Goal: Contribute content: Contribute content

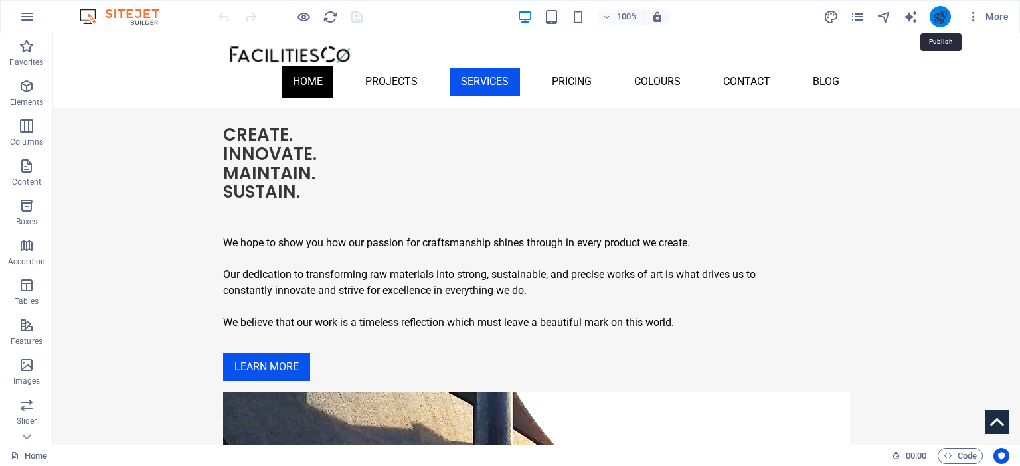
click at [940, 13] on icon "publish" at bounding box center [940, 16] width 15 height 15
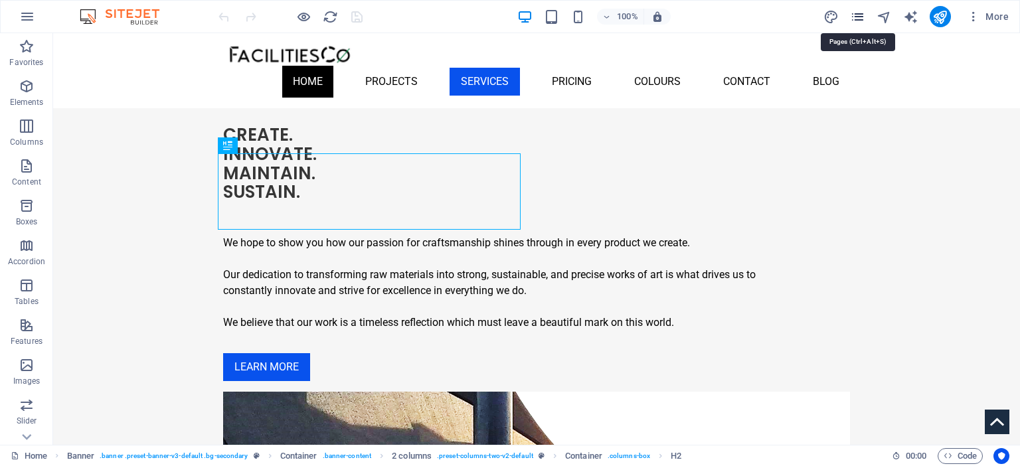
click at [858, 17] on icon "pages" at bounding box center [857, 16] width 15 height 15
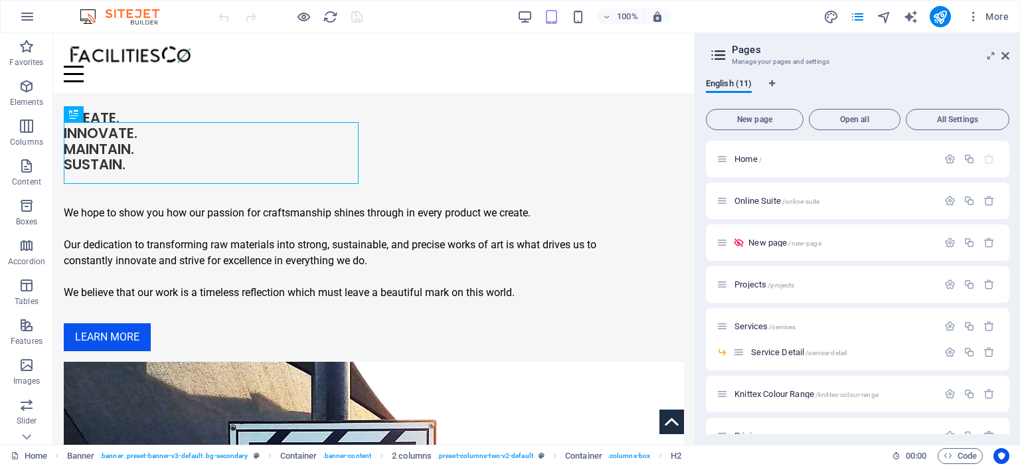
click at [1011, 395] on div "English (11) New page Open all All Settings Home / Online Suite /online-suite N…" at bounding box center [857, 256] width 325 height 377
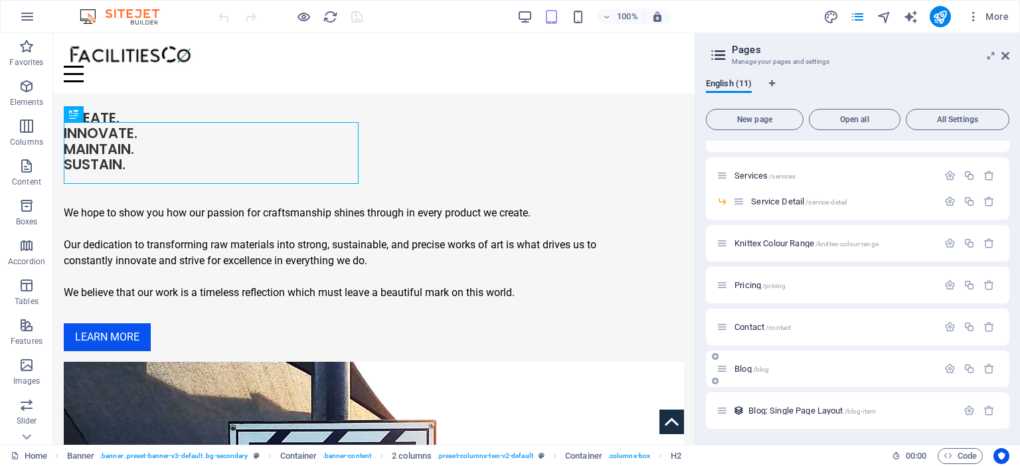
click at [752, 371] on span "Blog /blog" at bounding box center [752, 369] width 35 height 10
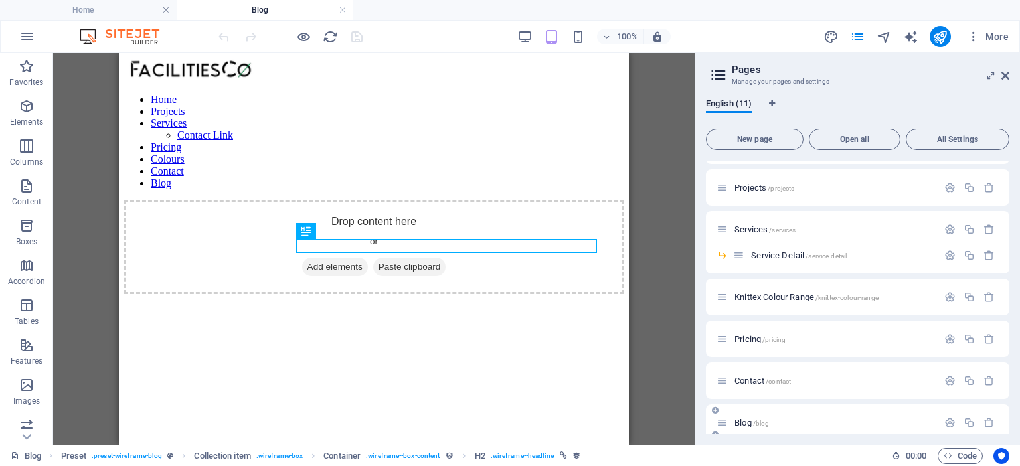
scroll to position [0, 0]
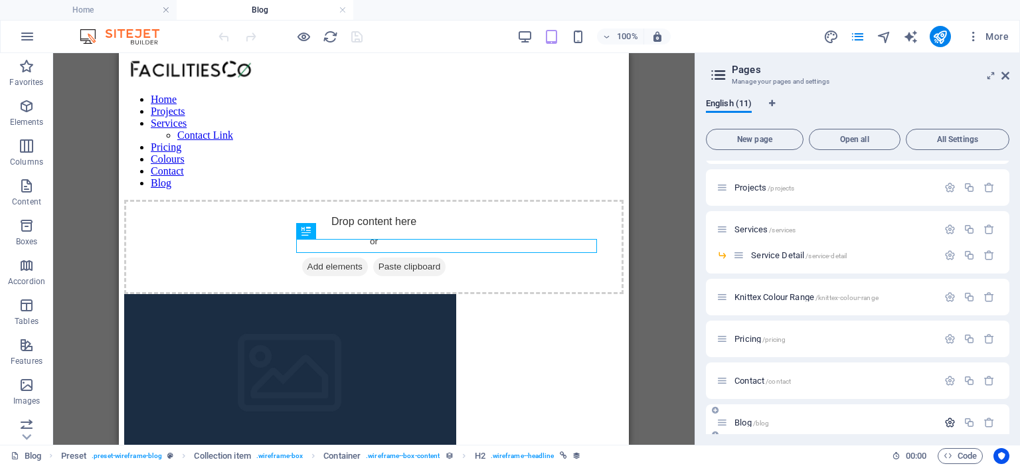
click at [947, 423] on icon "button" at bounding box center [950, 422] width 11 height 11
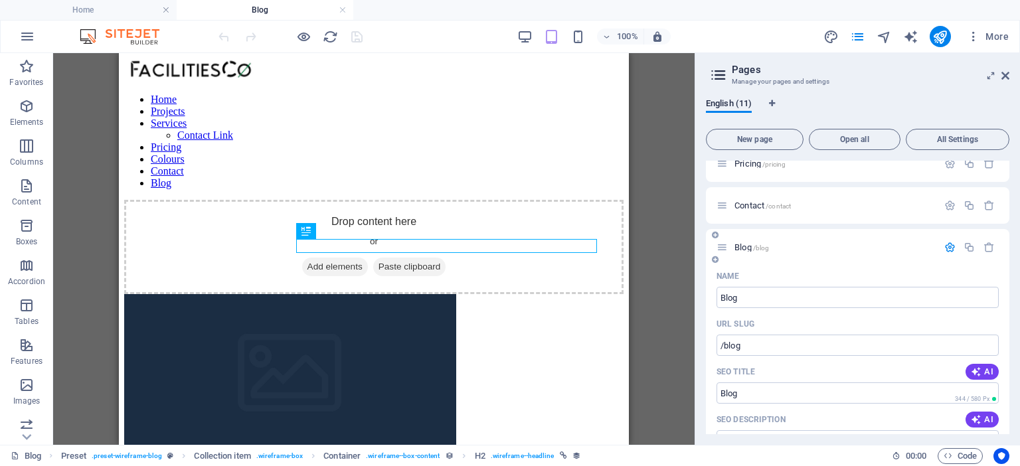
click at [1009, 407] on div "Home / Online Suite /online-suite New page /new-page Projects /projects Service…" at bounding box center [858, 298] width 304 height 274
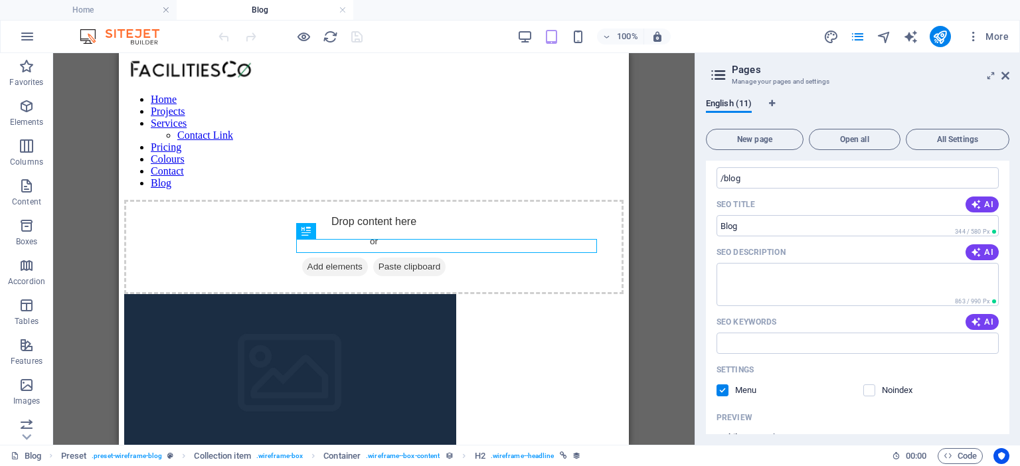
scroll to position [476, 0]
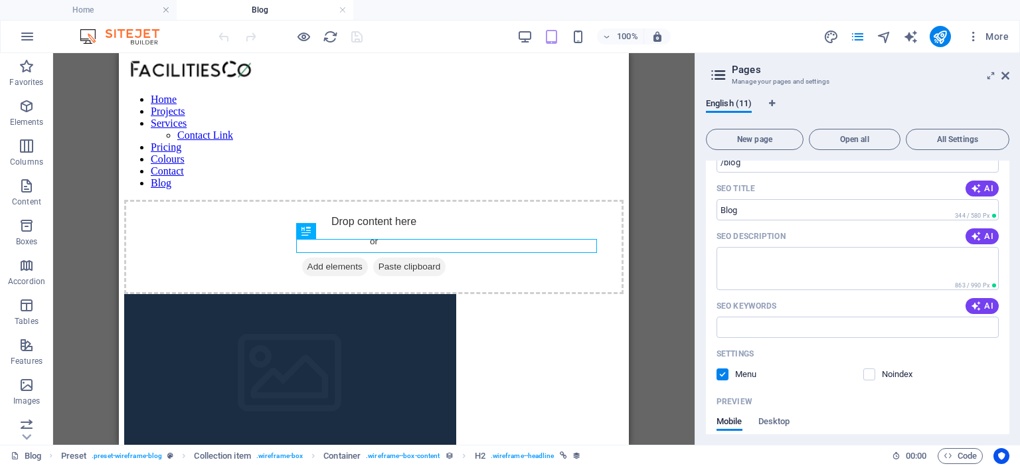
drag, startPoint x: 1001, startPoint y: 359, endPoint x: 997, endPoint y: 410, distance: 50.6
click at [997, 410] on div "Name Blog ​ URL SLUG /blog ​ SEO Title AI ​ 344 / 580 Px SEO Description AI ​ 8…" at bounding box center [858, 358] width 304 height 553
drag, startPoint x: 1006, startPoint y: 346, endPoint x: 1012, endPoint y: 385, distance: 39.1
click at [1012, 385] on div "English (11) New page Open all All Settings Home / Online Suite /online-suite N…" at bounding box center [857, 266] width 325 height 357
click at [1015, 354] on div "English (11) New page Open all All Settings Home / Online Suite /online-suite N…" at bounding box center [857, 266] width 325 height 357
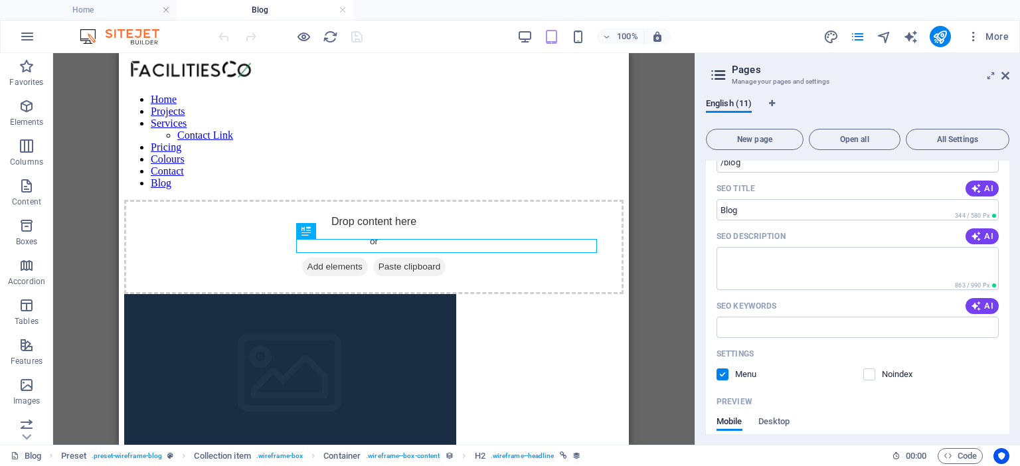
drag, startPoint x: 1005, startPoint y: 352, endPoint x: 1020, endPoint y: 392, distance: 42.4
click at [1020, 392] on div "English (11) New page Open all All Settings Home / Online Suite /online-suite N…" at bounding box center [857, 266] width 325 height 357
click at [1018, 394] on div "English (11) New page Open all All Settings Home / Online Suite /online-suite N…" at bounding box center [857, 266] width 325 height 357
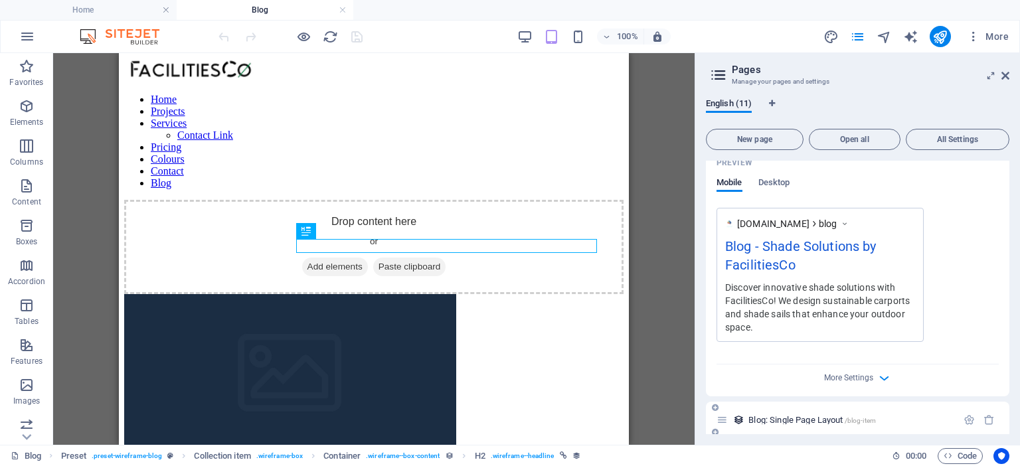
click at [828, 418] on span "Blog: Single Page Layout /blog-item" at bounding box center [813, 420] width 128 height 10
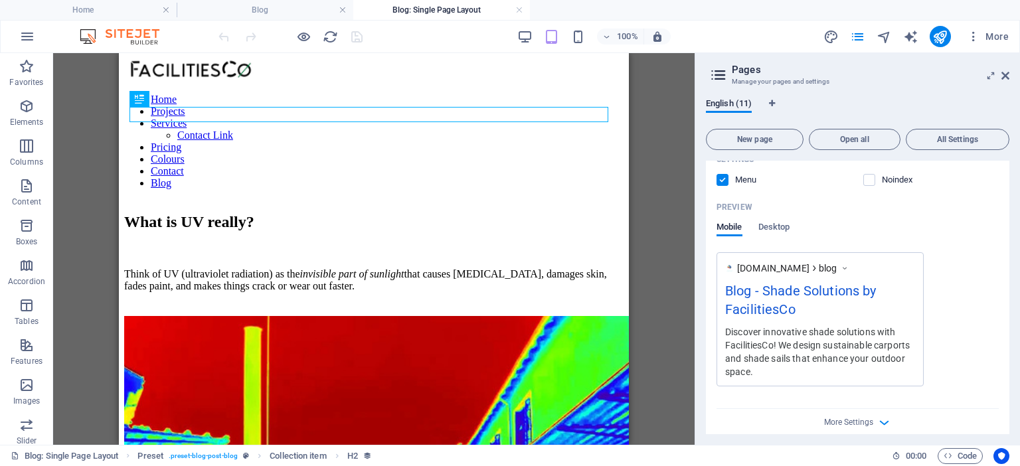
scroll to position [0, 0]
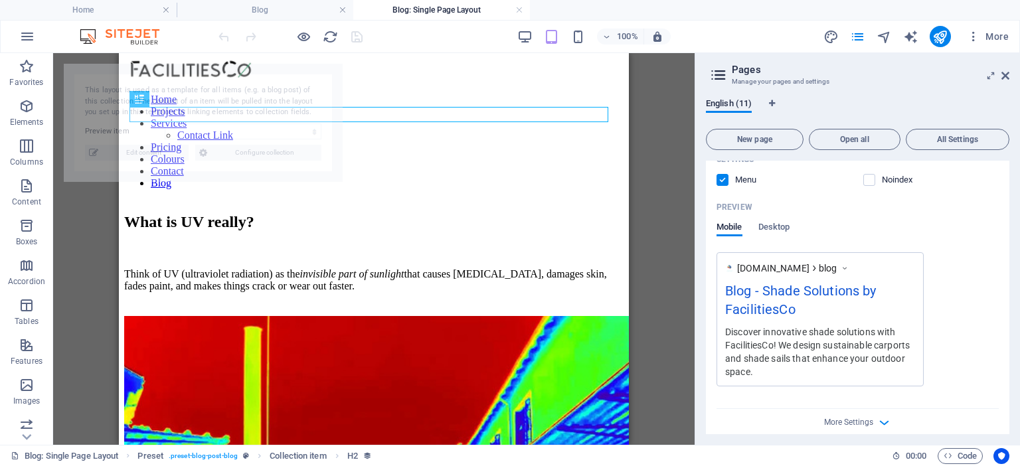
select select "68be786a82d134d48f082fa8"
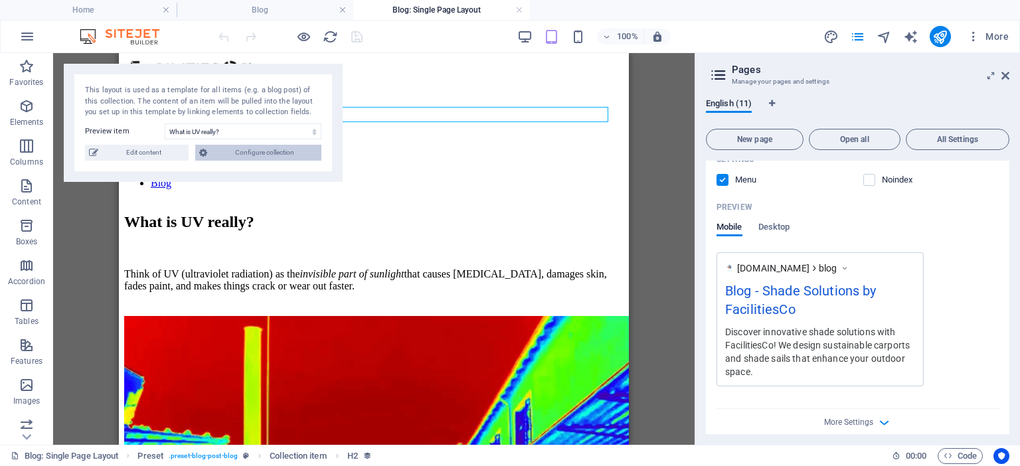
click at [236, 149] on span "Configure collection" at bounding box center [264, 153] width 106 height 16
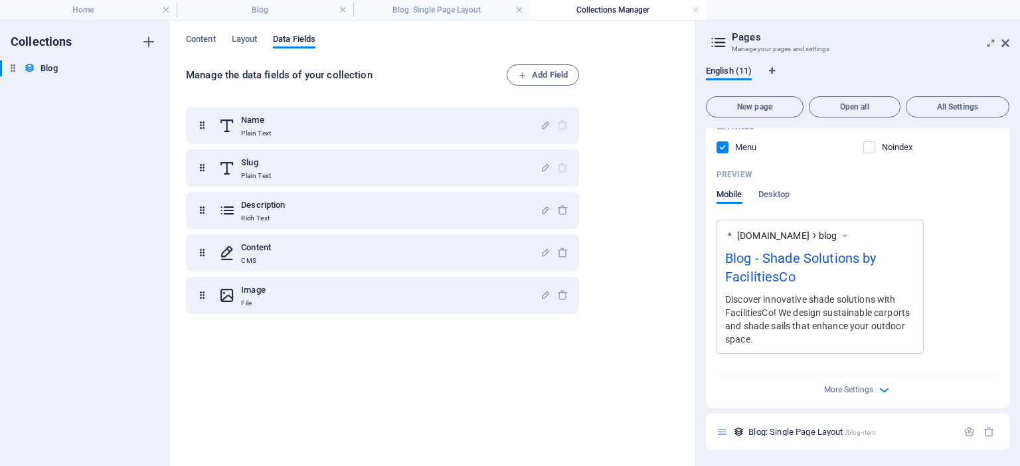
click at [199, 31] on div "Content Layout Data Fields Manage the data fields of your collection Add Field …" at bounding box center [432, 244] width 525 height 446
click at [199, 35] on span "Content" at bounding box center [201, 40] width 30 height 19
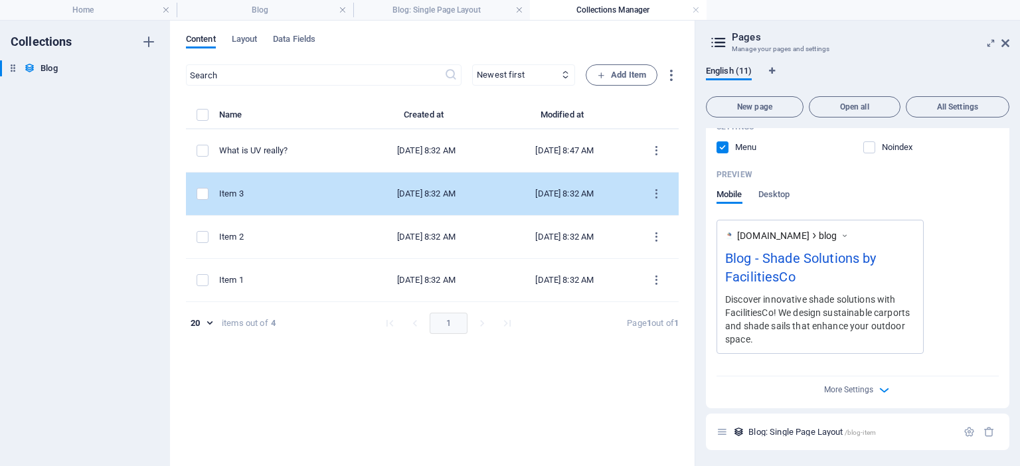
click at [209, 191] on div "items list" at bounding box center [203, 194] width 12 height 12
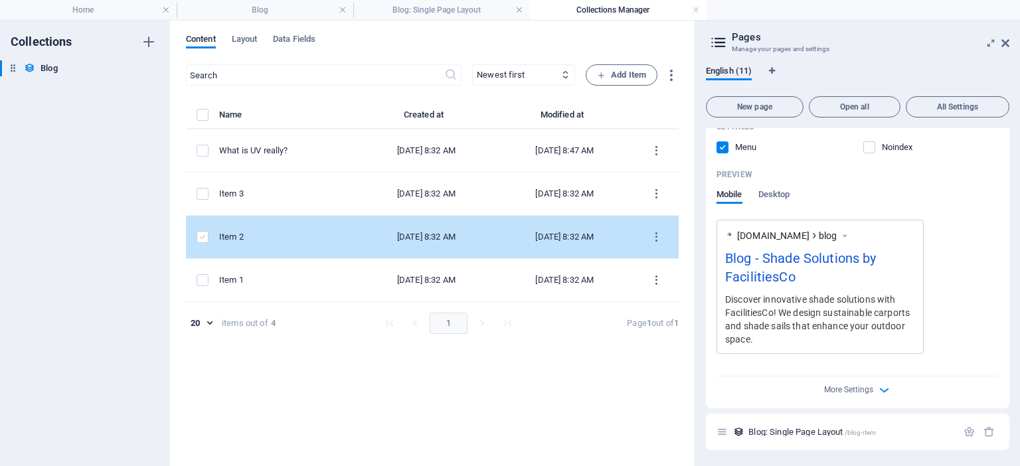
click at [205, 231] on label "items list" at bounding box center [203, 237] width 12 height 12
click at [0, 0] on input "items list" at bounding box center [0, 0] width 0 height 0
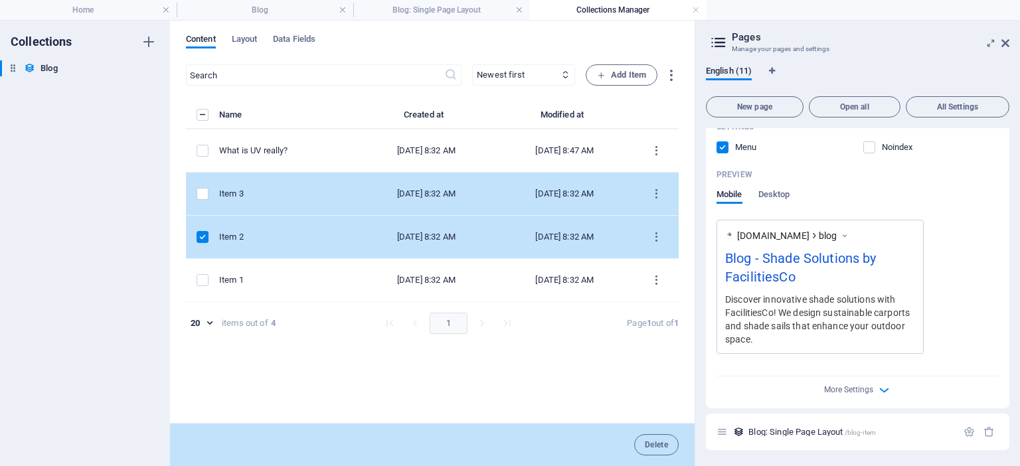
click at [201, 185] on td "items list" at bounding box center [202, 194] width 33 height 43
click at [201, 189] on label "items list" at bounding box center [203, 194] width 12 height 12
click at [0, 0] on input "items list" at bounding box center [0, 0] width 0 height 0
click at [650, 436] on button "Delete" at bounding box center [656, 444] width 45 height 21
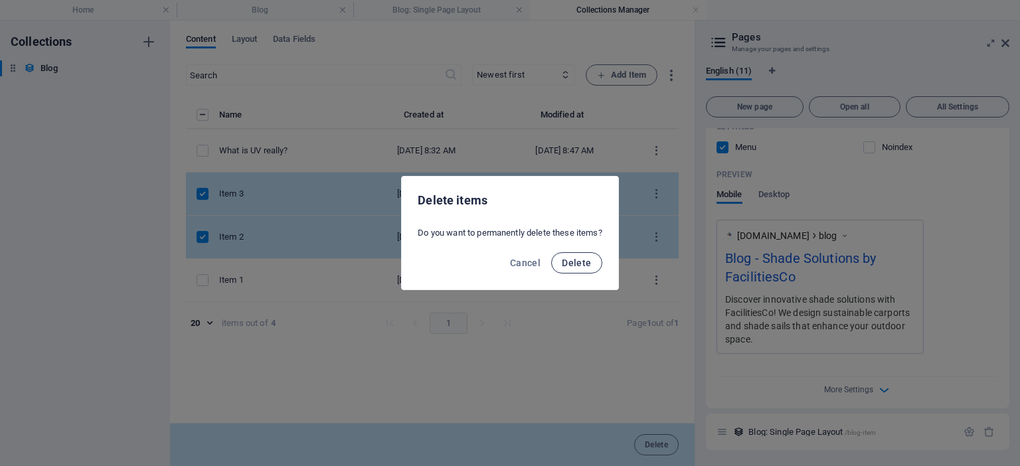
click at [579, 266] on span "Delete" at bounding box center [576, 263] width 29 height 11
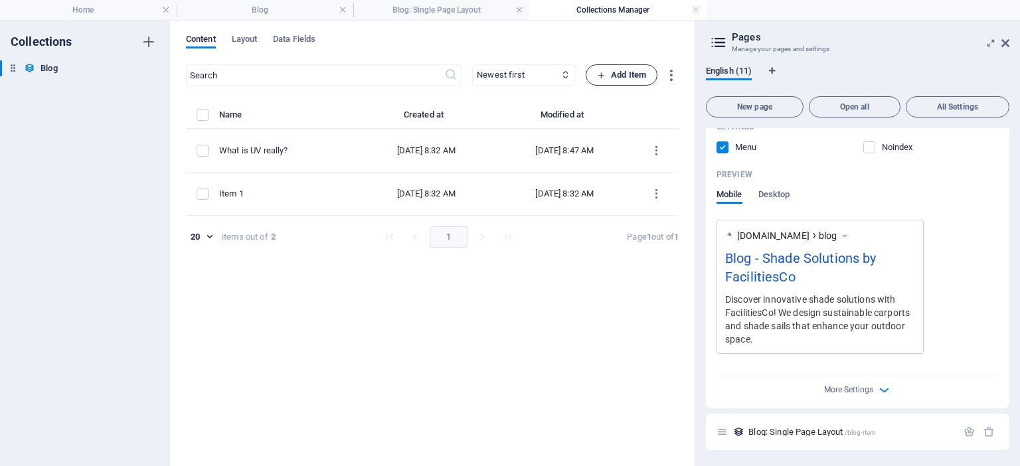
click at [608, 79] on span "Add Item" at bounding box center [621, 75] width 49 height 16
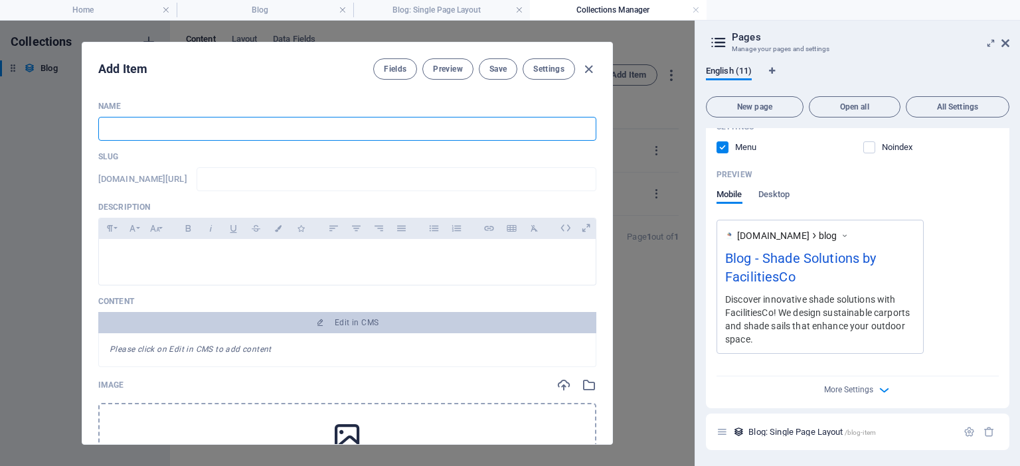
click at [373, 126] on input "text" at bounding box center [347, 129] width 498 height 24
type input "C"
type input "c"
type input "CA"
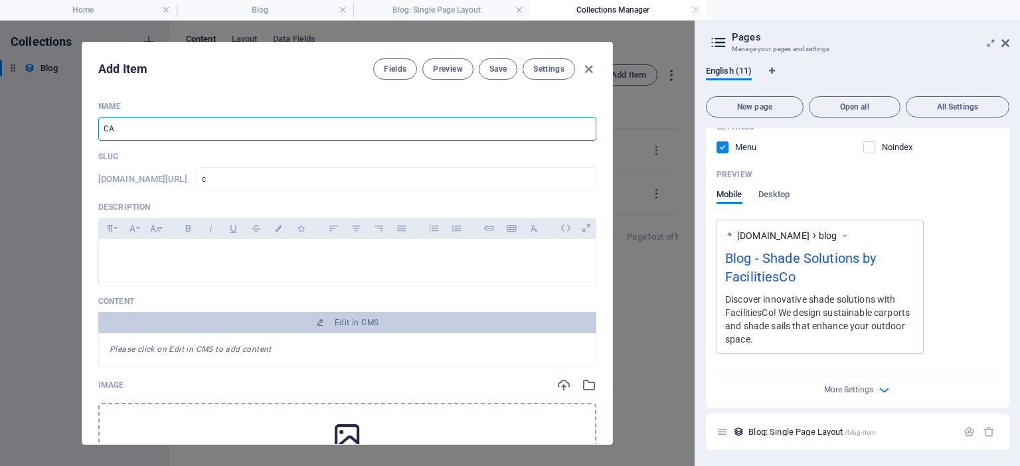
type input "ca"
type input "C"
type input "c"
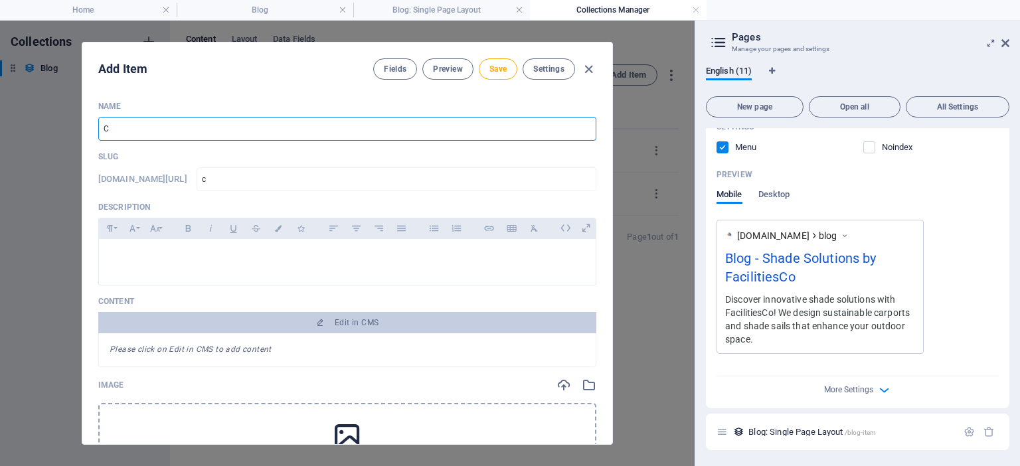
type input "Ca"
type input "ca"
type input "Cat"
type input "cat"
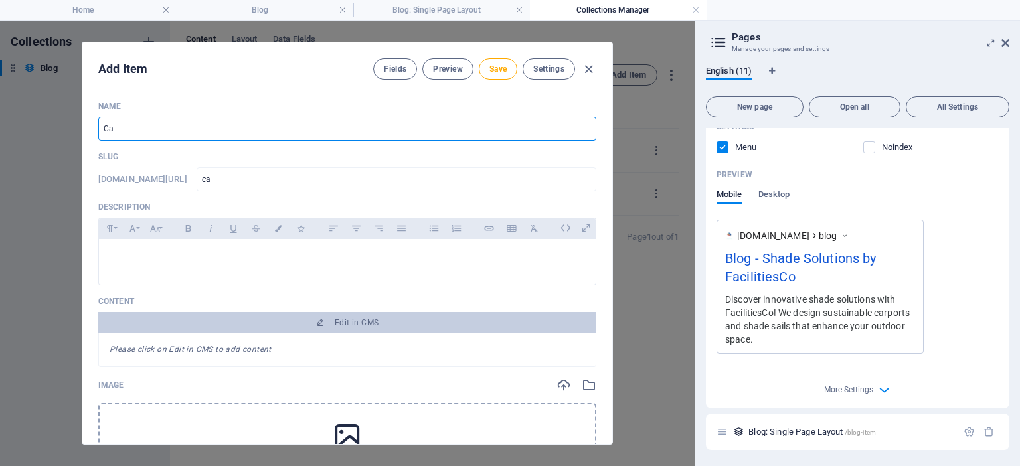
type input "cat"
type input "Cati"
type input "cati"
type input "Catio"
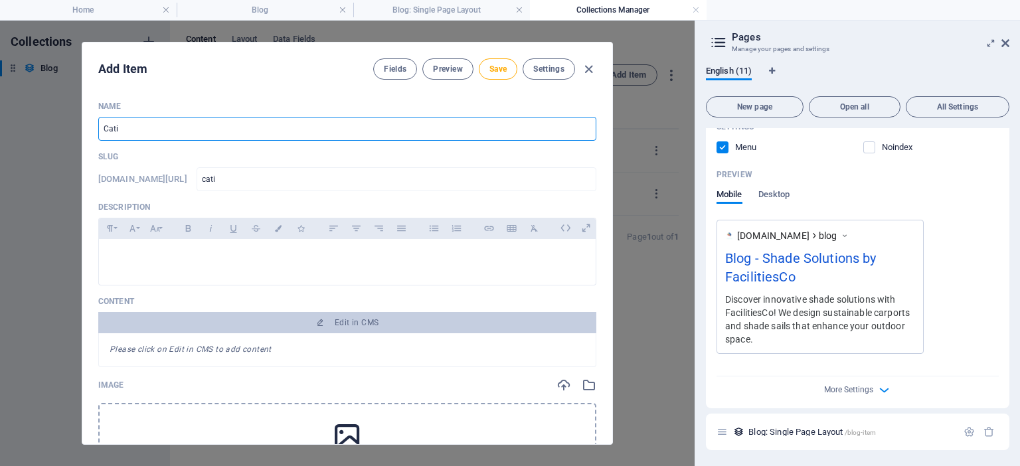
type input "catio"
type input "Catio's"
type input "catio-s"
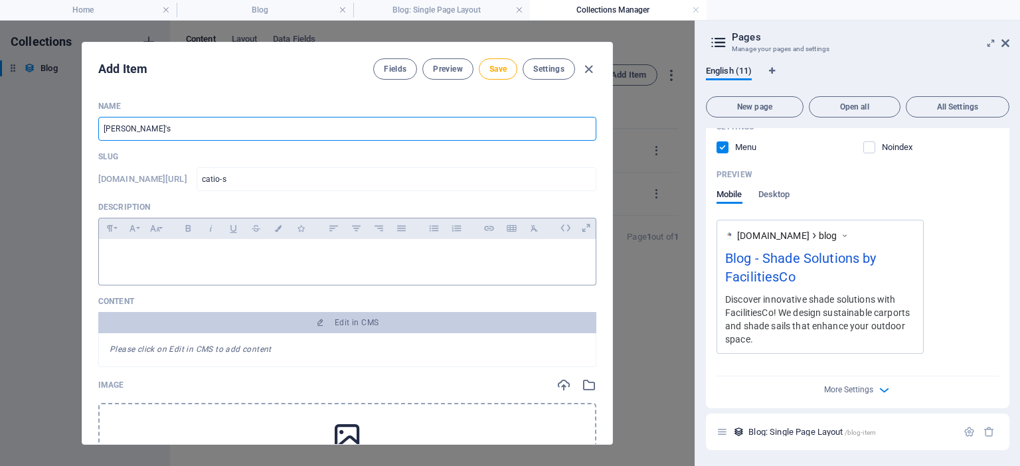
type input "Catio's"
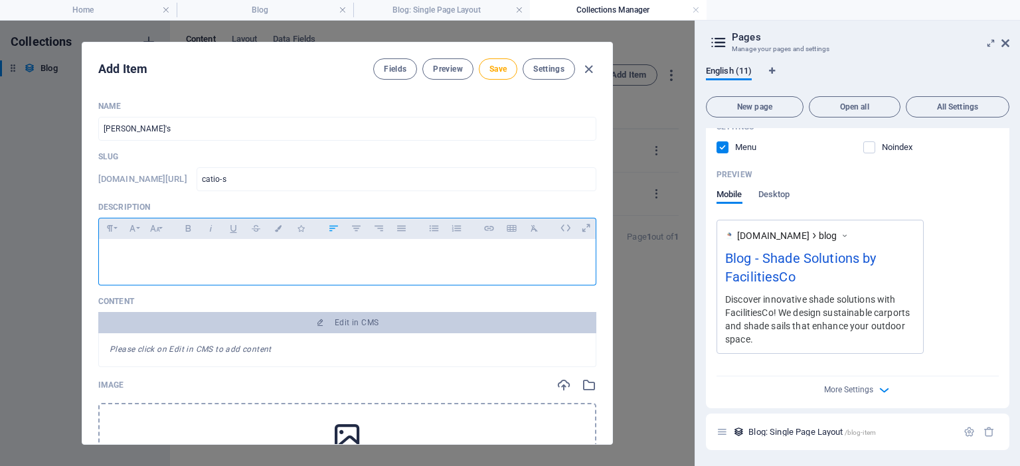
click at [286, 256] on p at bounding box center [348, 256] width 476 height 13
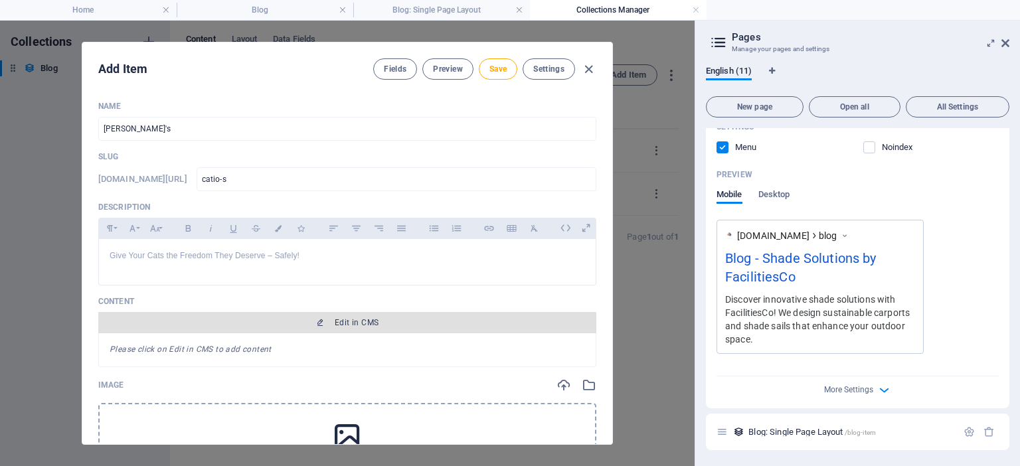
click at [242, 320] on span "Edit in CMS" at bounding box center [348, 323] width 488 height 11
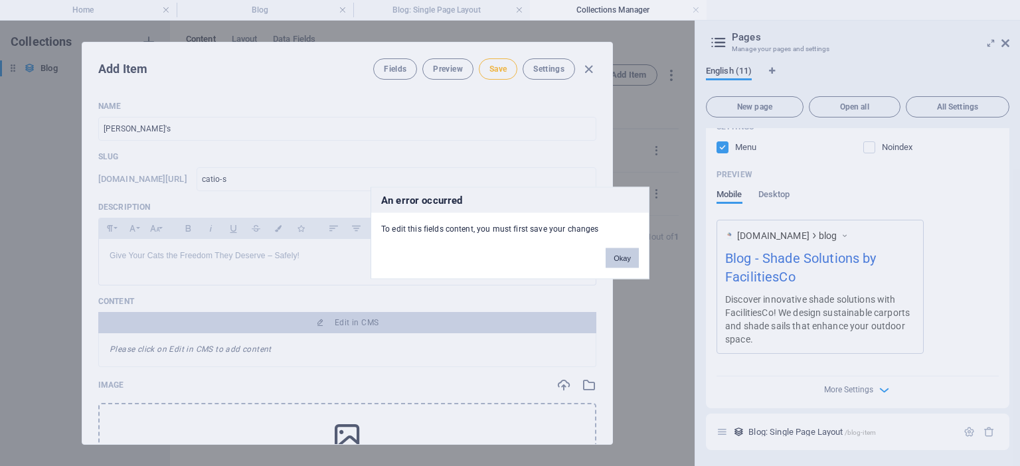
click at [635, 251] on button "Okay" at bounding box center [622, 258] width 33 height 20
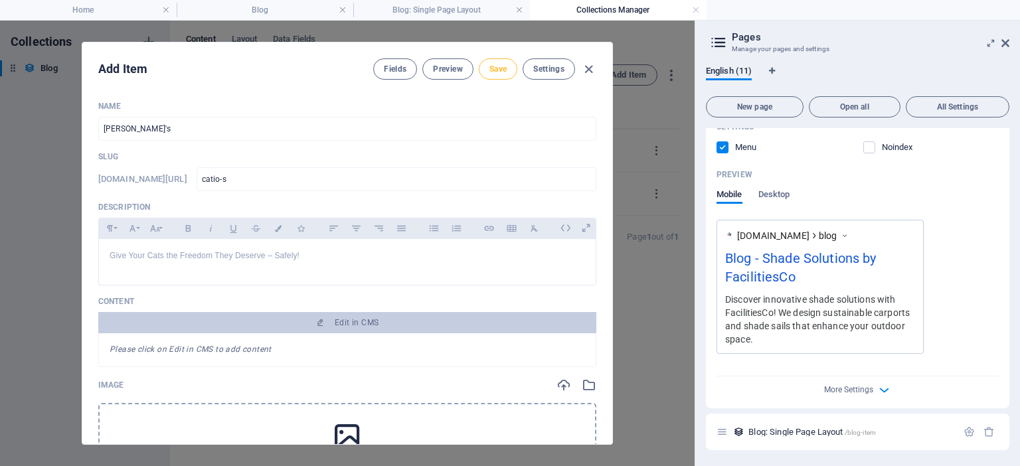
click at [502, 68] on span "Save" at bounding box center [498, 69] width 17 height 11
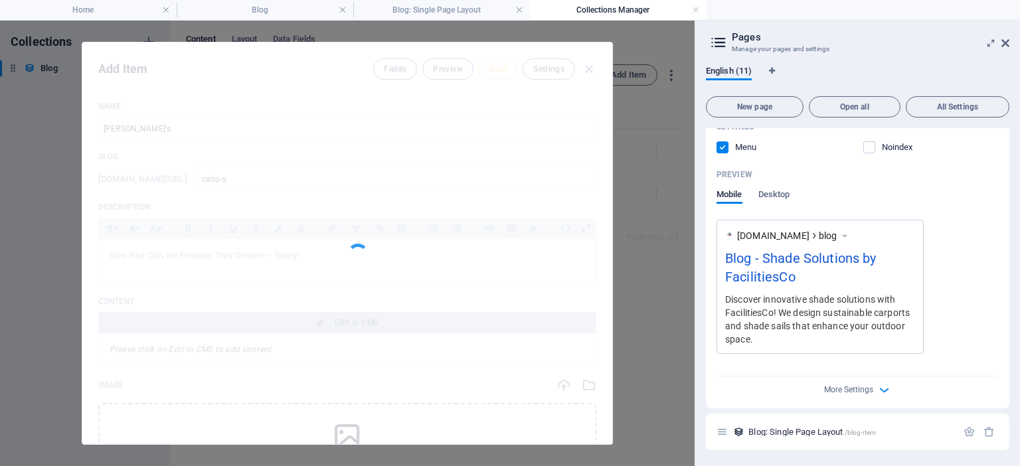
type input "catio-s"
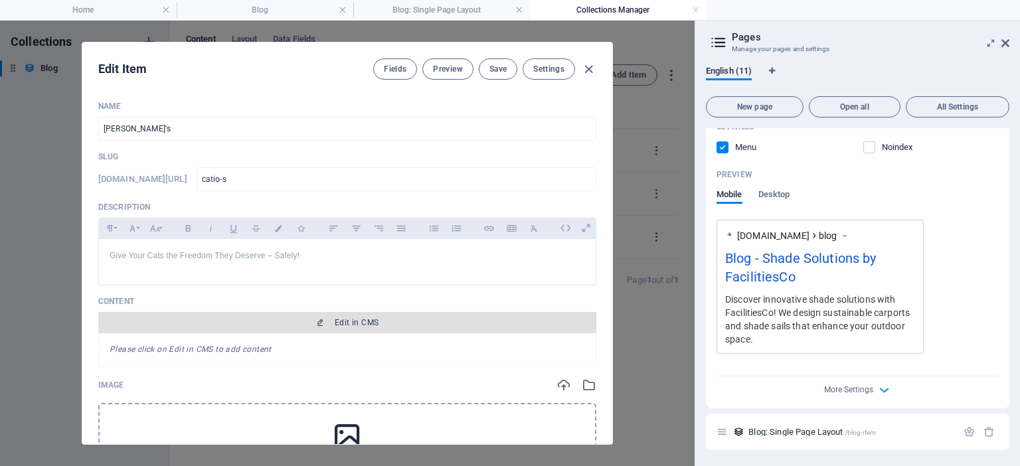
click at [340, 320] on span "Edit in CMS" at bounding box center [357, 323] width 44 height 11
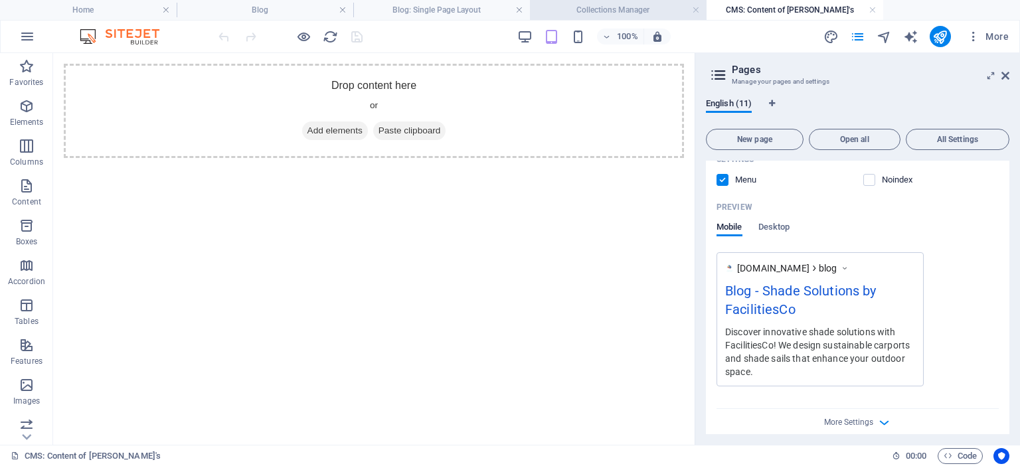
click at [603, 17] on li "Collections Manager" at bounding box center [618, 10] width 177 height 20
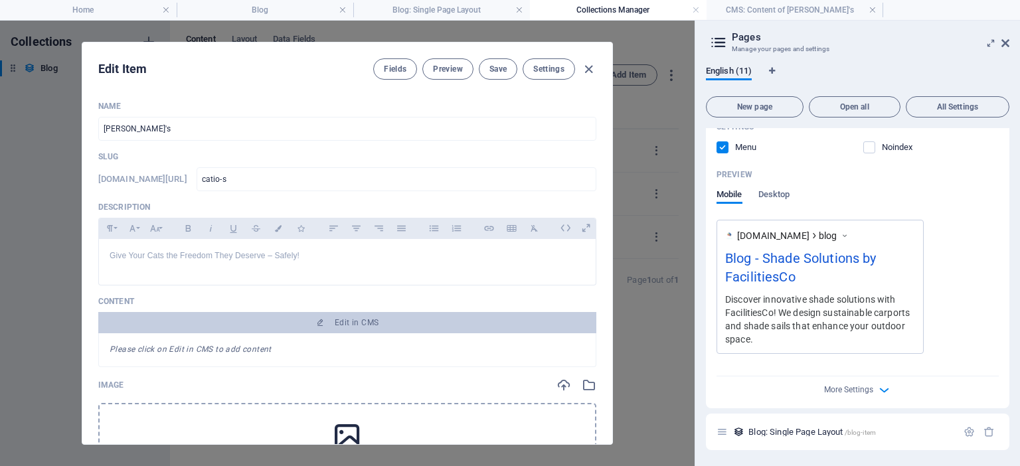
click at [339, 428] on icon at bounding box center [347, 436] width 33 height 33
click at [396, 73] on span "Fields" at bounding box center [395, 69] width 23 height 11
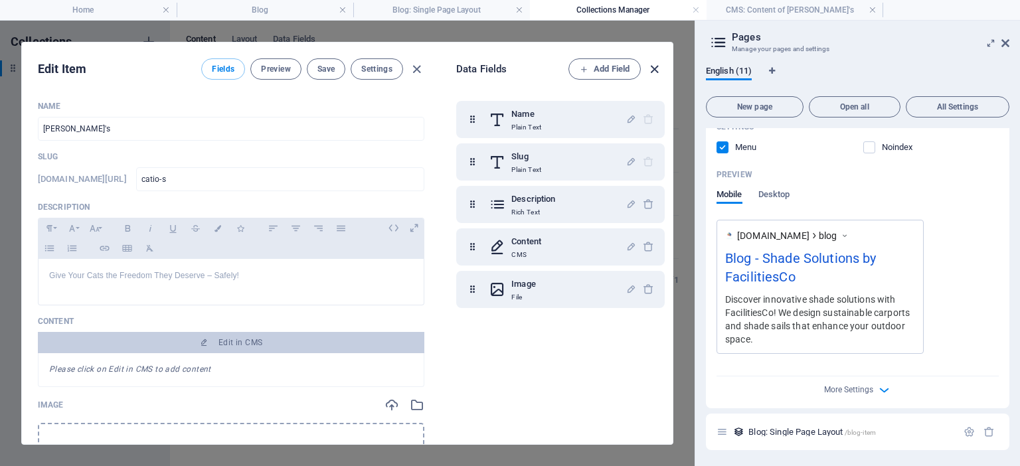
click at [650, 70] on icon "button" at bounding box center [654, 69] width 15 height 15
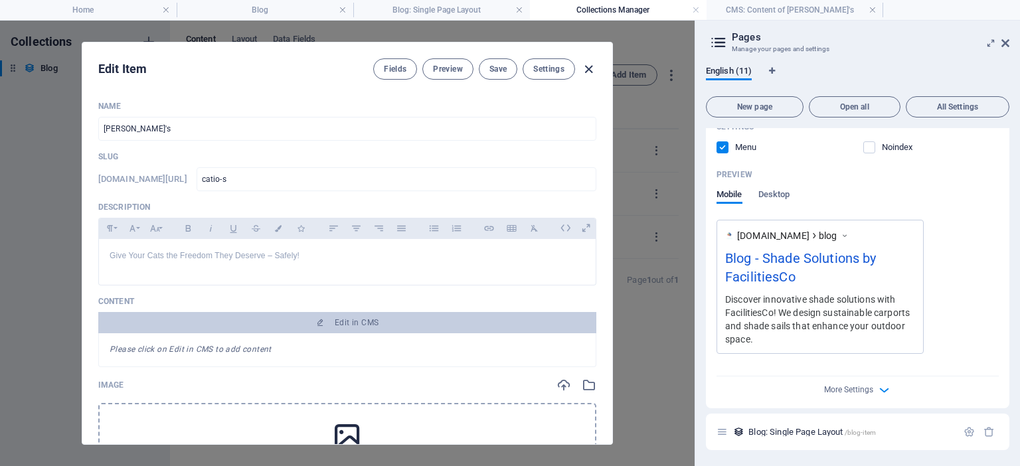
click at [587, 69] on icon "button" at bounding box center [588, 69] width 15 height 15
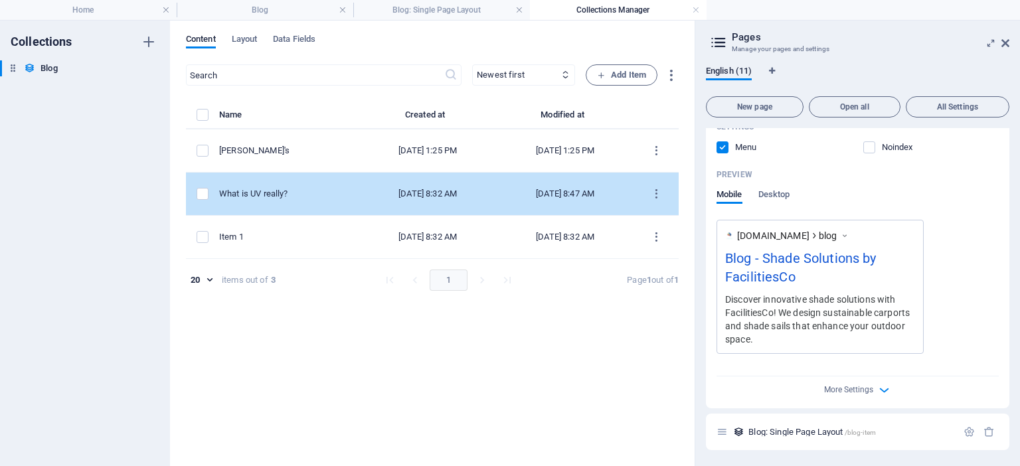
click at [441, 183] on td "Sep 8, 2025 8:32 AM" at bounding box center [427, 194] width 137 height 43
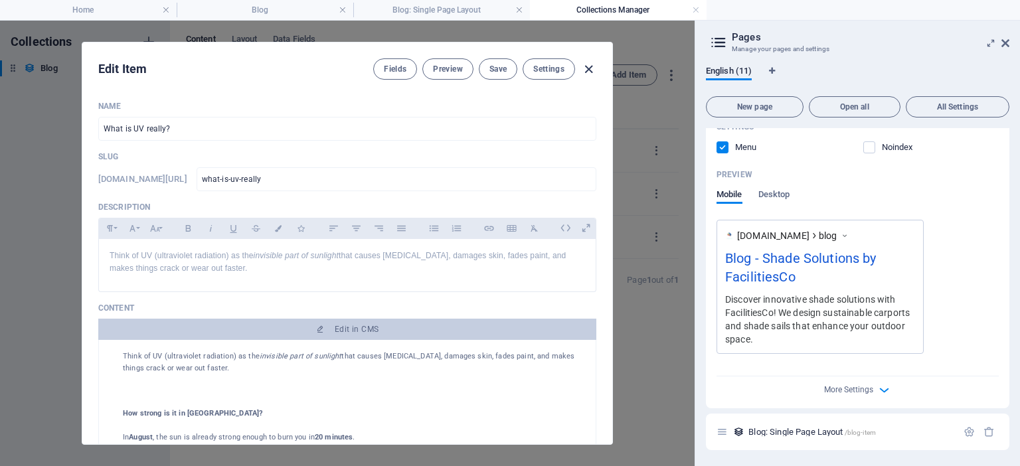
click at [592, 67] on icon "button" at bounding box center [588, 69] width 15 height 15
type input "what-is-uv-really"
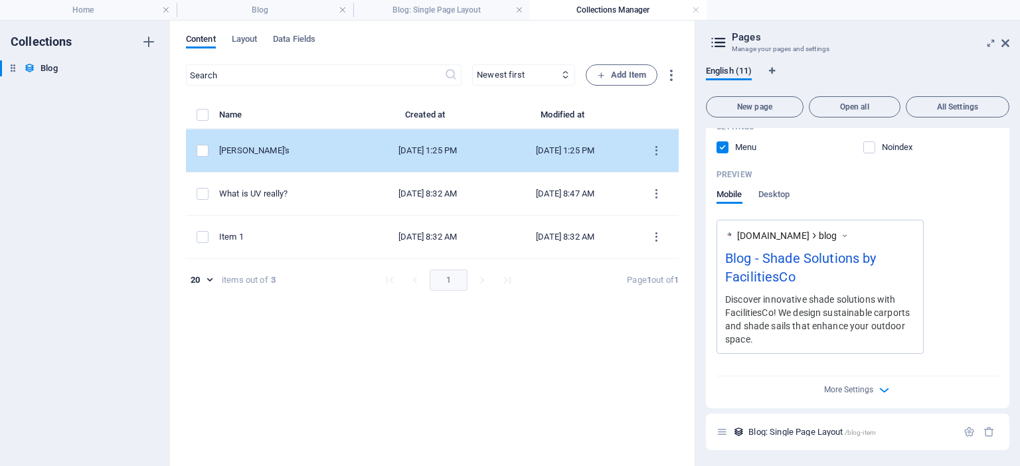
click at [537, 151] on div "Oct 2, 2025 1:25 PM" at bounding box center [565, 151] width 116 height 12
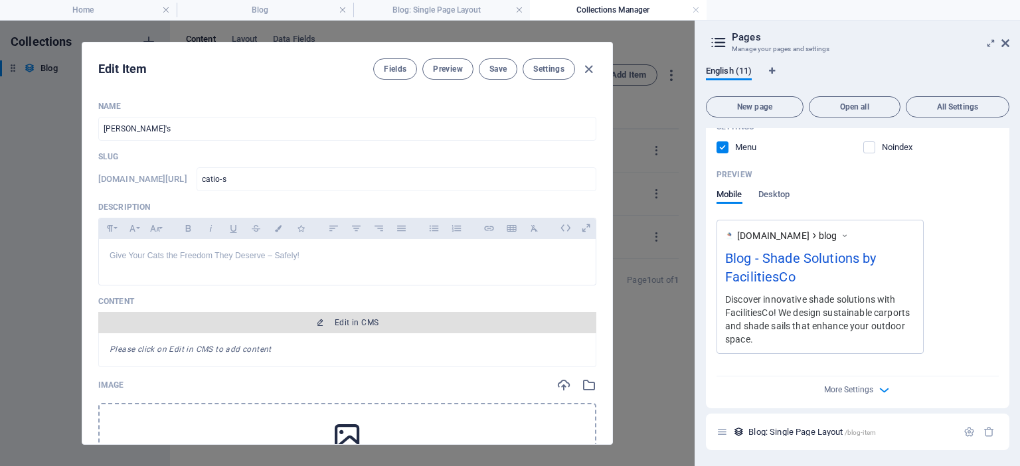
click at [370, 320] on span "Edit in CMS" at bounding box center [357, 323] width 44 height 11
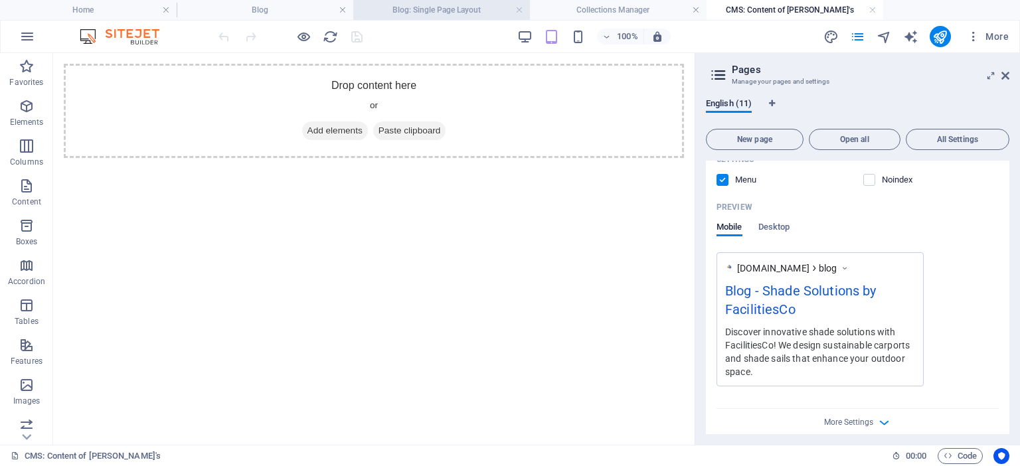
click at [465, 9] on h4 "Blog: Single Page Layout" at bounding box center [441, 10] width 177 height 15
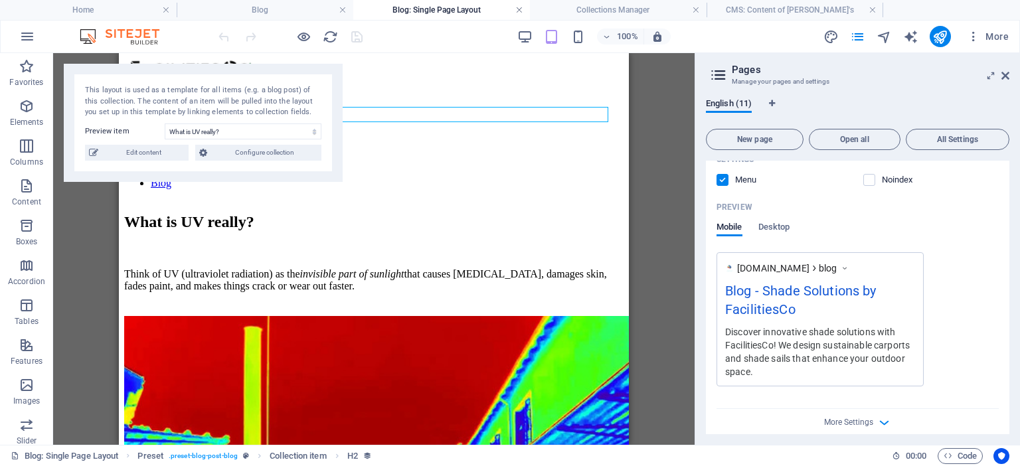
click at [523, 9] on link at bounding box center [519, 10] width 8 height 13
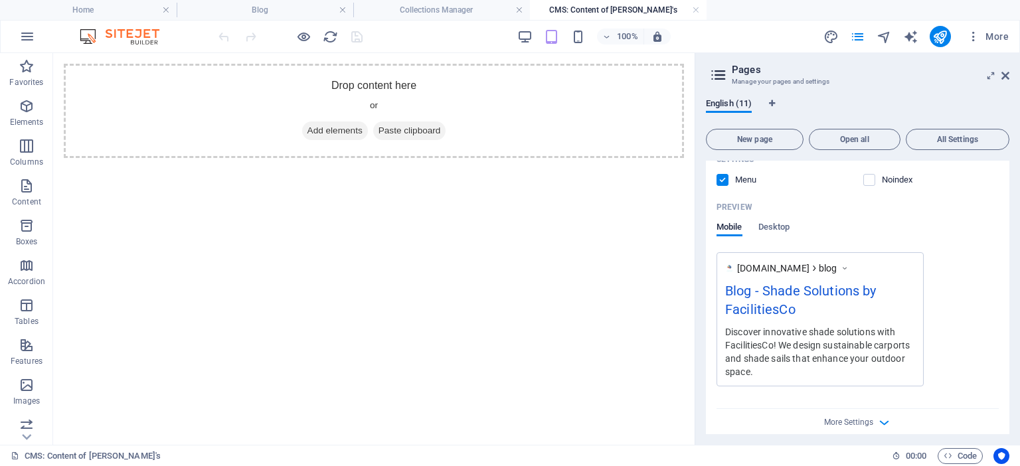
click at [569, 9] on h4 "CMS: Content of Catio's" at bounding box center [618, 10] width 177 height 15
click at [473, 14] on h4 "Collections Manager" at bounding box center [441, 10] width 177 height 15
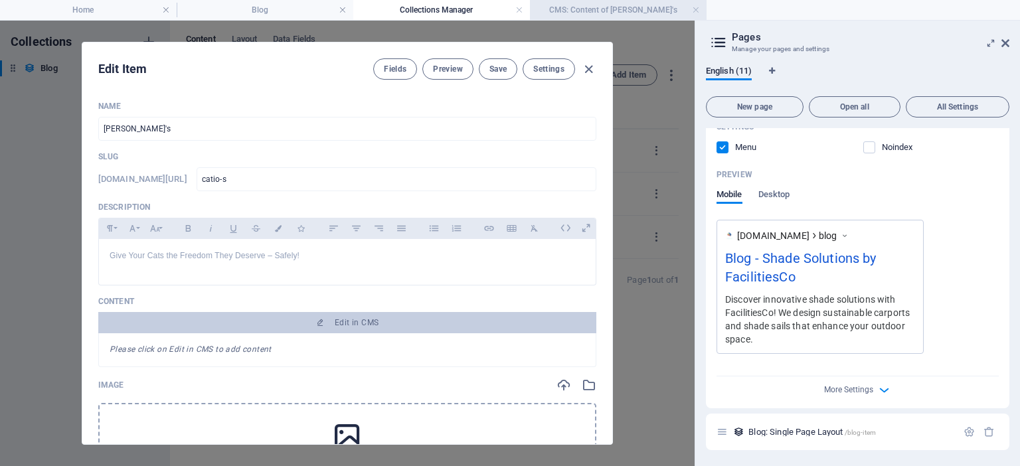
click at [565, 14] on h4 "CMS: Content of Catio's" at bounding box center [618, 10] width 177 height 15
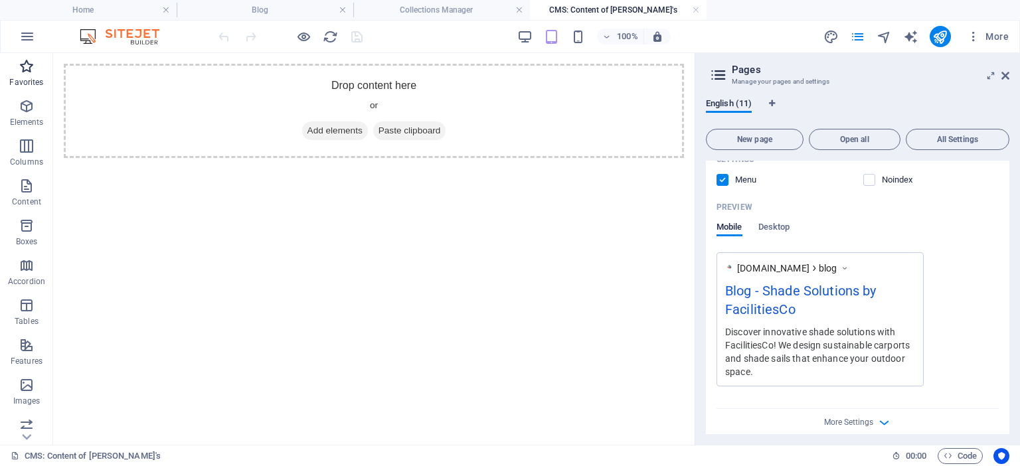
click at [27, 70] on icon "button" at bounding box center [27, 66] width 16 height 16
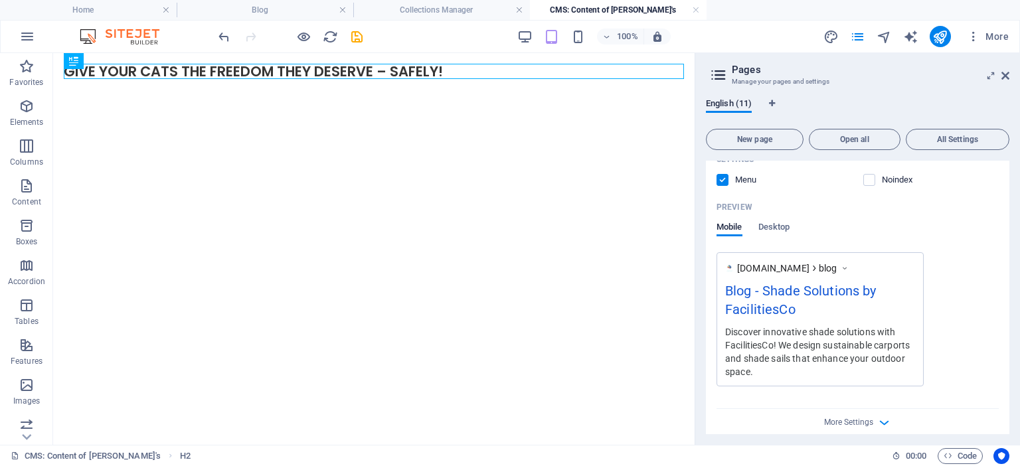
click at [429, 90] on html "Give Your Cats the Freedom They Deserve – Safely!" at bounding box center [374, 71] width 642 height 37
click at [359, 90] on html "Give Your Cats the Freedom They Deserve – Safely!" at bounding box center [374, 71] width 642 height 37
click at [124, 90] on html "Give Your Cats the Freedom They Deserve – Safely!" at bounding box center [374, 71] width 642 height 37
drag, startPoint x: 124, startPoint y: 141, endPoint x: 98, endPoint y: 118, distance: 34.8
click at [98, 90] on html "Give Your Cats the Freedom They Deserve – Safely!" at bounding box center [374, 71] width 642 height 37
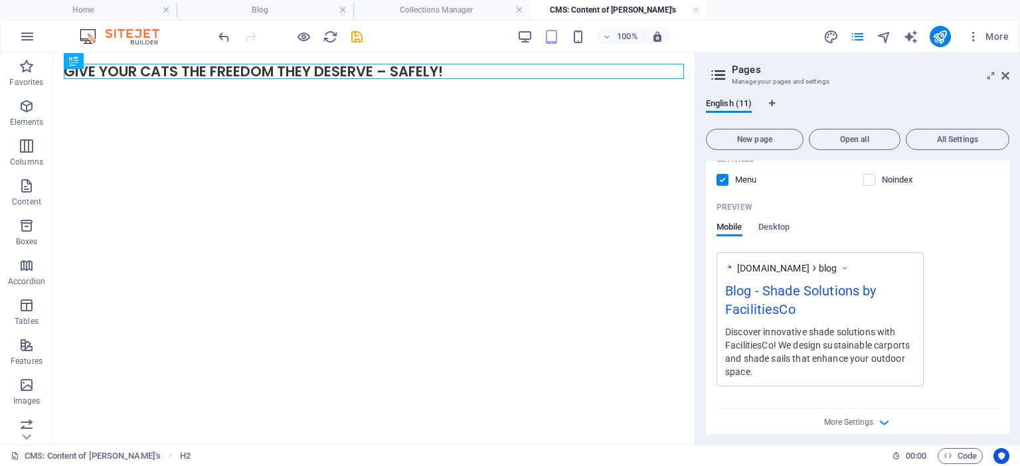
click at [98, 90] on html "Give Your Cats the Freedom They Deserve – Safely!" at bounding box center [374, 71] width 642 height 37
click at [33, 112] on icon "button" at bounding box center [27, 106] width 16 height 16
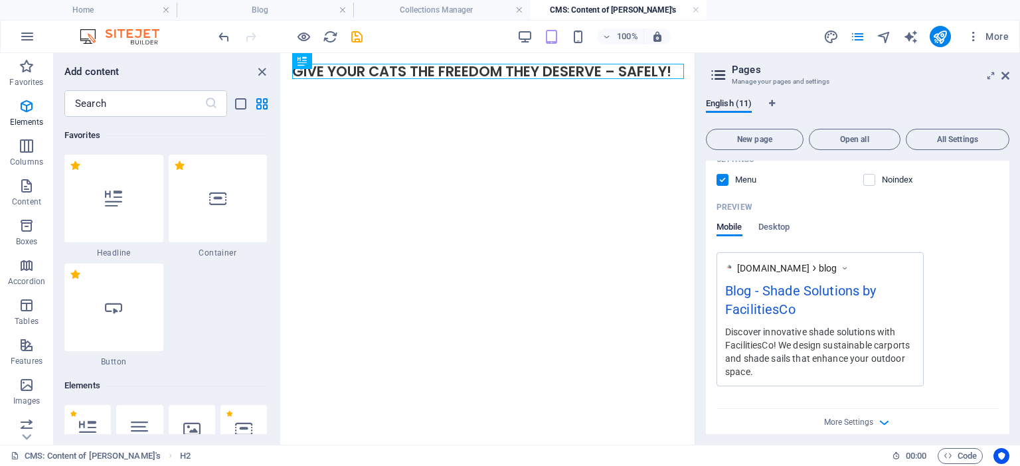
click at [224, 321] on div "1 Star Headline 1 Star Container 1 Star Button" at bounding box center [165, 261] width 203 height 213
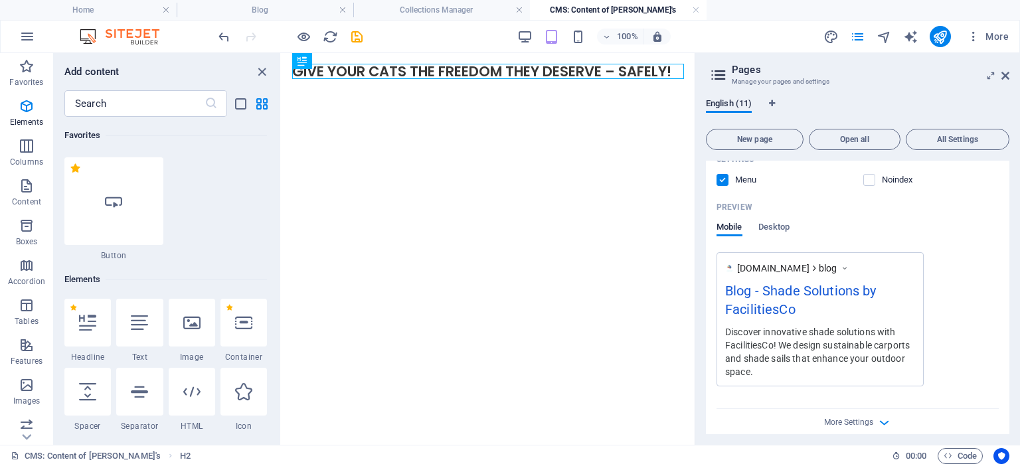
scroll to position [133, 0]
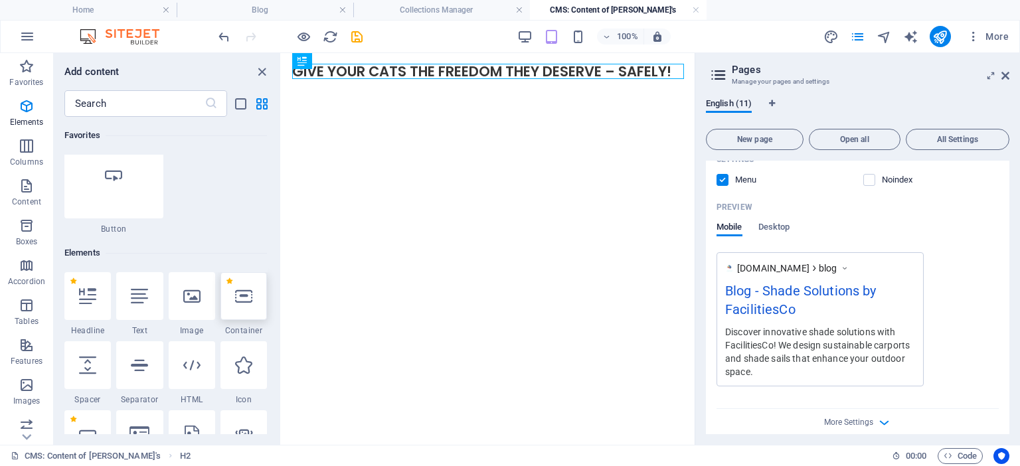
click at [240, 308] on div at bounding box center [244, 296] width 46 height 48
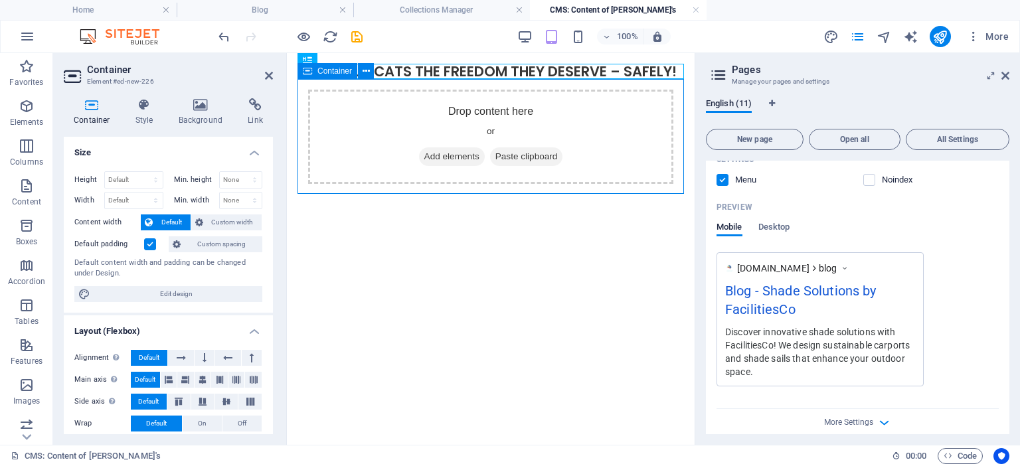
click at [441, 158] on span "Add elements" at bounding box center [452, 156] width 66 height 19
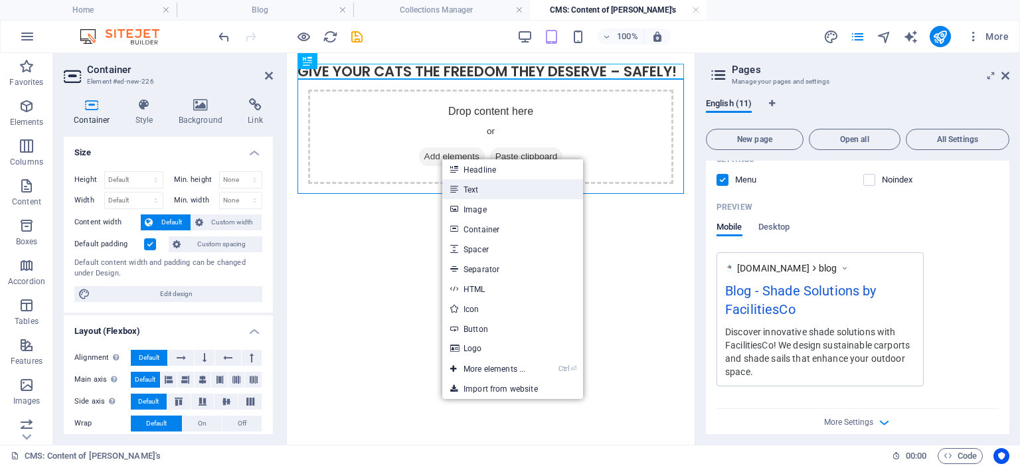
click at [474, 187] on link "Text" at bounding box center [512, 189] width 141 height 20
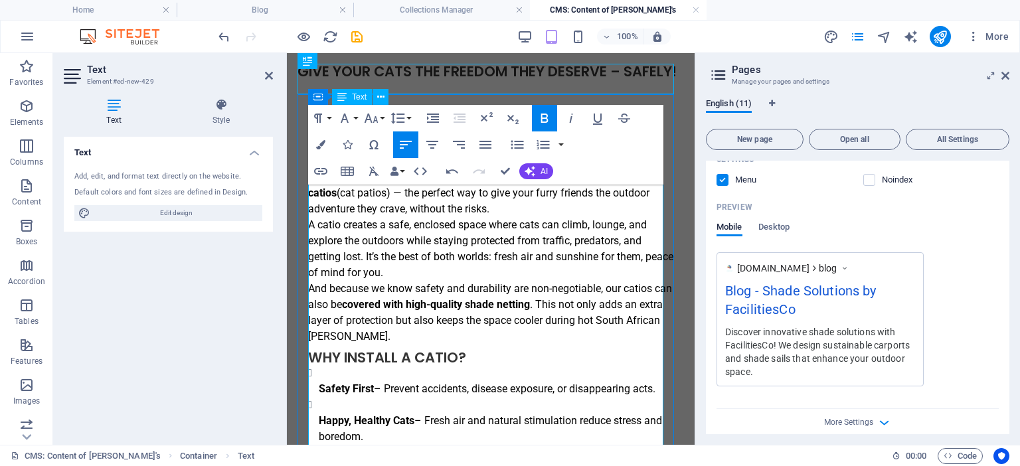
click at [519, 311] on strong "covered with high-quality shade netting" at bounding box center [436, 304] width 188 height 13
click at [335, 387] on li "Safety First – Prevent accidents, disease exposure, or disappearing acts." at bounding box center [496, 381] width 355 height 32
click at [517, 144] on icon "button" at bounding box center [517, 145] width 16 height 16
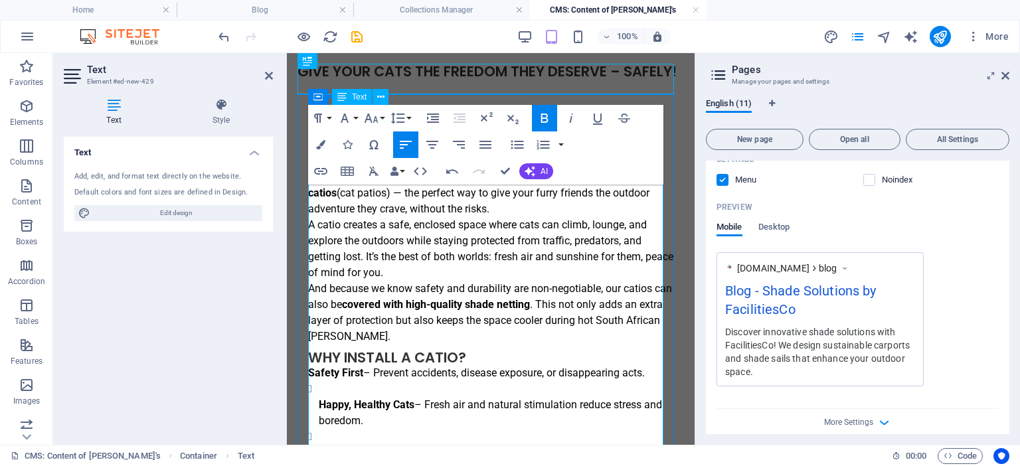
click at [322, 405] on li "Happy, Healthy Cats – Fresh air and natural stimulation reduce stress and bored…" at bounding box center [496, 405] width 355 height 48
click at [515, 152] on icon "button" at bounding box center [517, 145] width 16 height 16
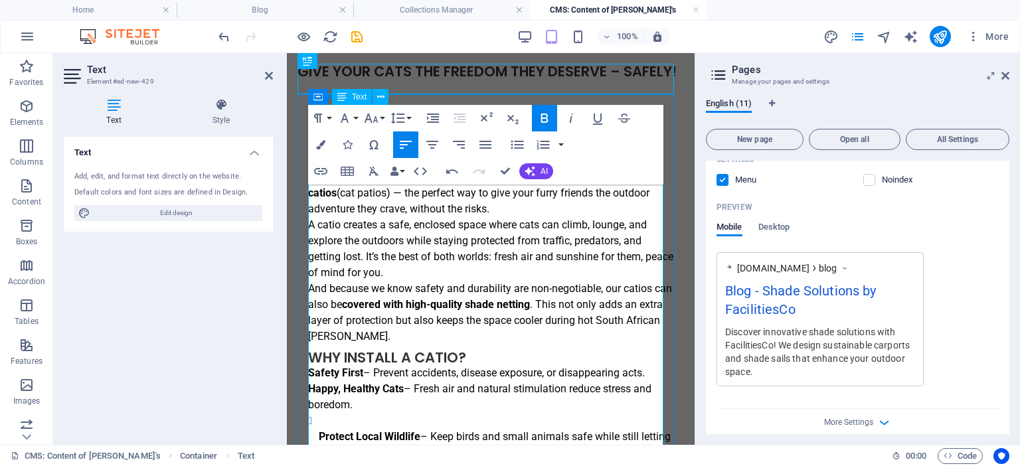
click at [335, 442] on li "Protect Local Wildlife – Keep birds and small animals safe while still letting …" at bounding box center [496, 437] width 355 height 48
click at [519, 141] on icon "button" at bounding box center [517, 145] width 13 height 9
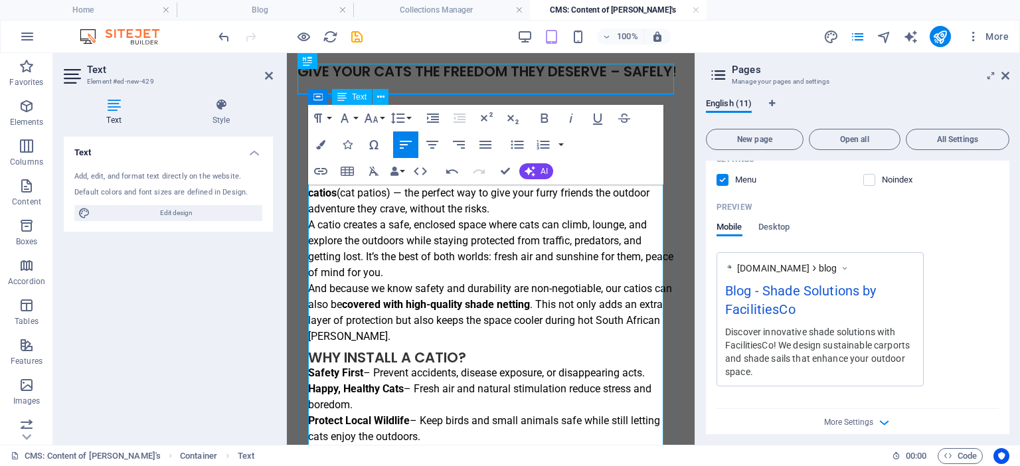
click at [477, 365] on h2 "Why Install a Catio?" at bounding box center [490, 357] width 365 height 15
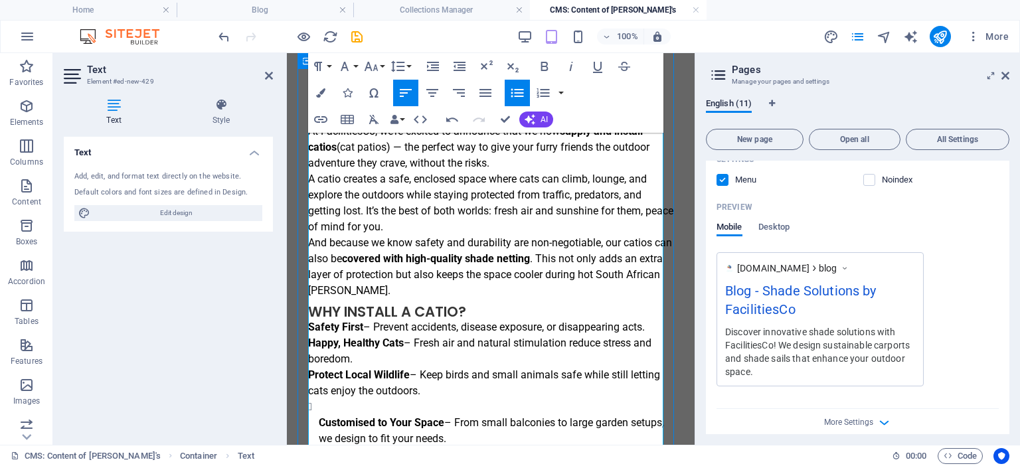
scroll to position [62, 0]
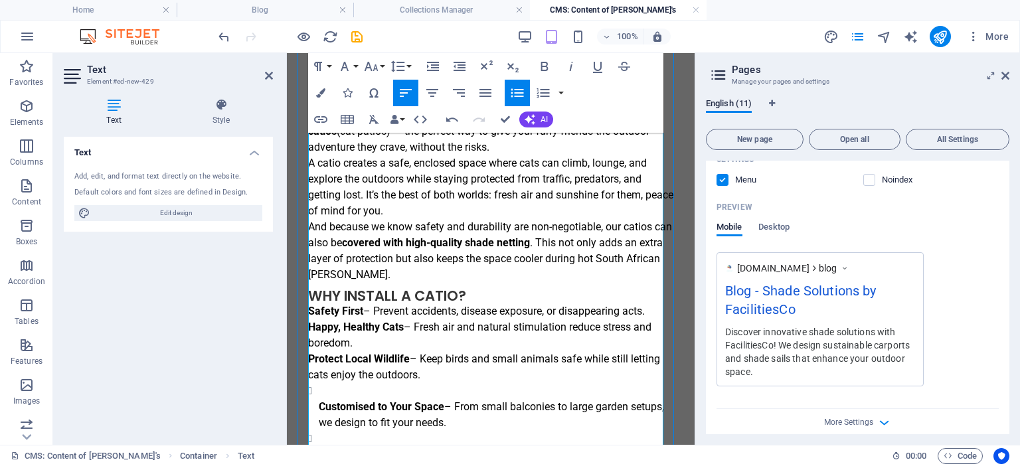
click at [516, 97] on icon "button" at bounding box center [517, 93] width 16 height 16
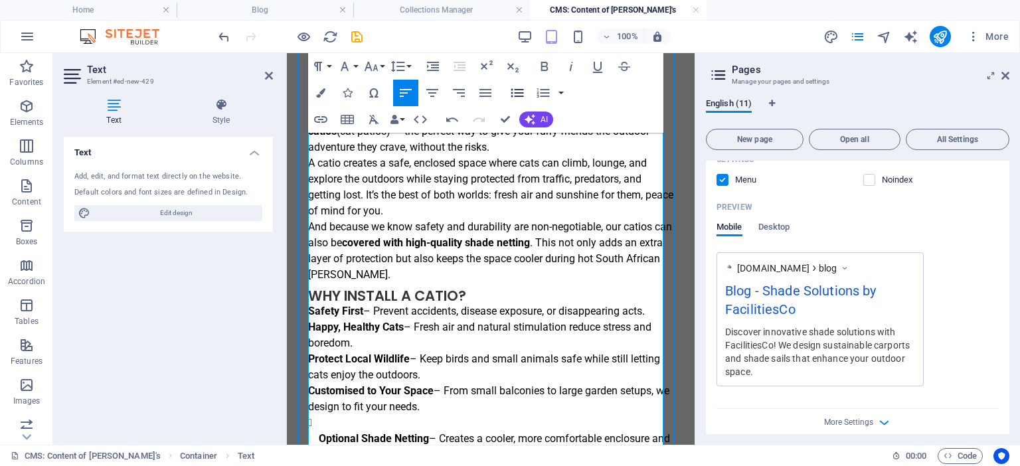
scroll to position [78, 0]
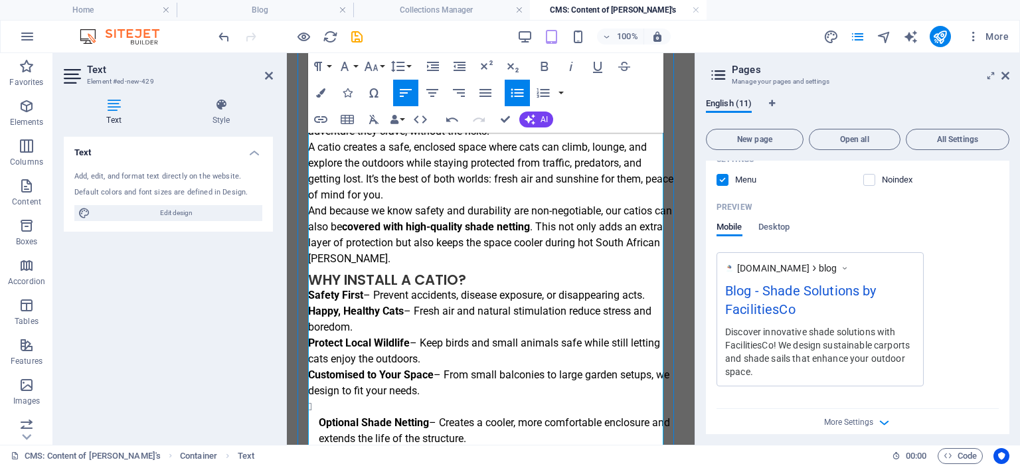
click at [516, 97] on icon "button" at bounding box center [517, 93] width 16 height 16
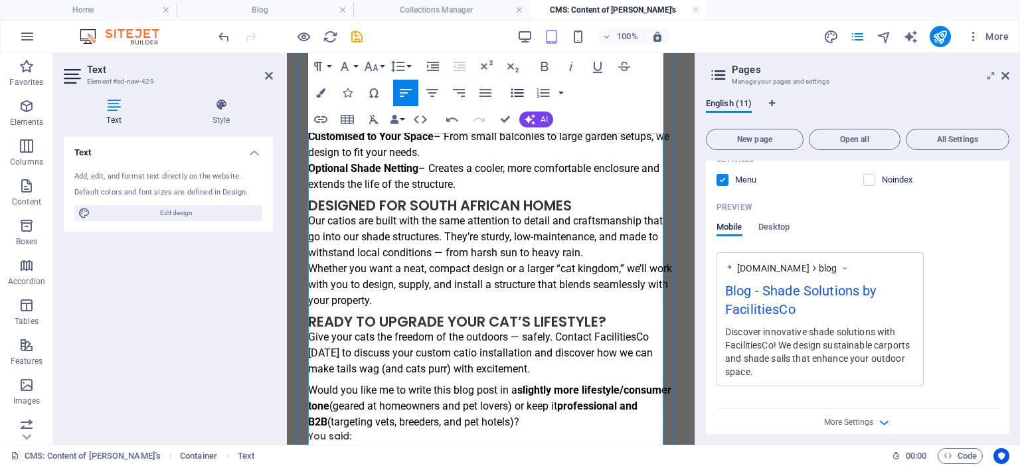
scroll to position [317, 0]
click at [539, 377] on p "Give your cats the freedom of the outdoors — safely. Contact FacilitiesCo today…" at bounding box center [490, 353] width 365 height 48
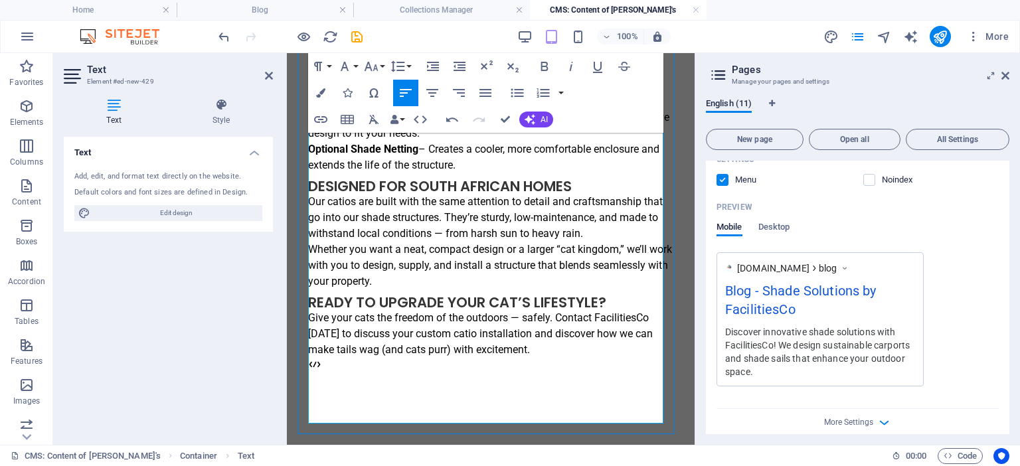
scroll to position [351, 0]
click at [405, 365] on div "At FacilitiesCo, we’re excited to announce that we now supply and install catio…" at bounding box center [490, 105] width 365 height 542
click at [321, 367] on div "At FacilitiesCo, we’re excited to announce that we now supply and install catio…" at bounding box center [490, 105] width 365 height 542
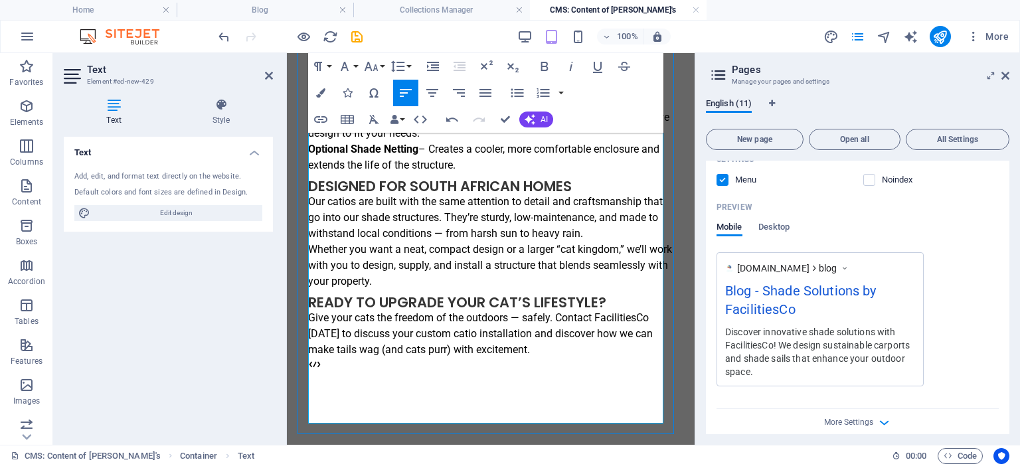
scroll to position [335, 0]
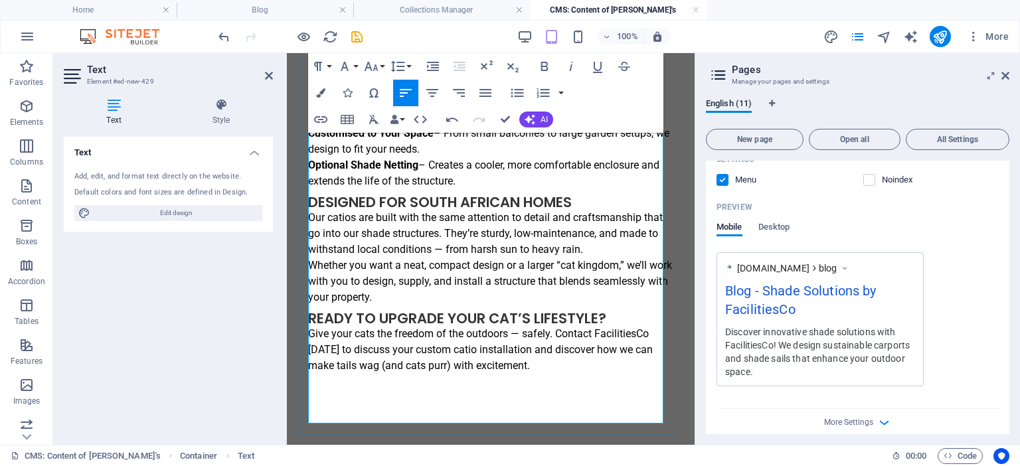
click at [518, 355] on p "Give your cats the freedom of the outdoors — safely. Contact FacilitiesCo today…" at bounding box center [490, 350] width 365 height 48
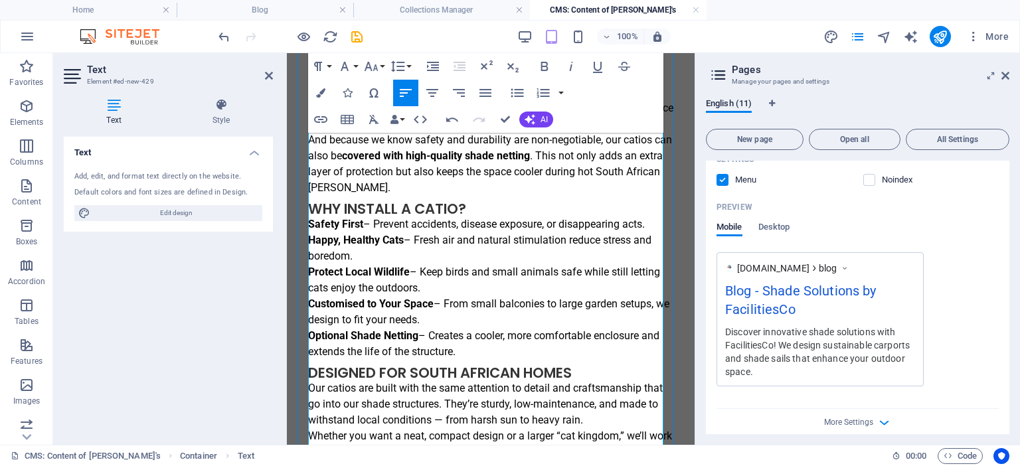
scroll to position [133, 0]
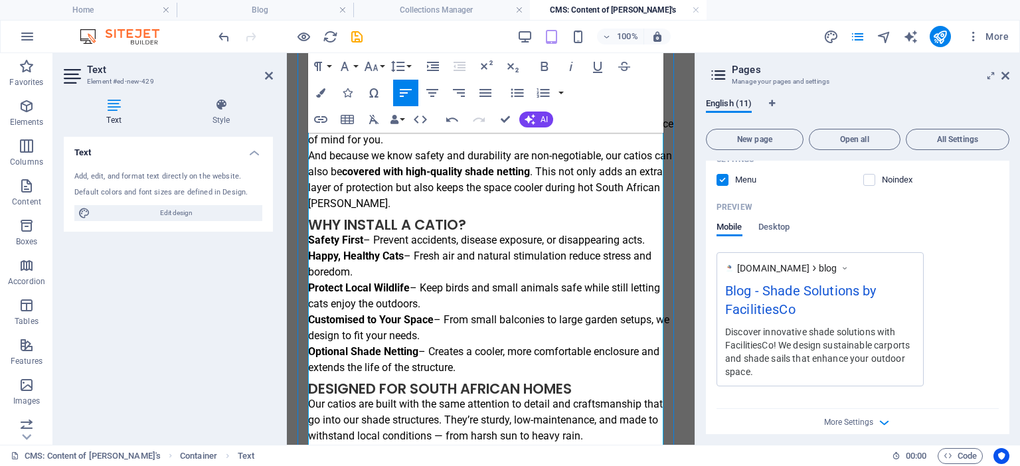
click at [513, 227] on div "At FacilitiesCo, we’re excited to announce that we now supply and install catio…" at bounding box center [490, 308] width 365 height 542
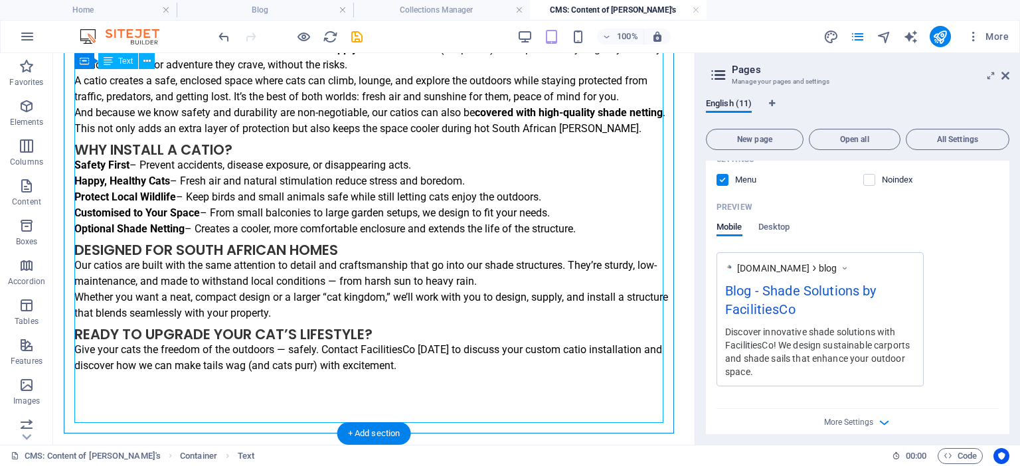
scroll to position [48, 0]
click at [425, 143] on div "At FacilitiesCo, we’re excited to announce that we now supply and install catio…" at bounding box center [373, 232] width 599 height 383
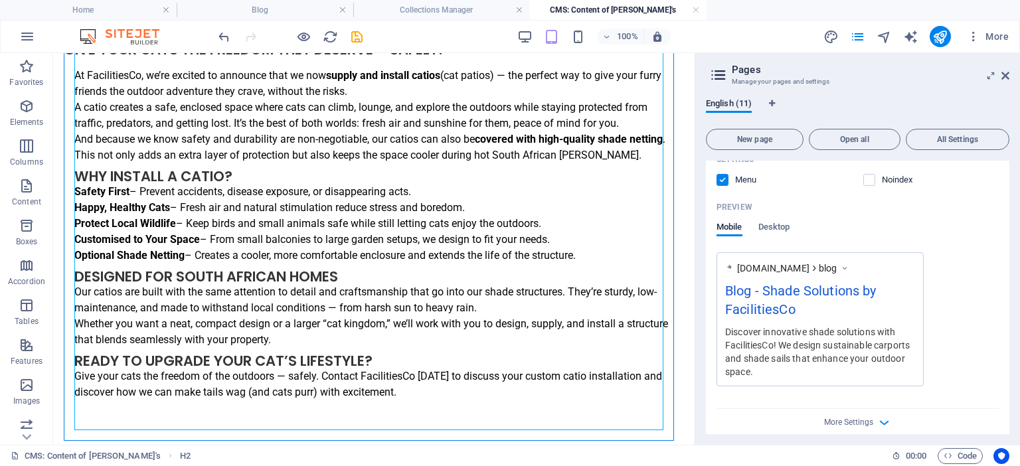
scroll to position [0, 0]
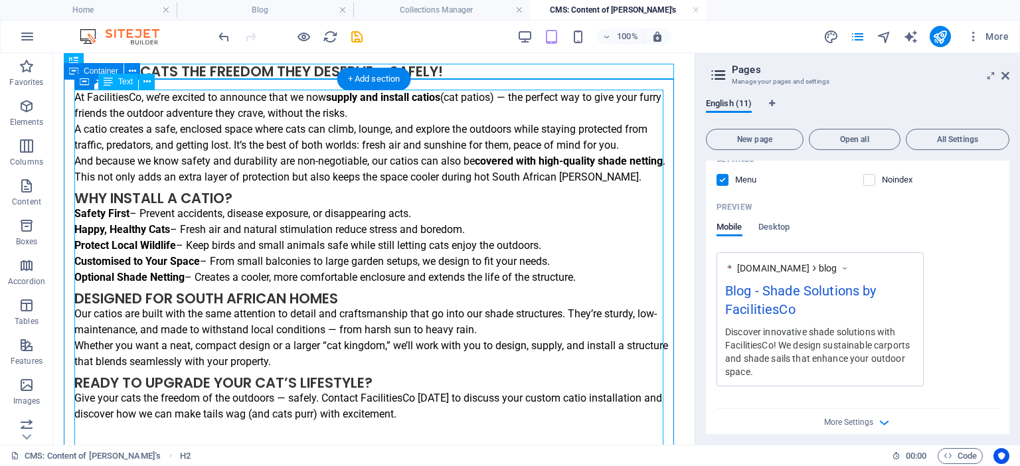
click at [242, 195] on div "At FacilitiesCo, we’re excited to announce that we now supply and install catio…" at bounding box center [373, 281] width 599 height 383
click at [202, 155] on div "At FacilitiesCo, we’re excited to announce that we now supply and install catio…" at bounding box center [373, 281] width 599 height 383
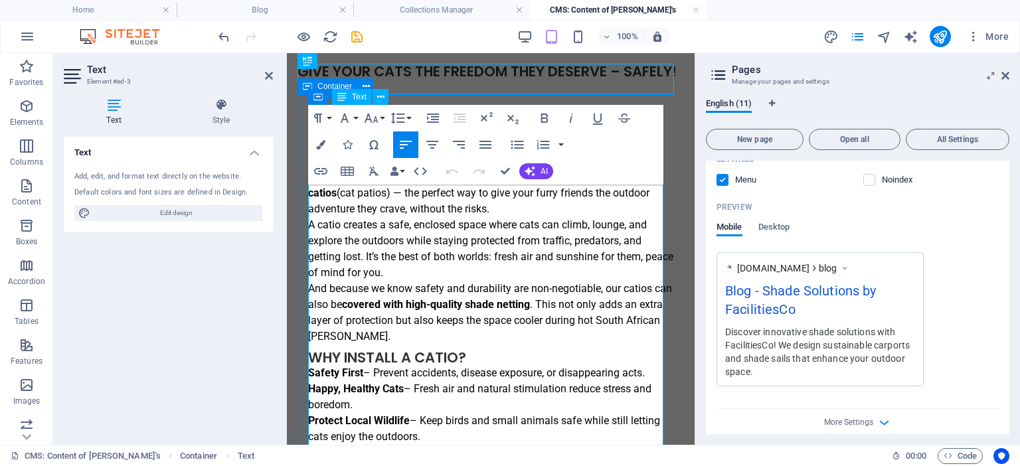
click at [448, 265] on p "A catio creates a safe, enclosed space where cats can climb, lounge, and explor…" at bounding box center [490, 249] width 365 height 64
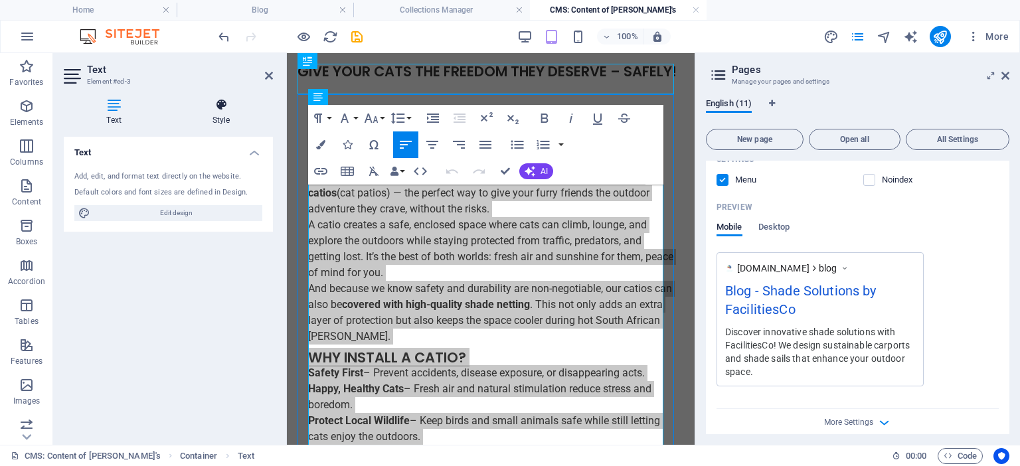
click at [229, 110] on icon at bounding box center [221, 104] width 104 height 13
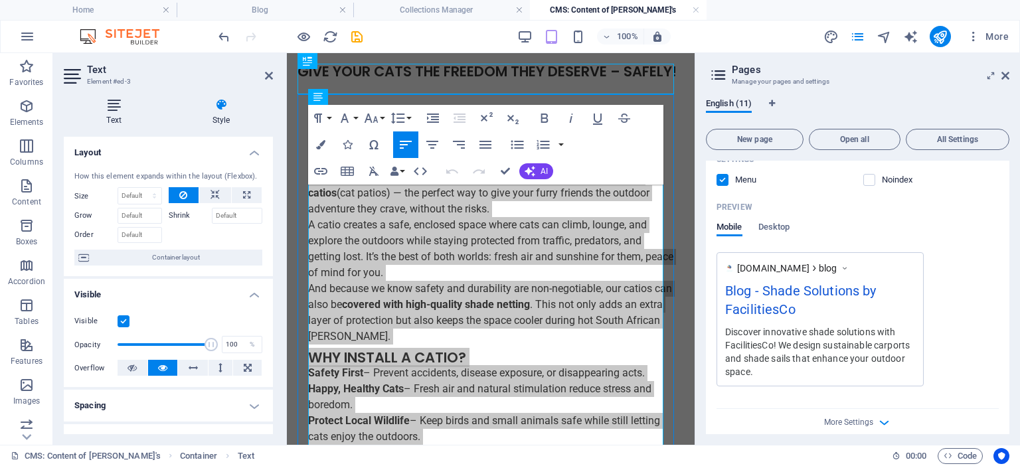
click at [116, 106] on icon at bounding box center [114, 104] width 100 height 13
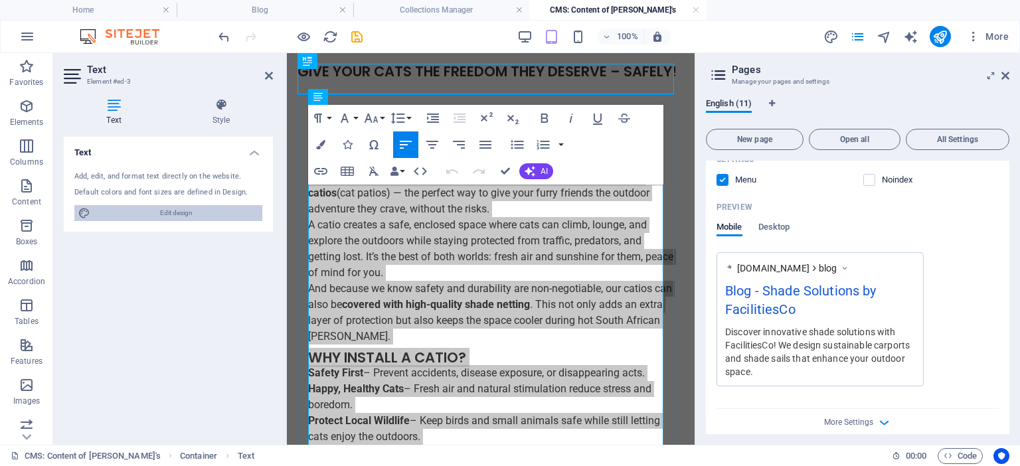
click at [145, 211] on span "Edit design" at bounding box center [176, 213] width 164 height 16
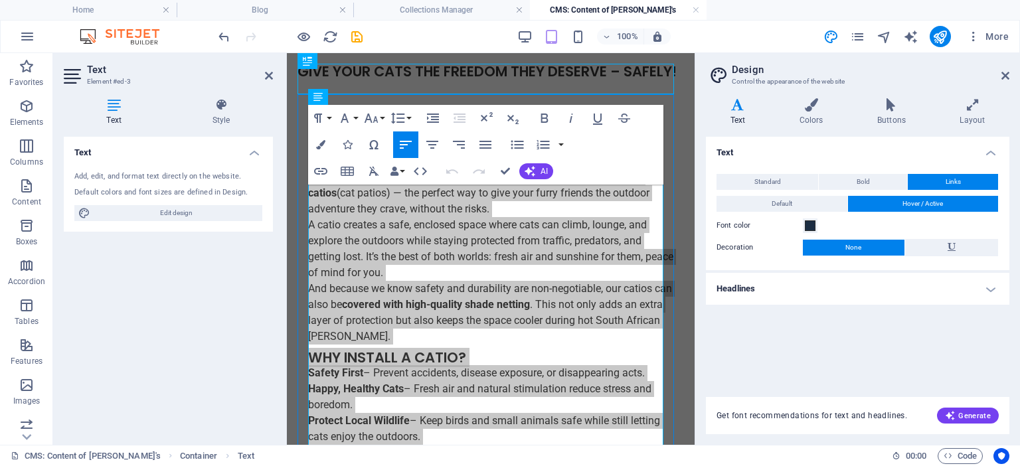
click at [730, 105] on icon at bounding box center [738, 104] width 64 height 13
click at [738, 106] on icon at bounding box center [738, 104] width 64 height 13
click at [752, 180] on button "Standard" at bounding box center [768, 182] width 102 height 16
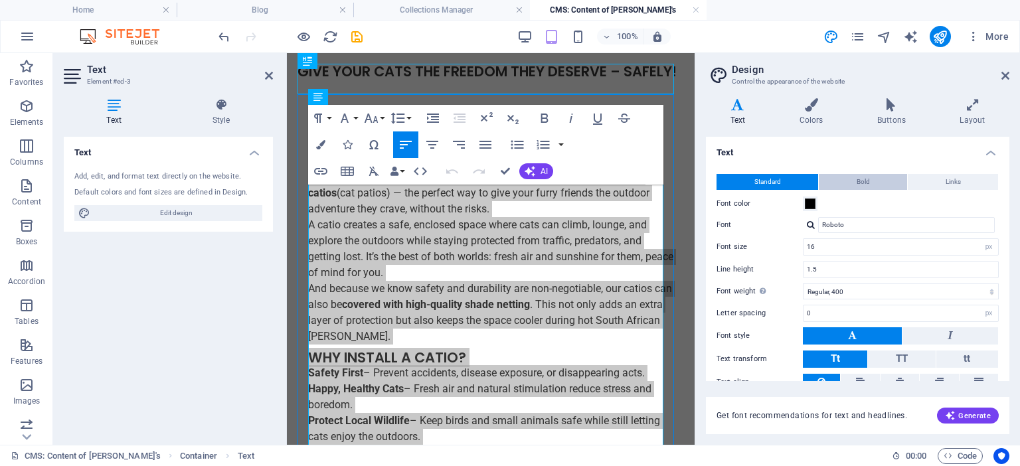
click at [848, 179] on button "Bold" at bounding box center [863, 182] width 88 height 16
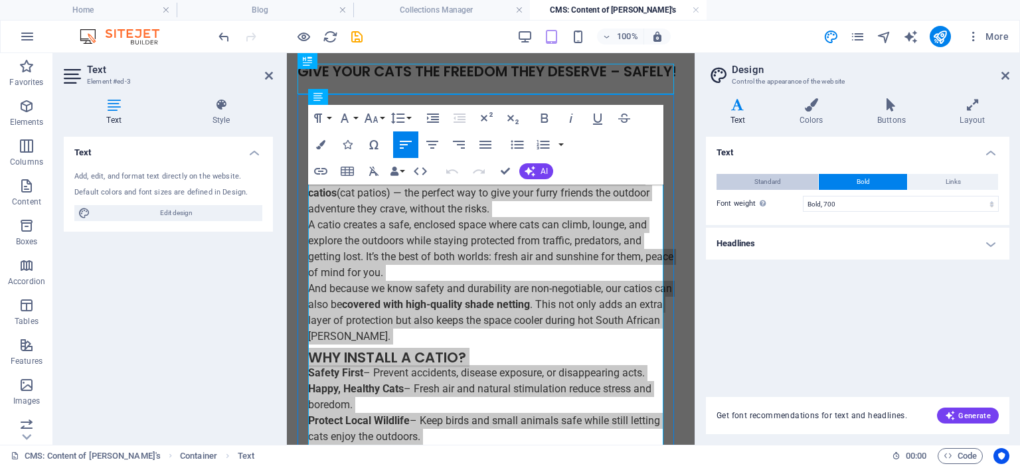
click at [764, 185] on span "Standard" at bounding box center [768, 182] width 27 height 16
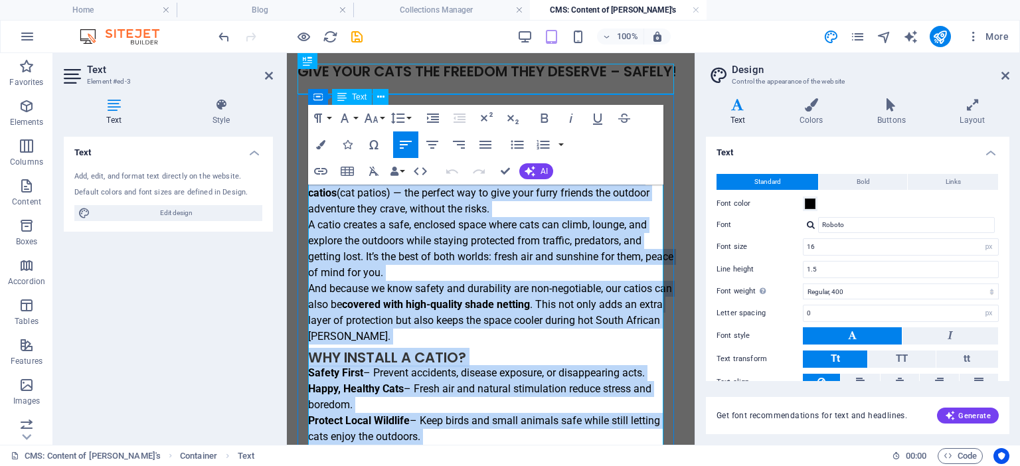
click at [585, 243] on p "A catio creates a safe, enclosed space where cats can climb, lounge, and explor…" at bounding box center [490, 249] width 365 height 64
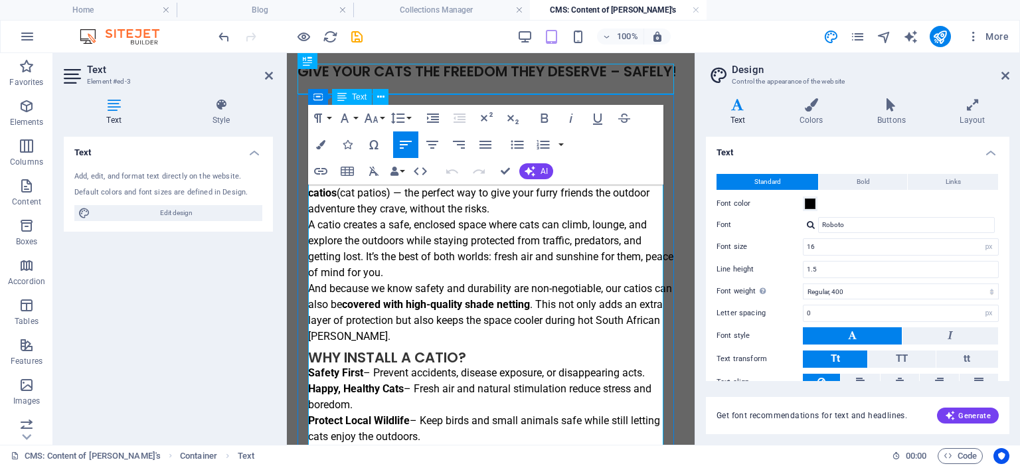
click at [498, 217] on p "At FacilitiesCo, we’re excited to announce that we now supply and install catio…" at bounding box center [490, 193] width 365 height 48
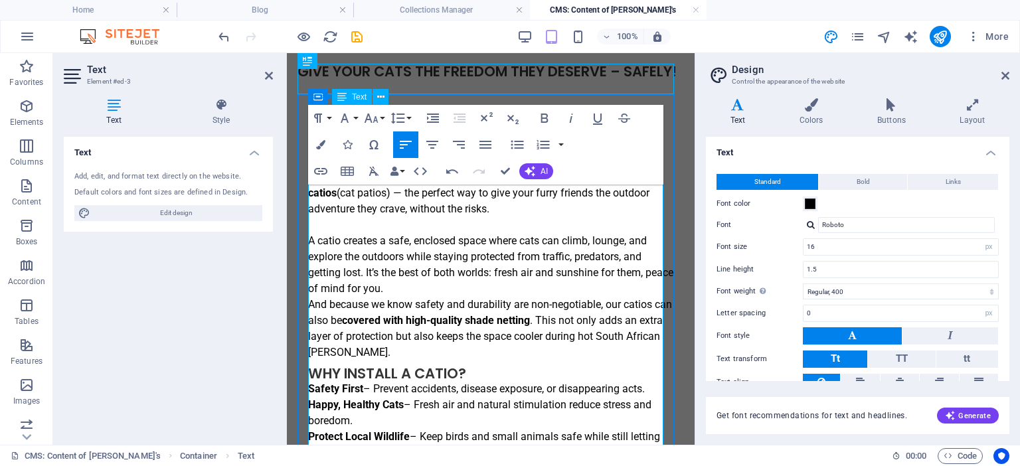
click at [438, 312] on p "And because we know safety and durability are non-negotiable, our catios can al…" at bounding box center [490, 329] width 365 height 64
click at [428, 297] on p "A catio creates a safe, enclosed space where cats can climb, lounge, and explor…" at bounding box center [490, 265] width 365 height 64
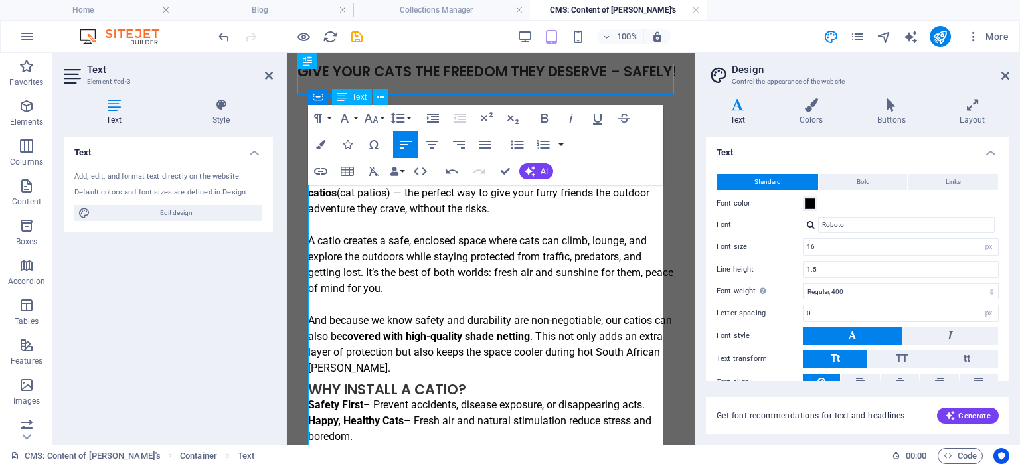
click at [408, 377] on p "And because we know safety and durability are non-negotiable, our catios can al…" at bounding box center [490, 345] width 365 height 64
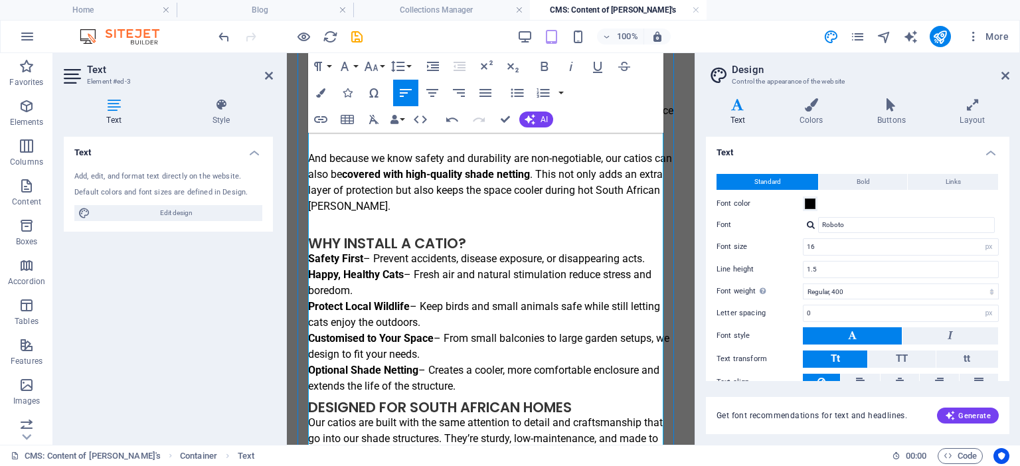
scroll to position [178, 0]
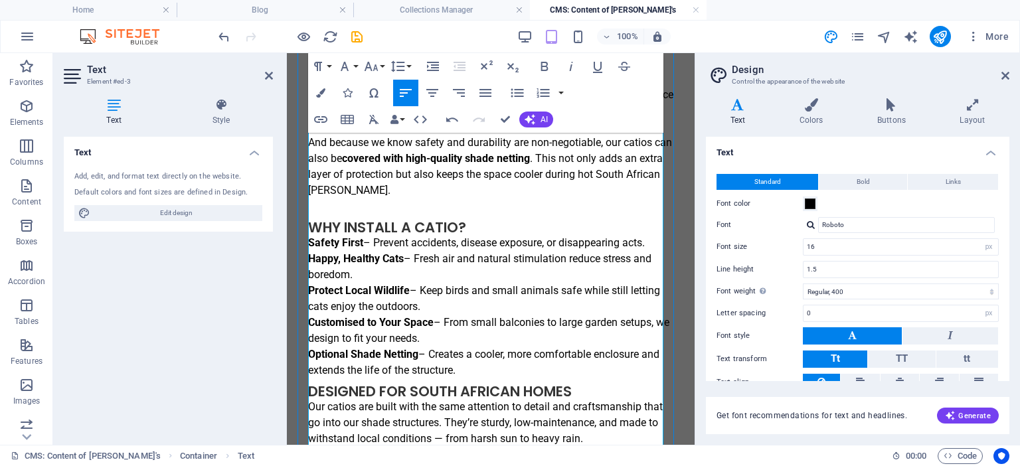
click at [494, 379] on p "Optional Shade Netting – Creates a cooler, more comfortable enclosure and exten…" at bounding box center [490, 363] width 365 height 32
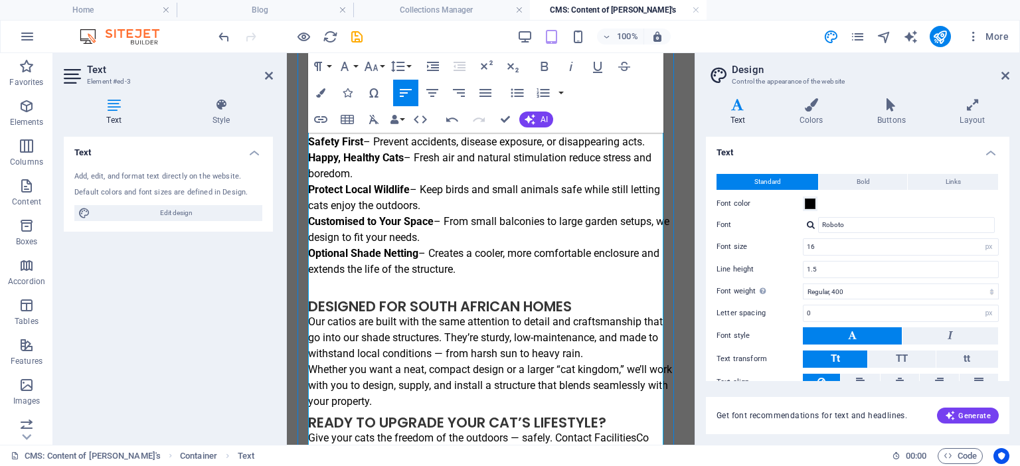
scroll to position [295, 0]
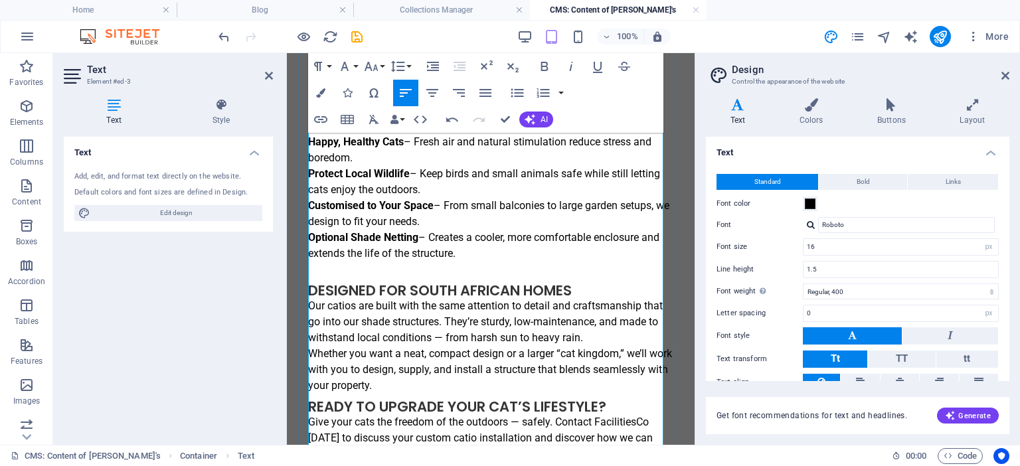
click at [476, 394] on p "Whether you want a neat, compact design or a larger “cat kingdom,” we’ll work w…" at bounding box center [490, 370] width 365 height 48
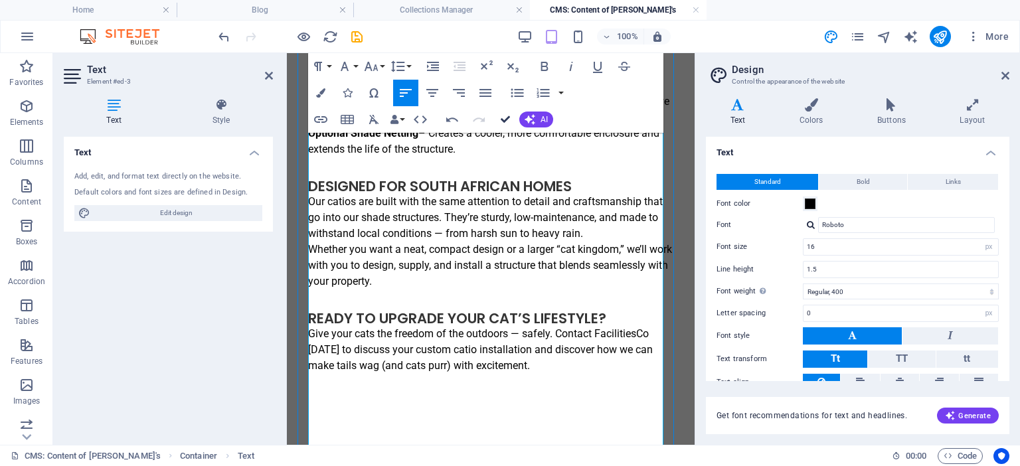
scroll to position [128, 0]
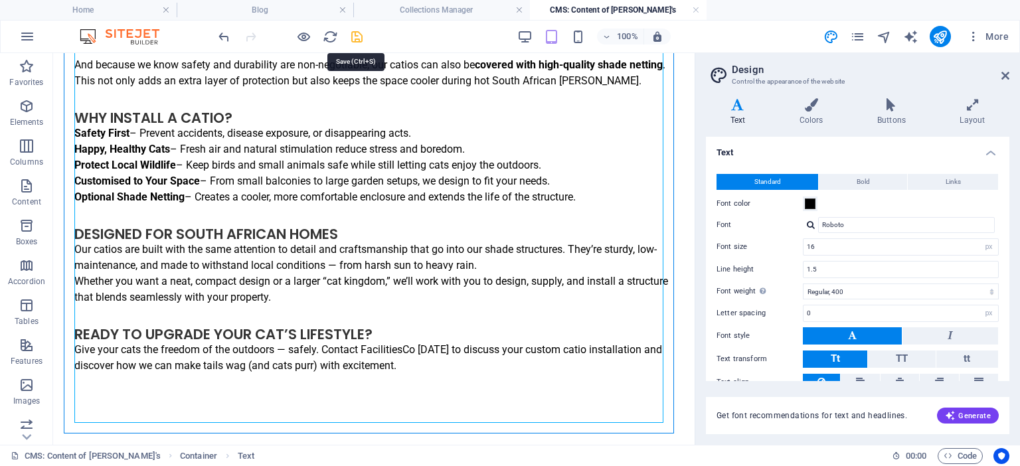
click at [363, 37] on icon "save" at bounding box center [356, 36] width 15 height 15
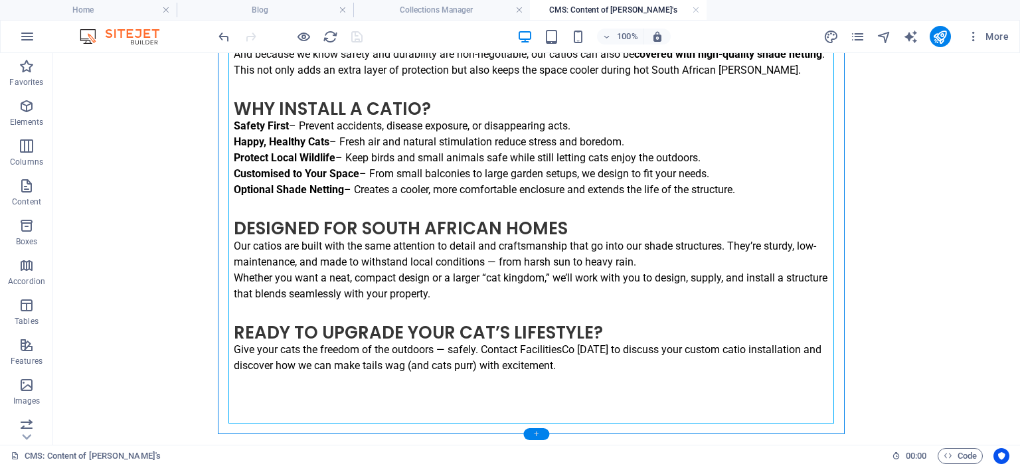
click at [528, 430] on div "+" at bounding box center [536, 434] width 26 height 12
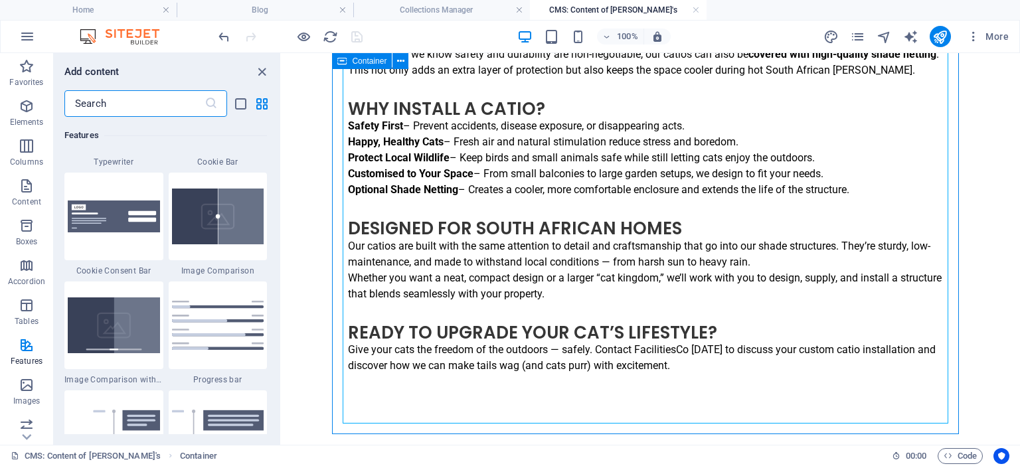
scroll to position [5764, 0]
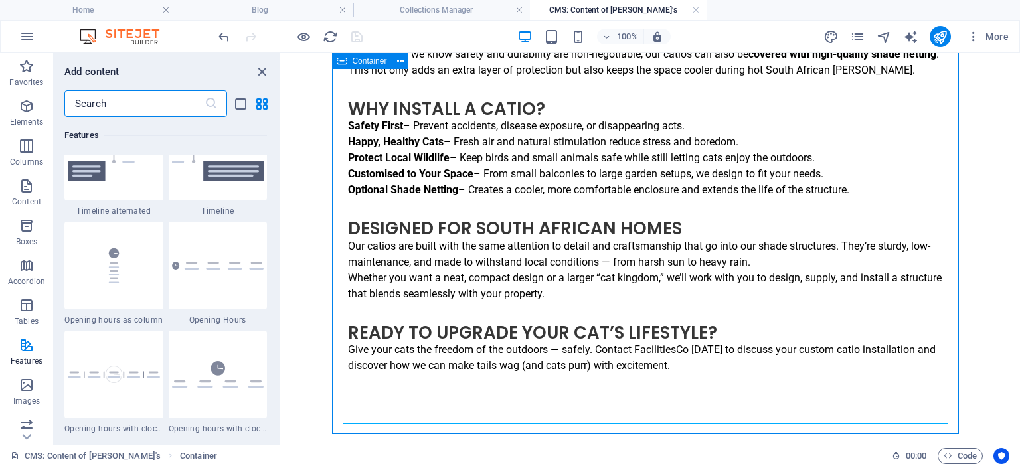
click at [113, 110] on input "text" at bounding box center [134, 103] width 140 height 27
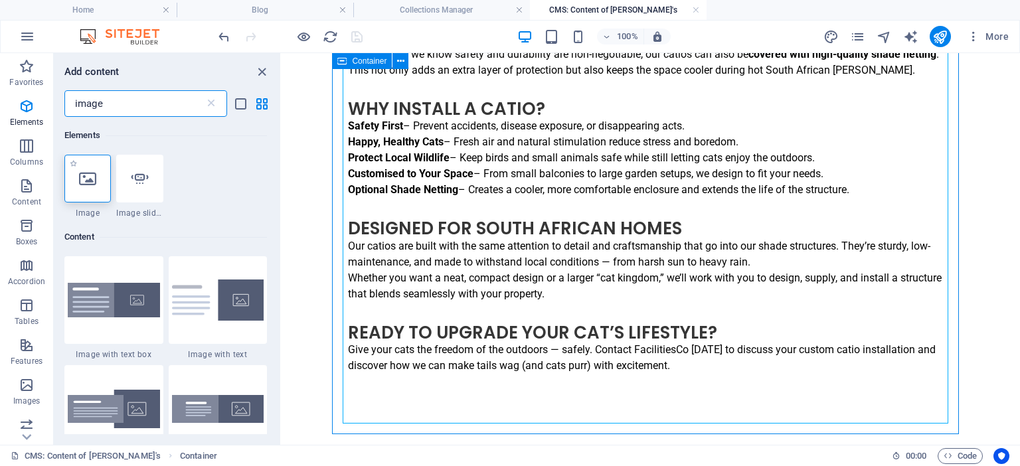
scroll to position [0, 0]
type input "image"
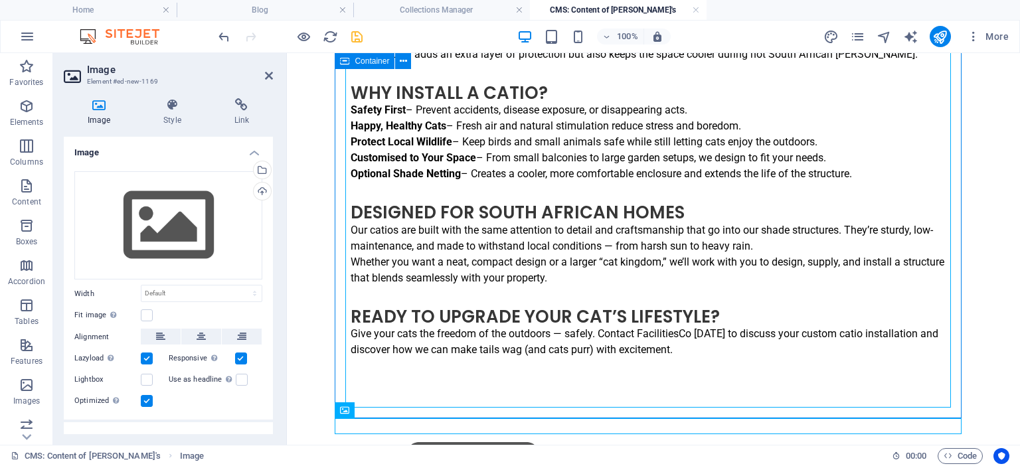
scroll to position [185, 0]
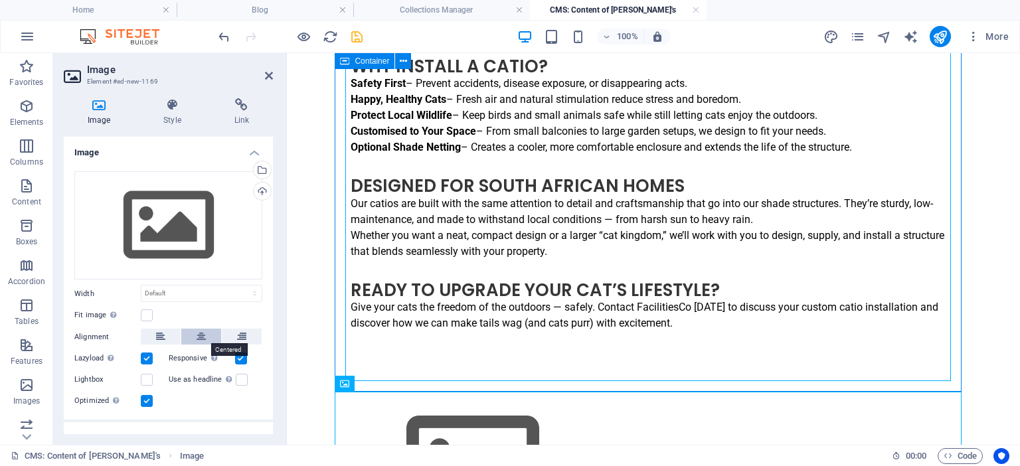
click at [199, 333] on icon at bounding box center [201, 337] width 9 height 16
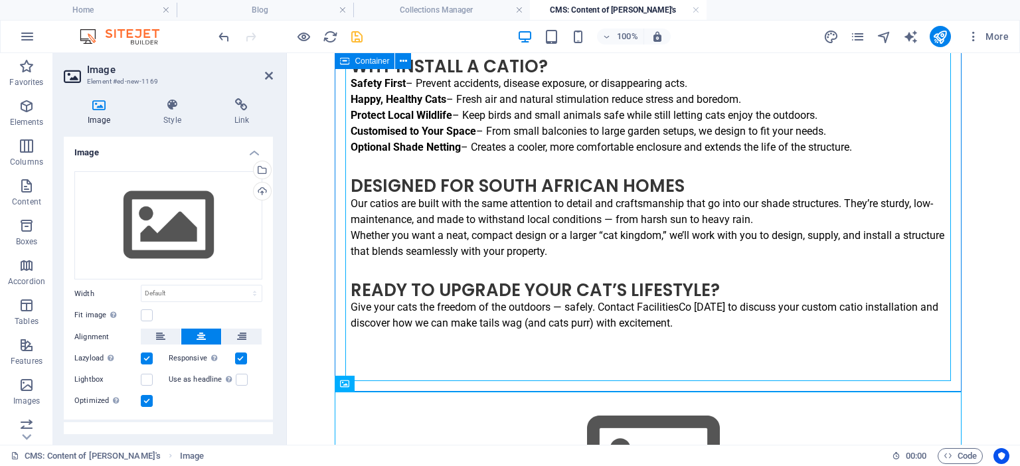
click at [203, 394] on div "Optimized Images are compressed to improve page speed." at bounding box center [168, 401] width 188 height 16
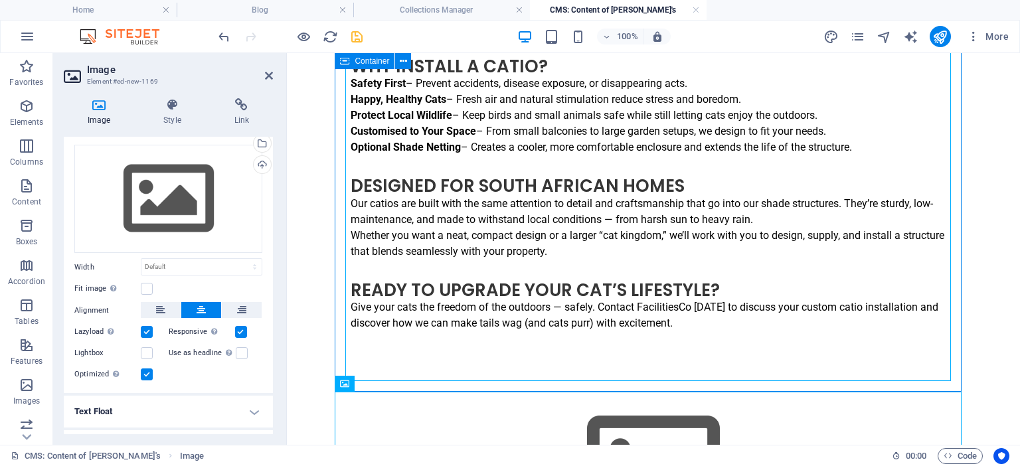
scroll to position [53, 0]
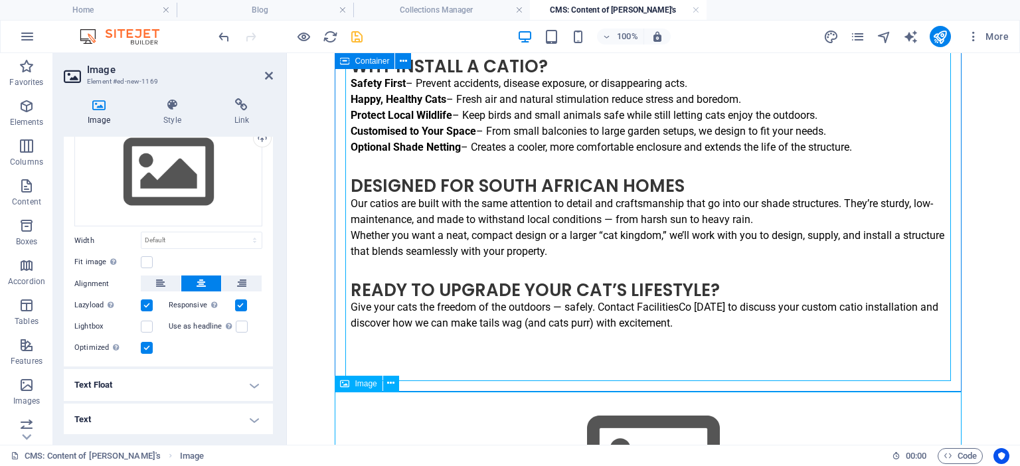
click at [396, 436] on figure at bounding box center [653, 466] width 627 height 149
click at [165, 181] on div "Drag files here, click to choose files or select files from Files or our free s…" at bounding box center [168, 172] width 188 height 109
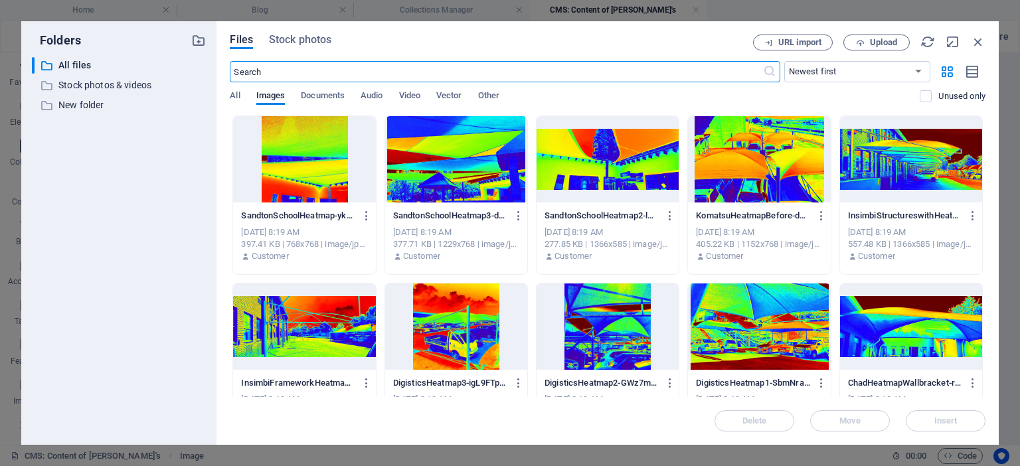
scroll to position [197, 0]
click at [874, 44] on span "Upload" at bounding box center [883, 43] width 27 height 8
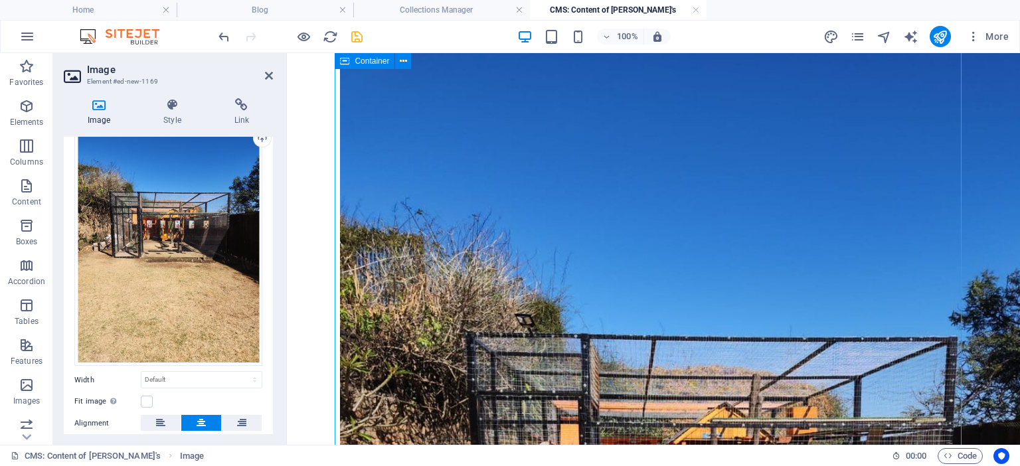
scroll to position [185, 0]
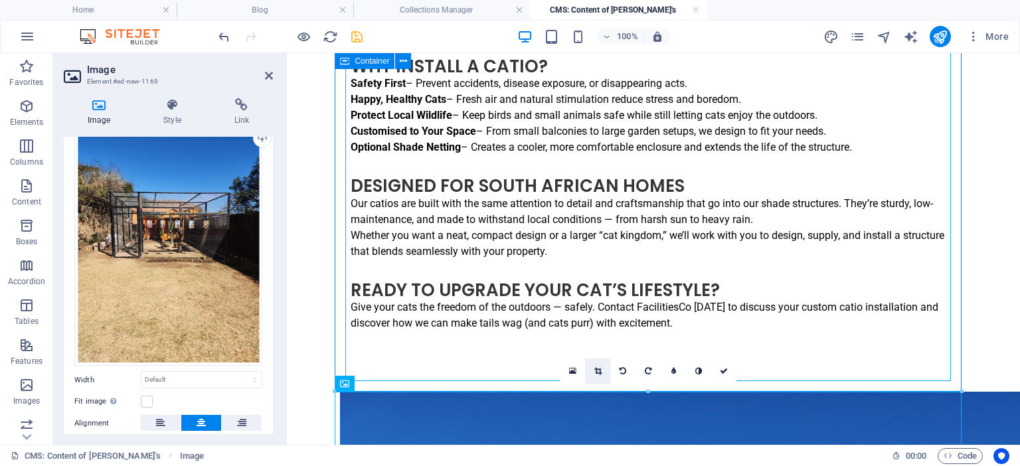
click at [595, 370] on icon at bounding box center [598, 371] width 7 height 8
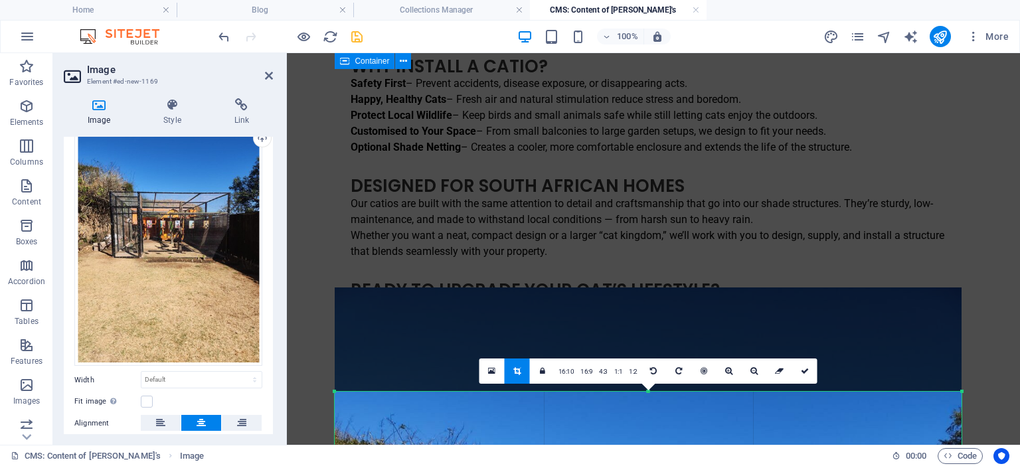
drag, startPoint x: 647, startPoint y: 393, endPoint x: 653, endPoint y: 497, distance: 104.5
click at [653, 466] on html "Shade Solutions by FacilitiesCo Home Blog Collections Manager CMS: Content of C…" at bounding box center [510, 233] width 1020 height 466
click at [798, 375] on link at bounding box center [804, 371] width 25 height 25
type input "944"
select select "px"
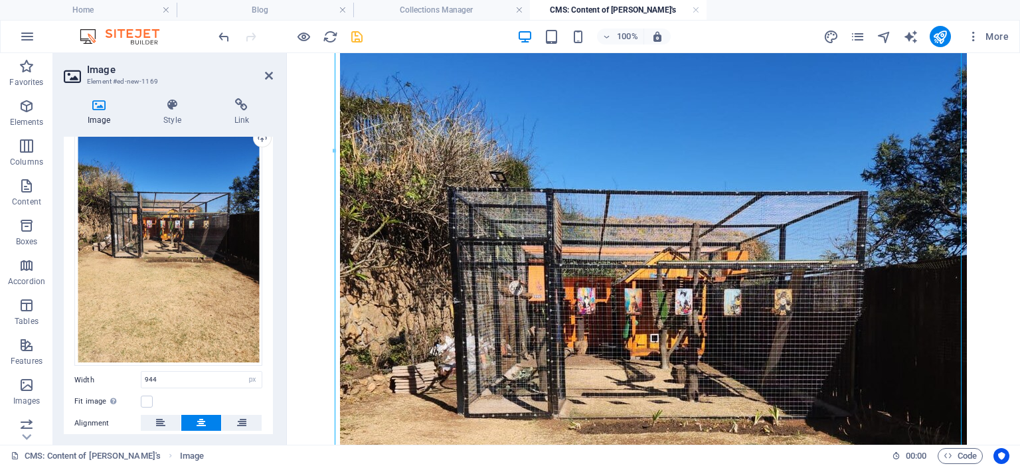
scroll to position [871, 0]
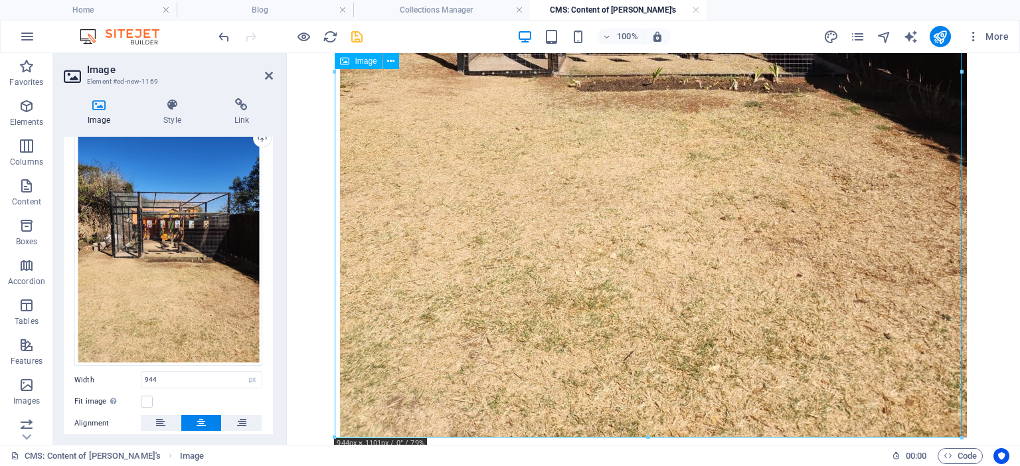
click at [705, 362] on figure at bounding box center [653, 71] width 627 height 731
drag, startPoint x: 933, startPoint y: 492, endPoint x: 639, endPoint y: 379, distance: 315.2
click at [648, 434] on figure at bounding box center [653, 71] width 627 height 731
click at [644, 400] on figure at bounding box center [653, 71] width 627 height 731
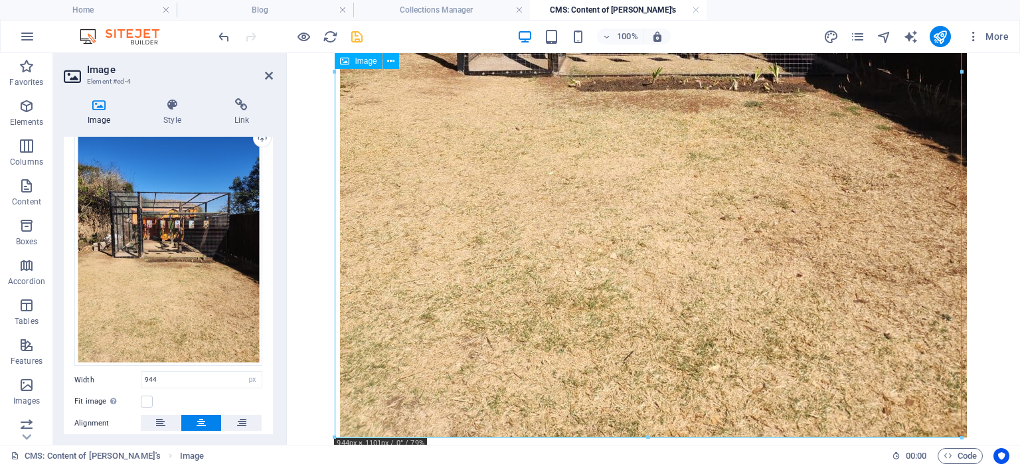
click at [627, 355] on figure at bounding box center [653, 71] width 627 height 731
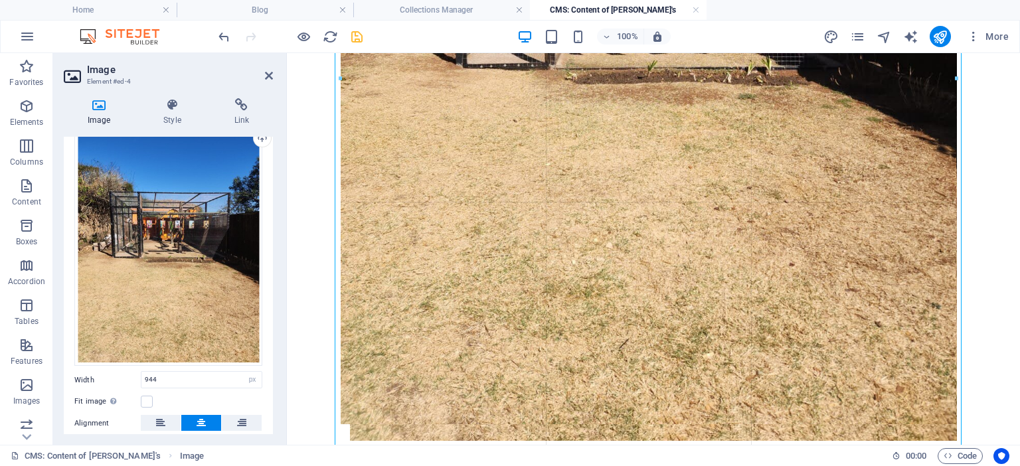
scroll to position [858, 0]
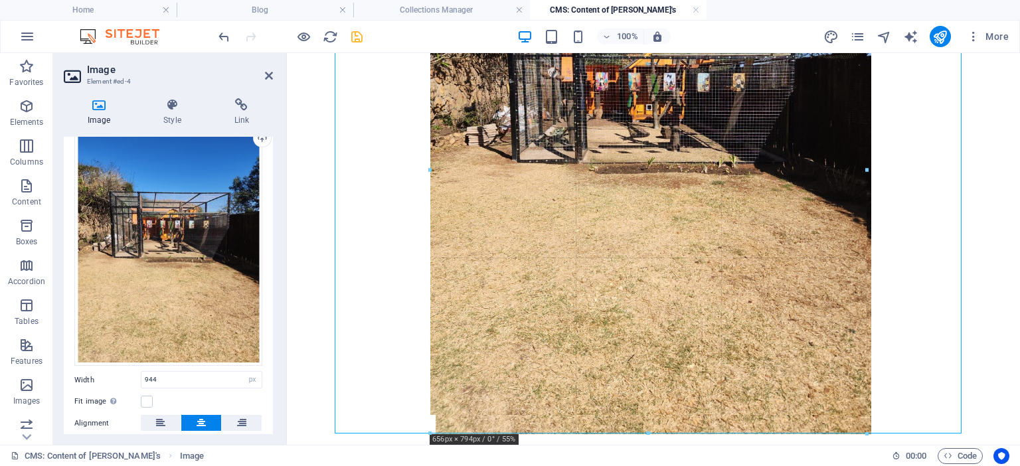
type input "656"
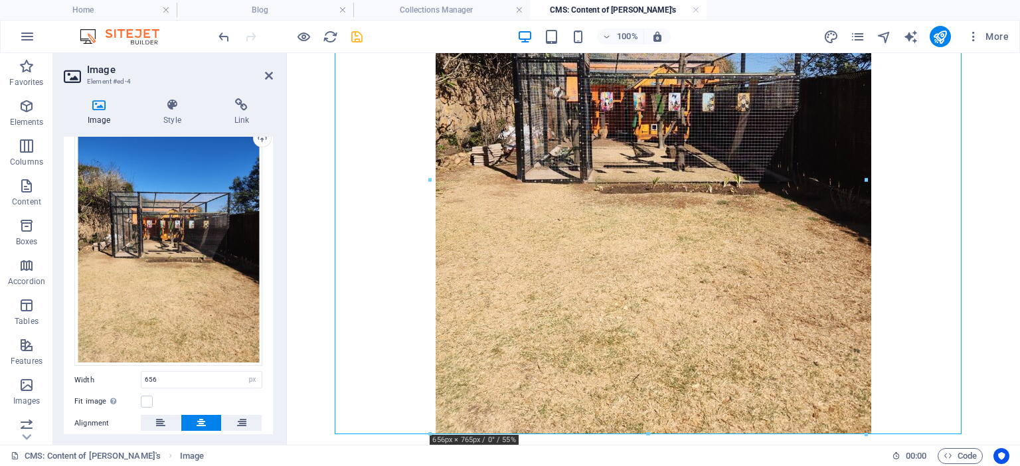
scroll to position [308, 0]
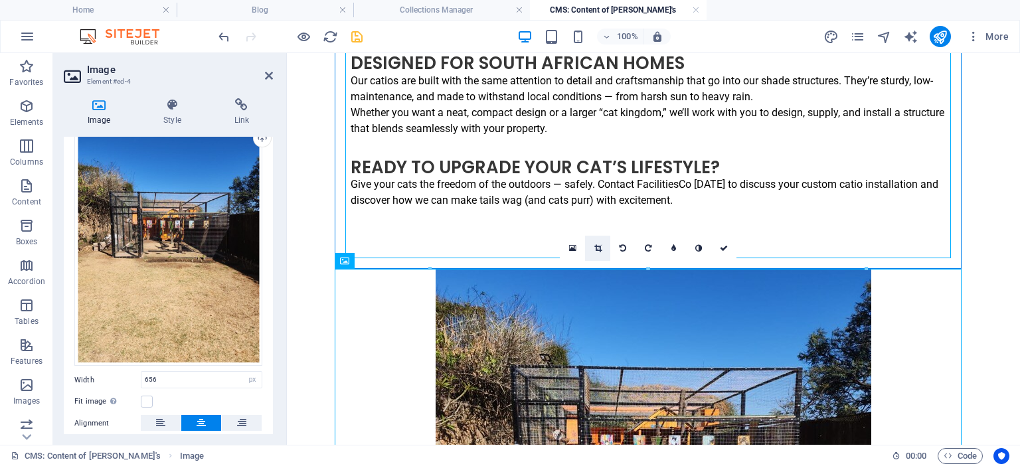
click at [599, 244] on icon at bounding box center [598, 248] width 7 height 8
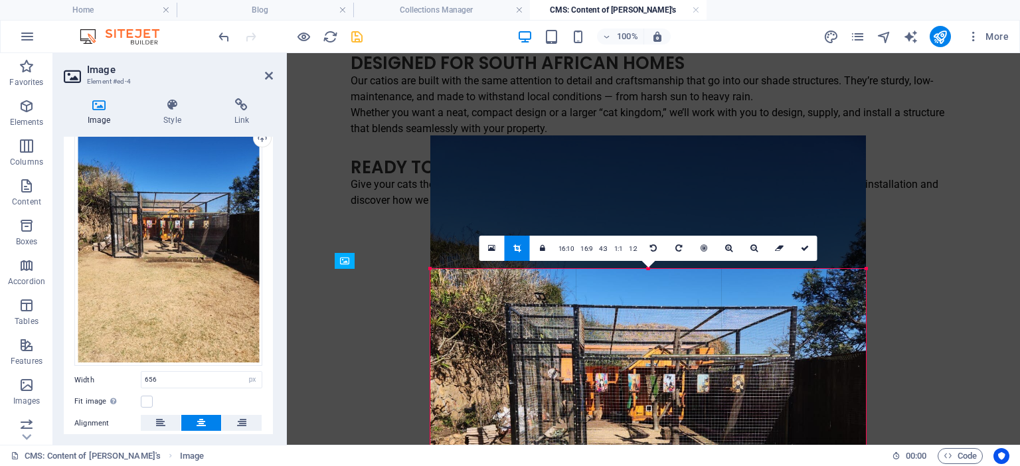
drag, startPoint x: 798, startPoint y: 399, endPoint x: 797, endPoint y: 338, distance: 61.1
click at [797, 338] on div at bounding box center [648, 426] width 436 height 581
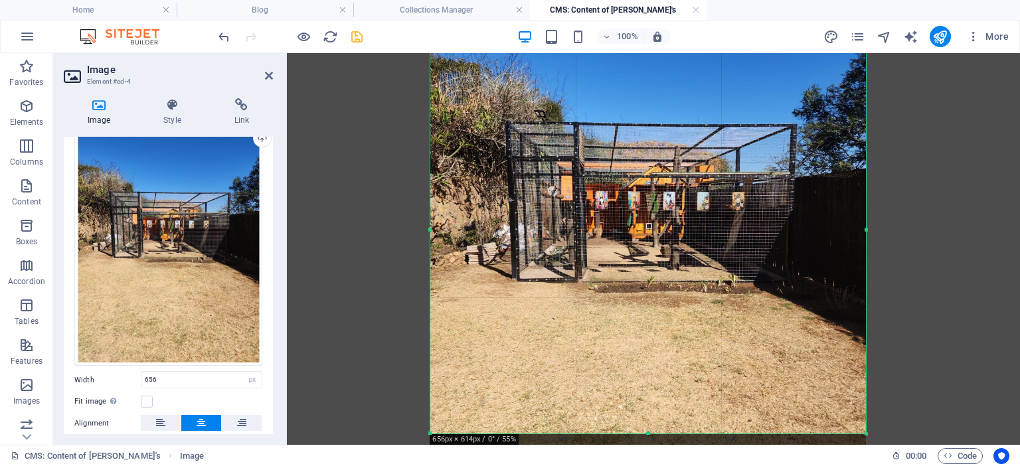
scroll to position [483, 0]
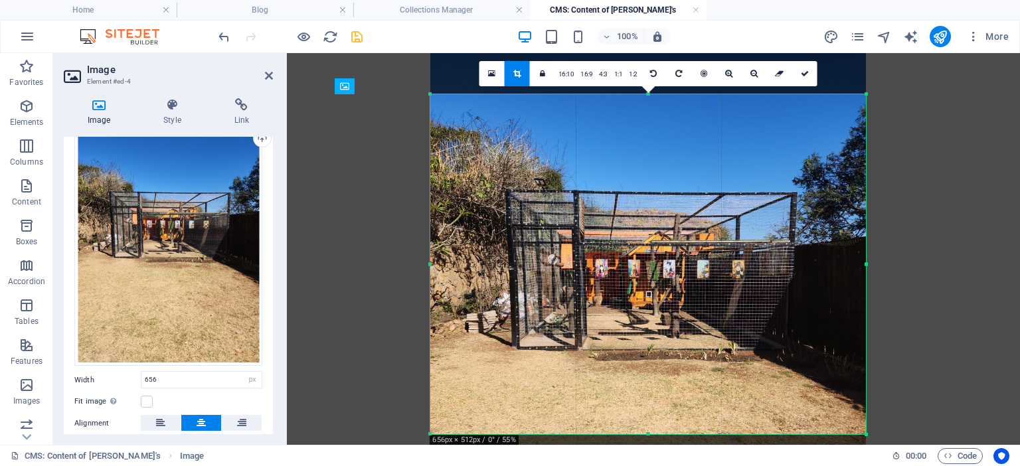
drag, startPoint x: 648, startPoint y: 434, endPoint x: 612, endPoint y: 266, distance: 172.0
click at [612, 266] on div "180 170 160 150 140 130 120 110 100 90 80 70 60 50 40 30 20 10 0 -10 -20 -30 -4…" at bounding box center [648, 264] width 436 height 340
click at [799, 76] on link at bounding box center [804, 73] width 25 height 25
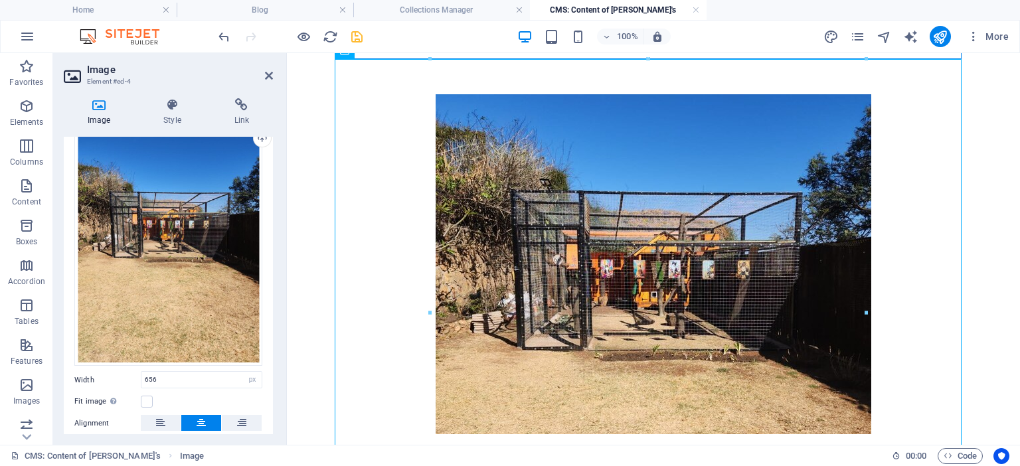
scroll to position [175, 0]
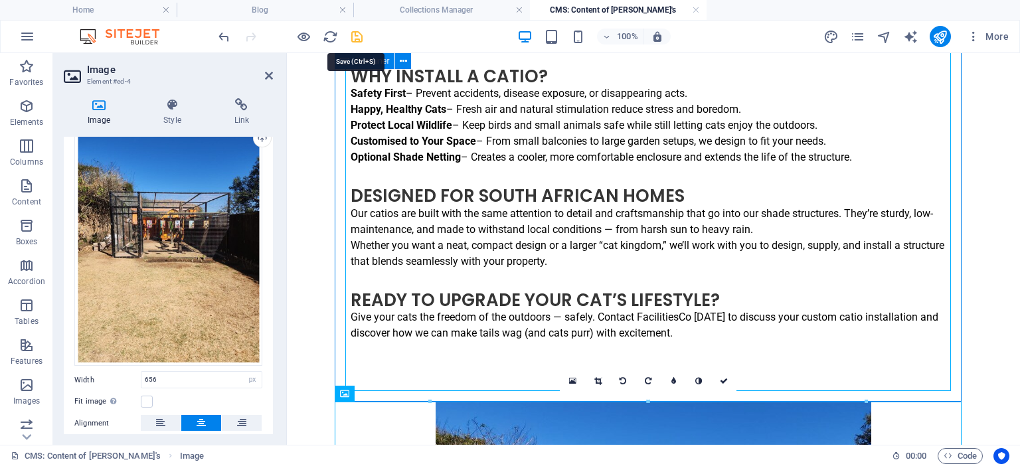
click at [359, 32] on icon "save" at bounding box center [356, 36] width 15 height 15
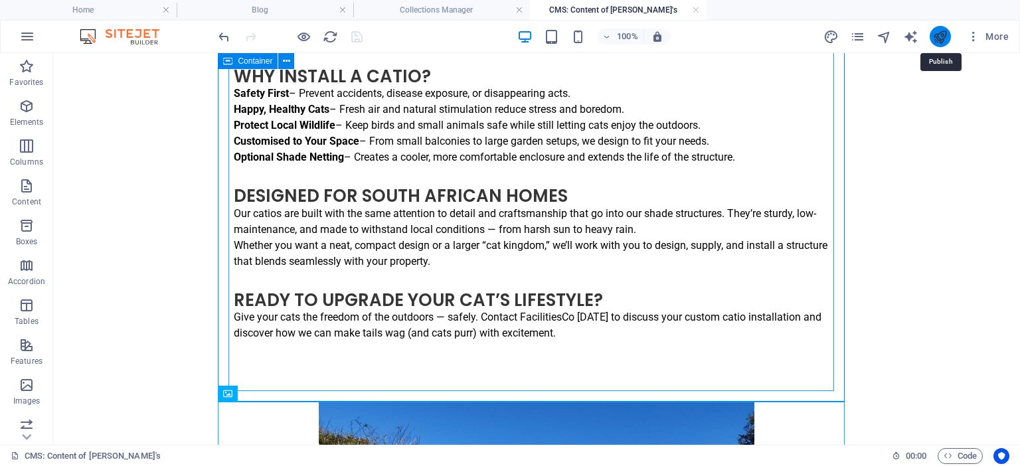
click at [937, 33] on icon "publish" at bounding box center [940, 36] width 15 height 15
click at [941, 33] on icon "publish" at bounding box center [940, 36] width 15 height 15
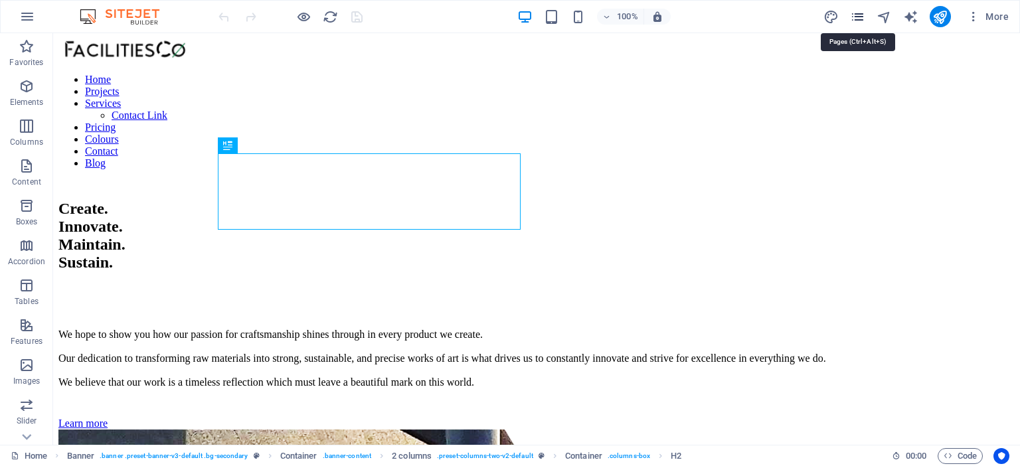
click at [850, 23] on icon "pages" at bounding box center [857, 16] width 15 height 15
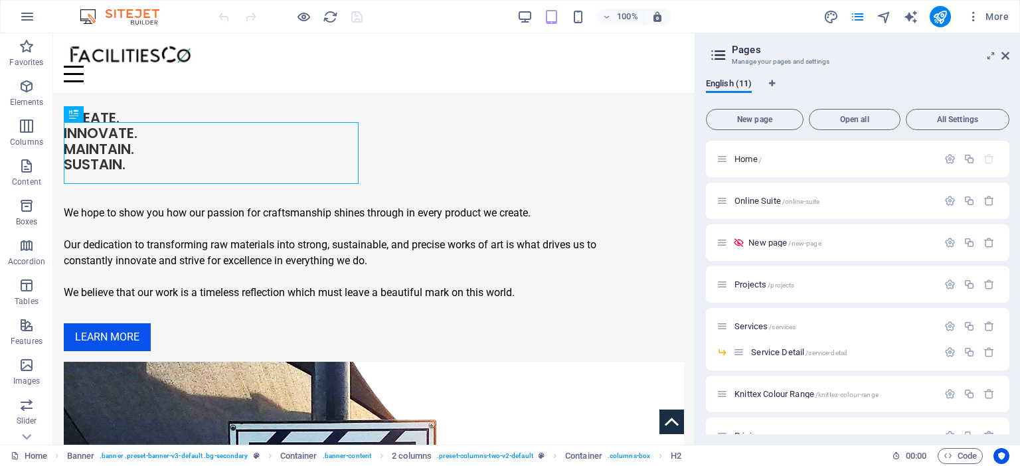
click at [1013, 418] on div "English (11) New page Open all All Settings Home / Online Suite /online-suite N…" at bounding box center [857, 256] width 325 height 377
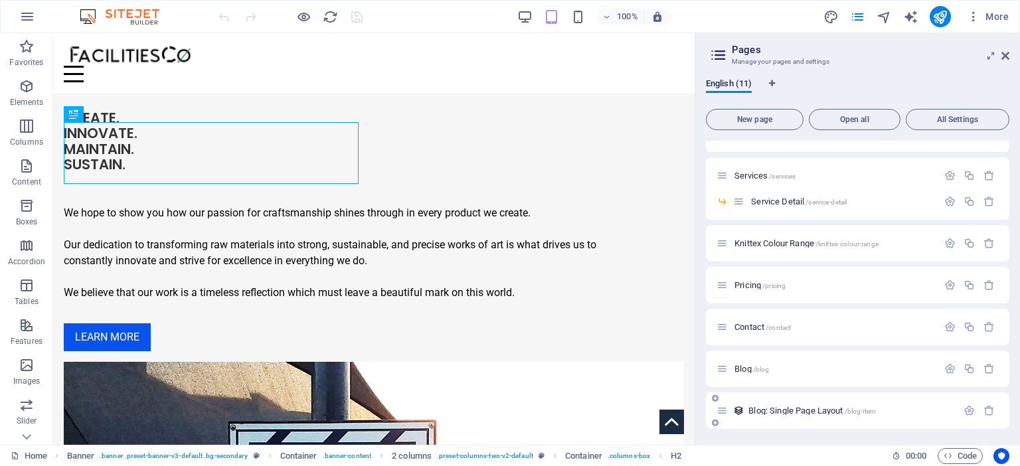
click at [817, 407] on span "Blog: Single Page Layout /blog-item" at bounding box center [813, 411] width 128 height 10
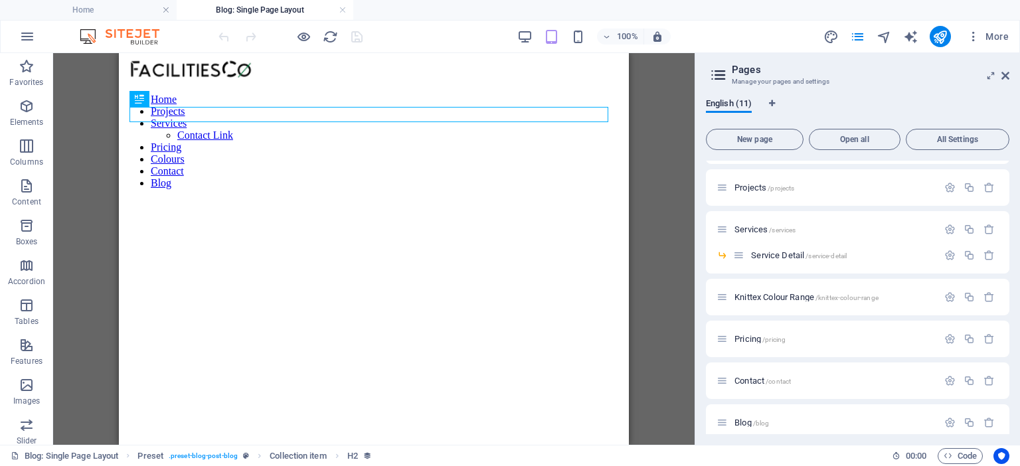
scroll to position [0, 0]
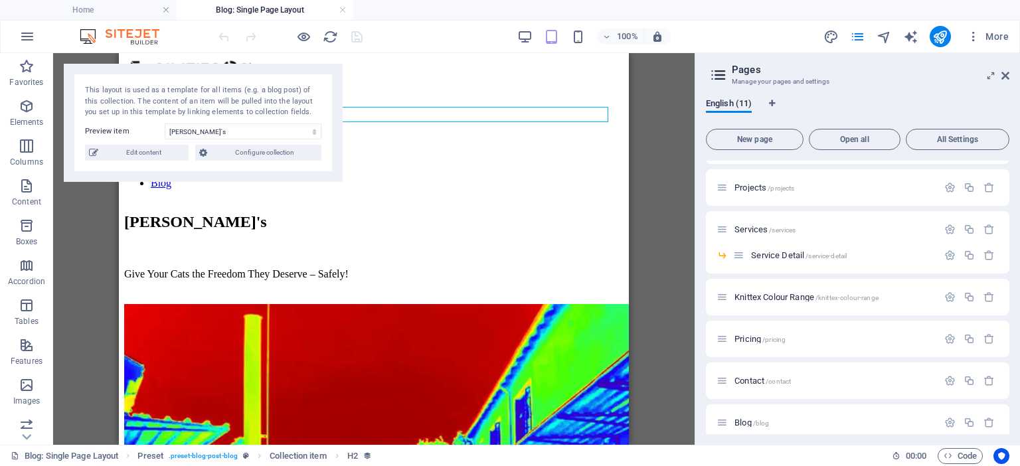
click at [817, 407] on div "Blog /blog" at bounding box center [858, 423] width 304 height 37
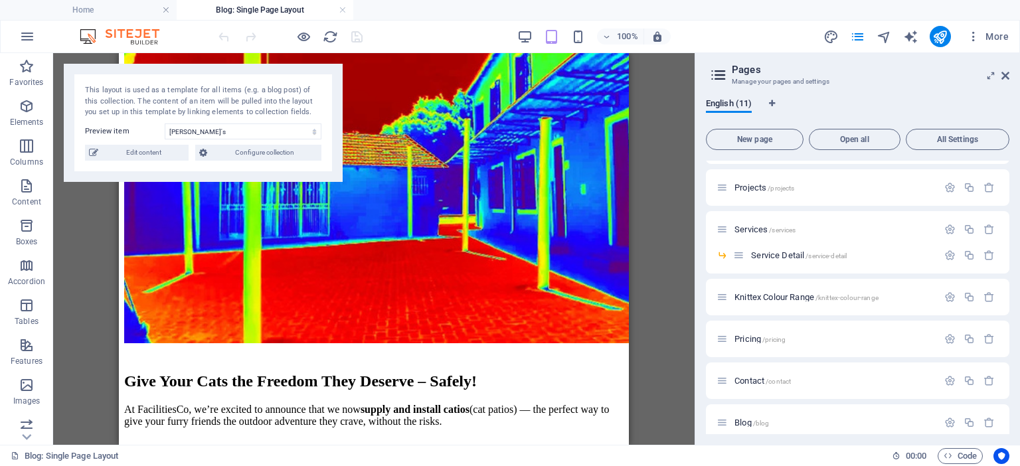
scroll to position [686, 0]
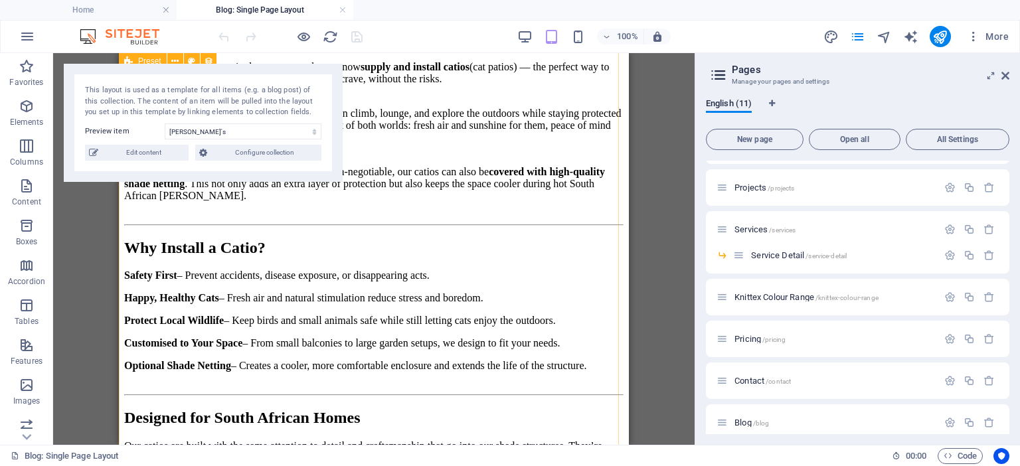
click at [613, 181] on div "Catio's Give Your Cats the Freedom They Deserve – Safely! Give Your Cats the Fr…" at bounding box center [374, 270] width 500 height 1485
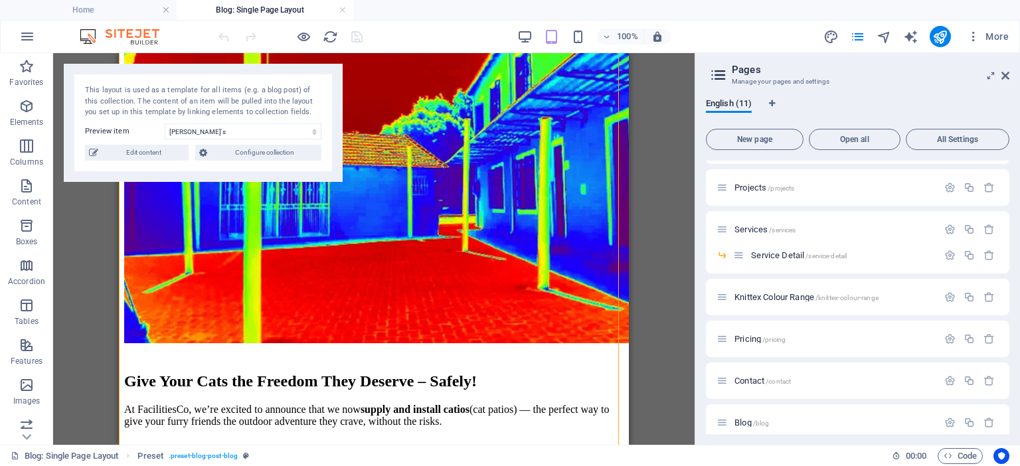
scroll to position [0, 0]
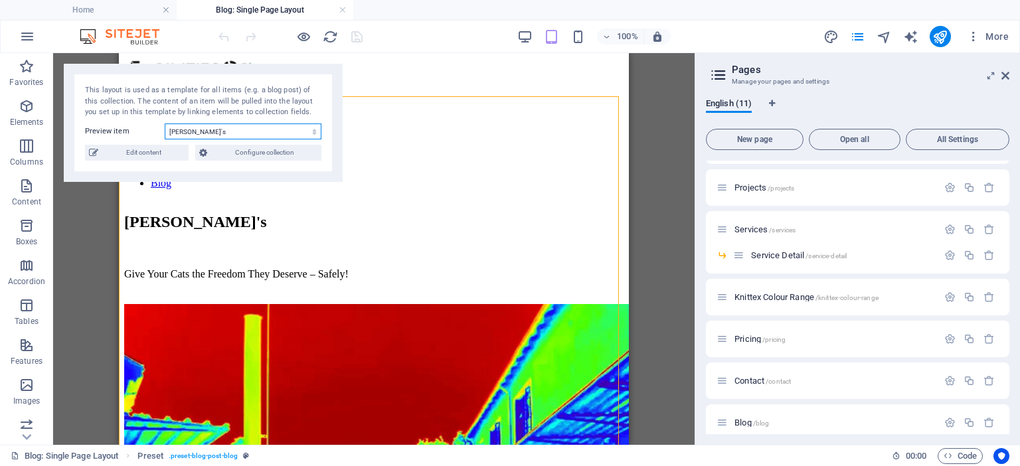
click at [272, 133] on select "Catio's What is UV really? Item 1" at bounding box center [243, 132] width 157 height 16
click at [165, 124] on select "Catio's What is UV really? Item 1" at bounding box center [243, 132] width 157 height 16
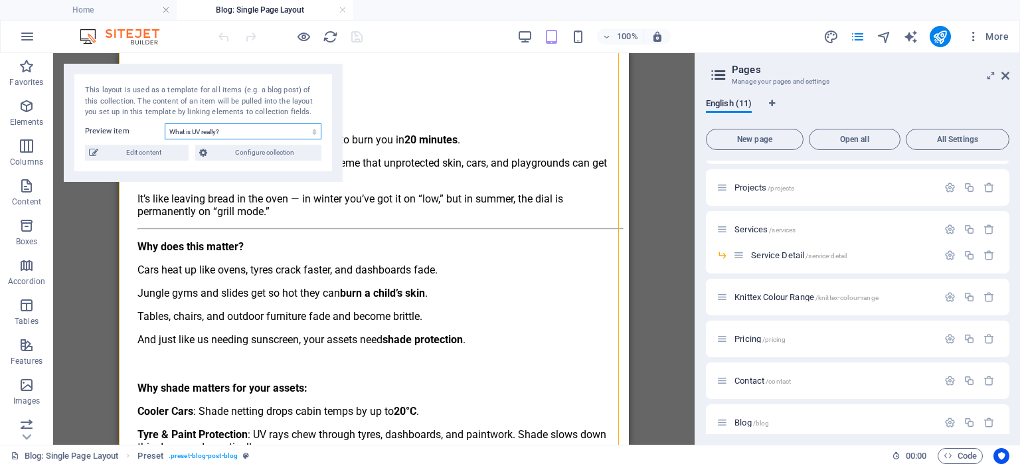
scroll to position [951, 0]
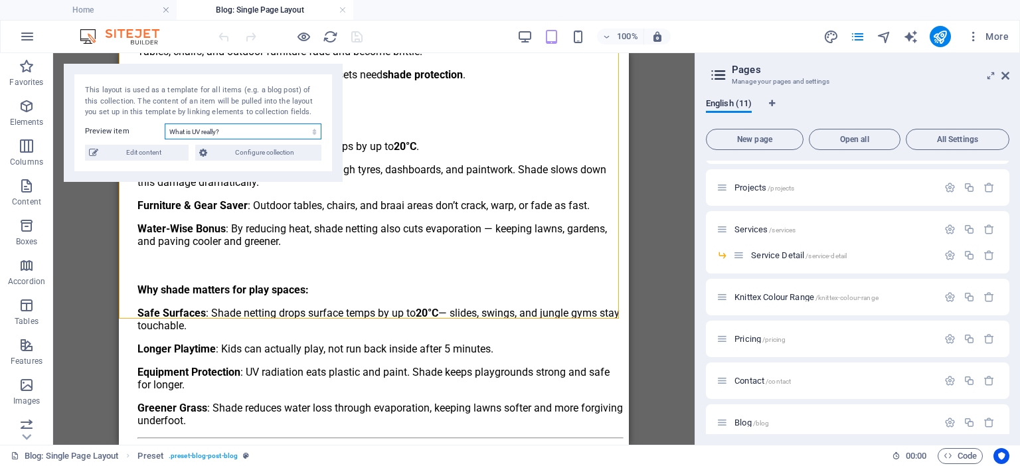
click at [268, 130] on select "Catio's What is UV really? Item 1" at bounding box center [243, 132] width 157 height 16
select select "68de611d24a6fff772005023"
click at [165, 124] on select "Catio's What is UV really? Item 1" at bounding box center [243, 132] width 157 height 16
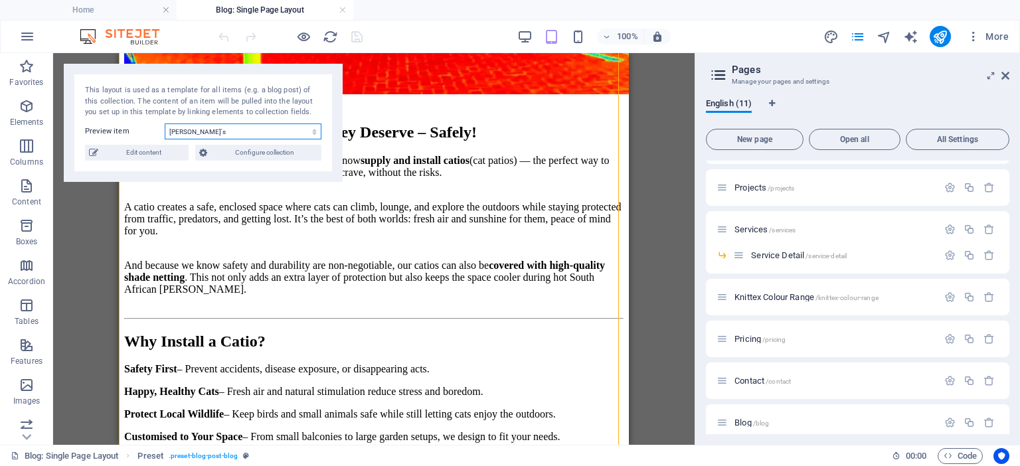
scroll to position [249, 0]
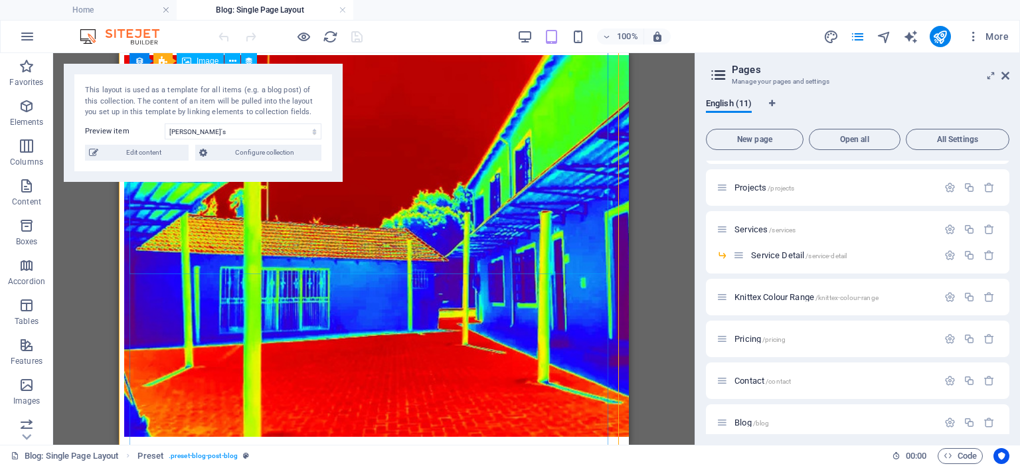
click at [500, 203] on figure at bounding box center [374, 247] width 500 height 385
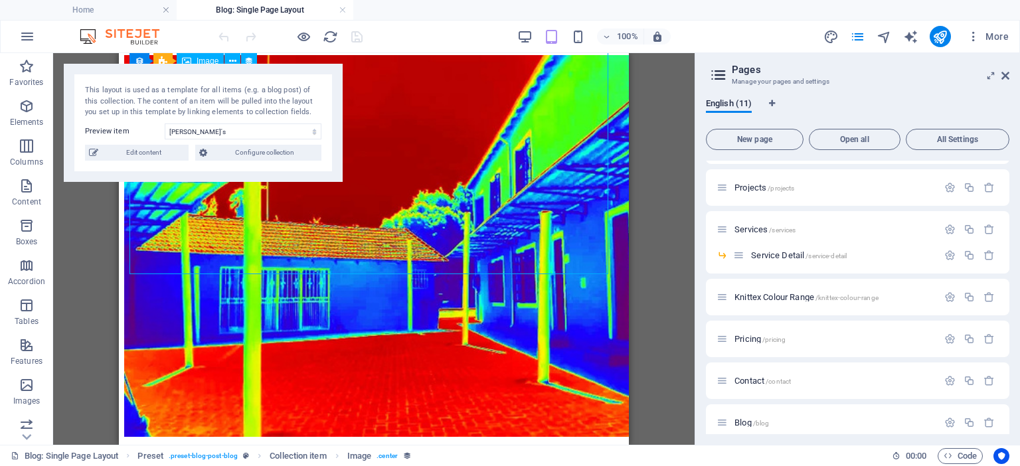
click at [500, 203] on figure at bounding box center [374, 247] width 500 height 385
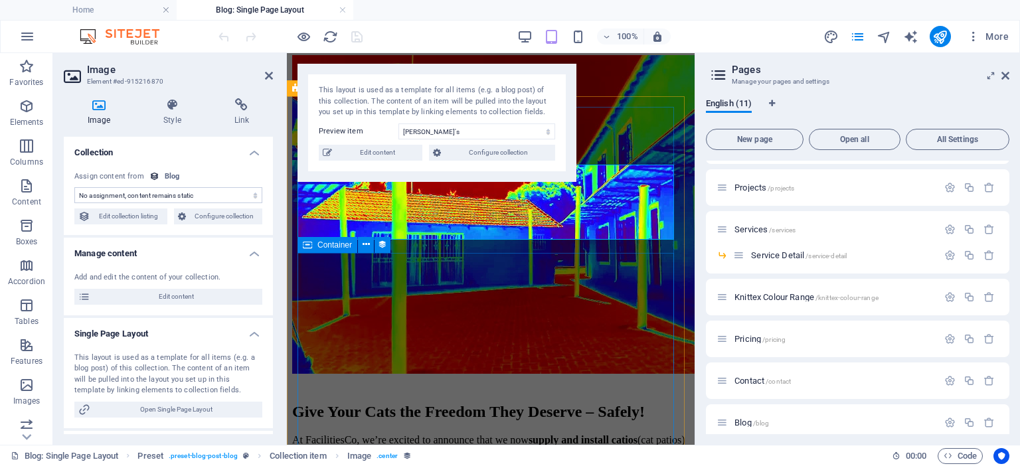
scroll to position [0, 0]
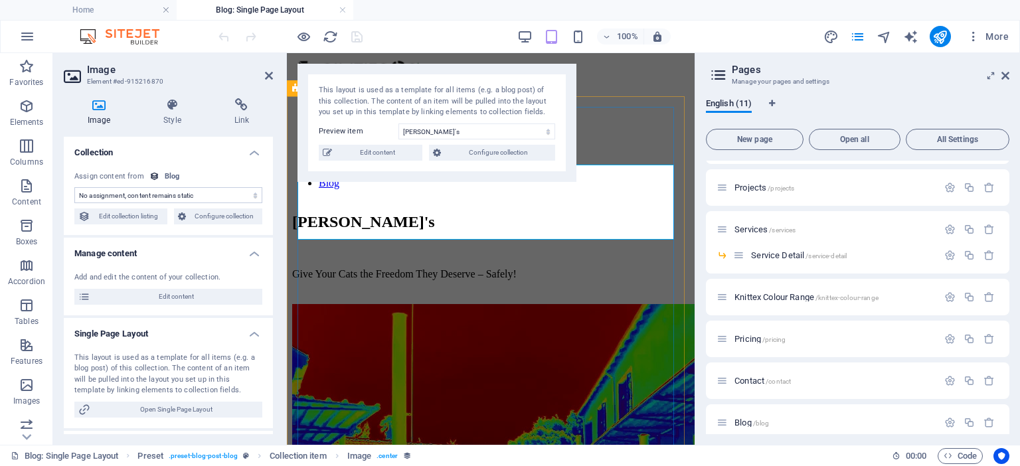
select select "image"
click at [90, 106] on icon at bounding box center [99, 104] width 70 height 13
click at [113, 215] on span "Edit collection listing" at bounding box center [128, 217] width 69 height 16
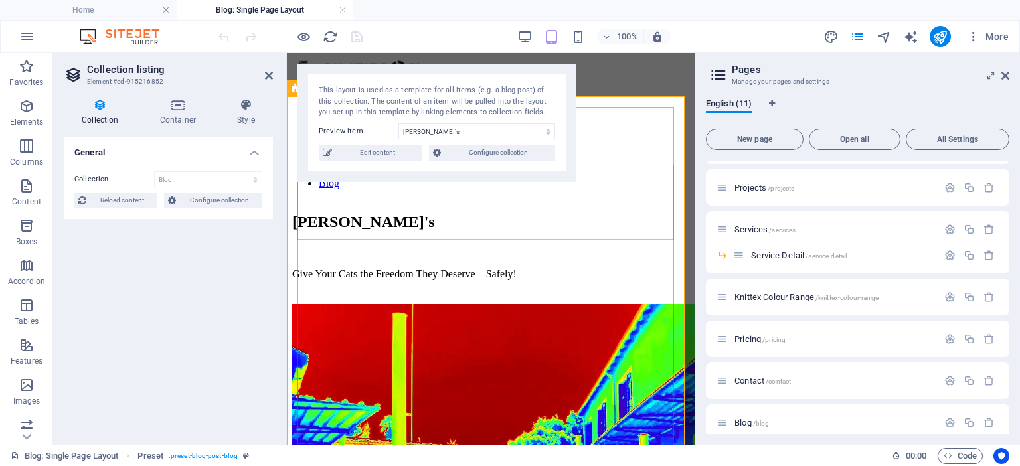
click at [454, 304] on figure at bounding box center [490, 464] width 397 height 321
select select "image"
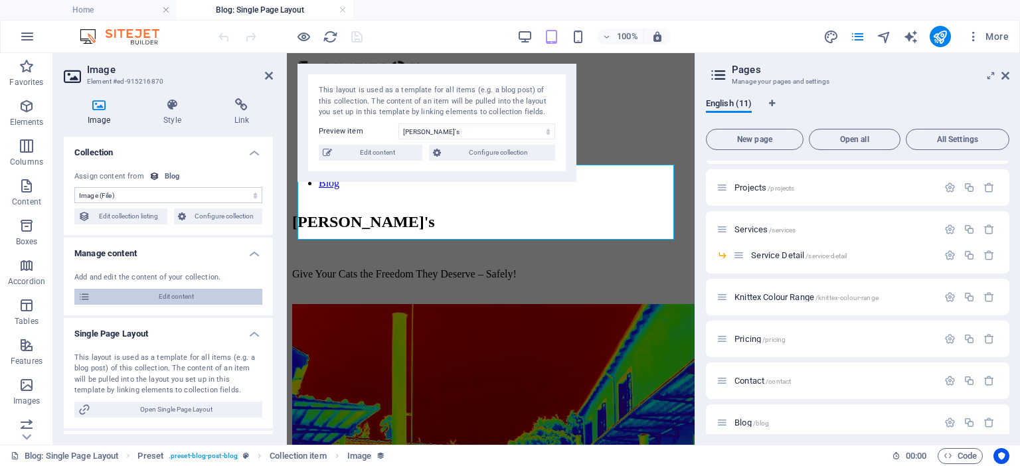
click at [173, 301] on span "Edit content" at bounding box center [176, 297] width 164 height 16
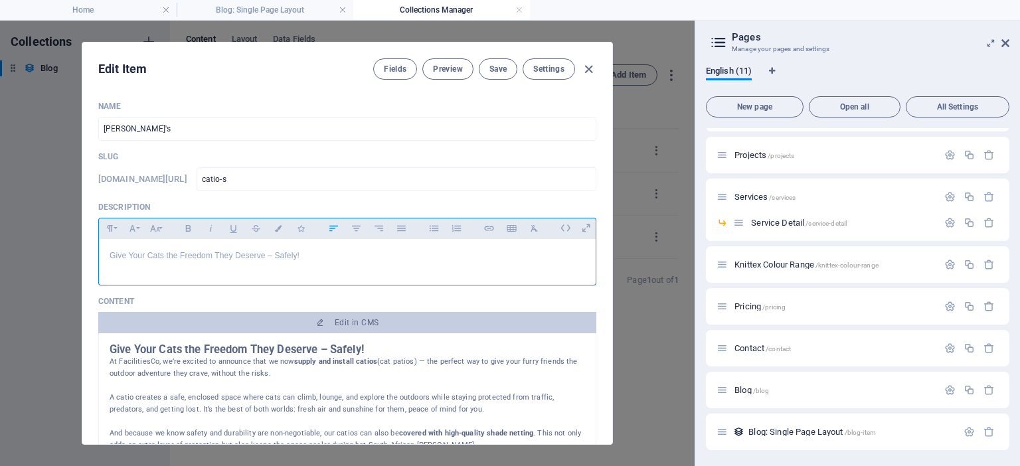
click at [205, 258] on p "Give Your Cats the Freedom They Deserve – Safely!" at bounding box center [348, 256] width 476 height 13
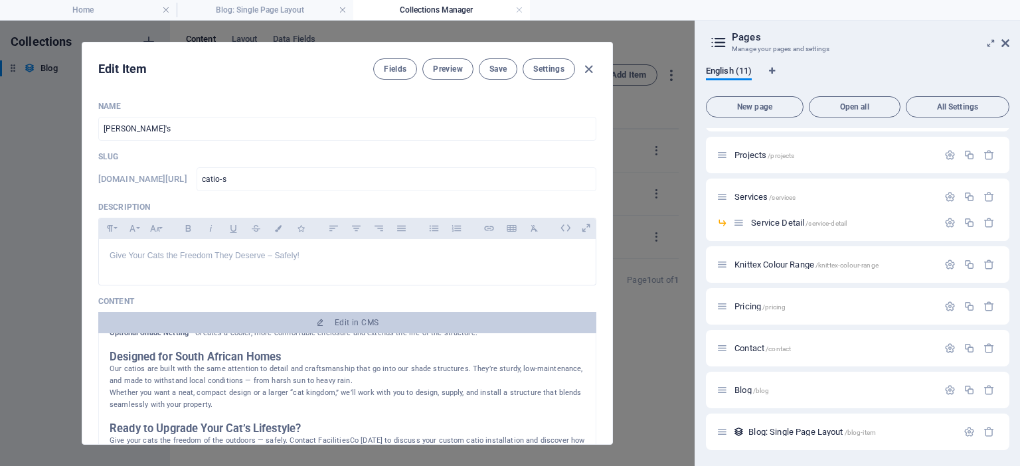
scroll to position [294, 0]
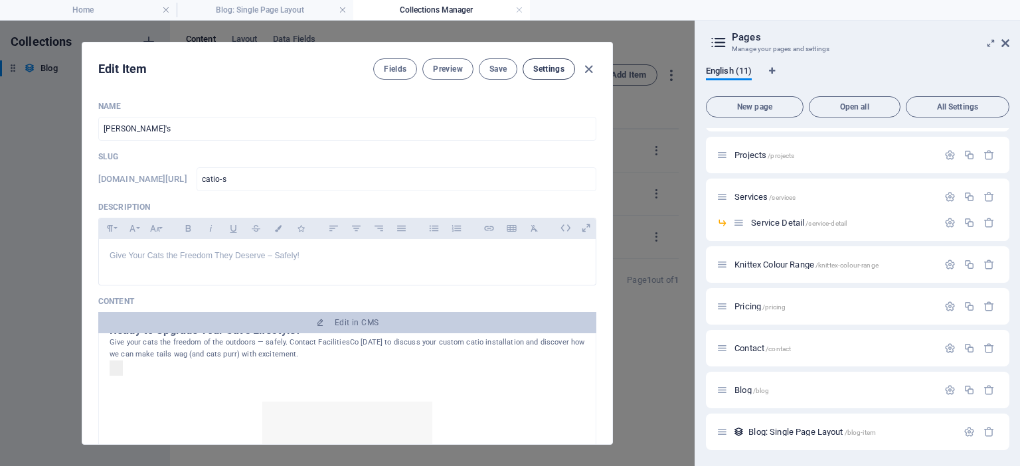
click at [547, 75] on button "Settings" at bounding box center [549, 68] width 52 height 21
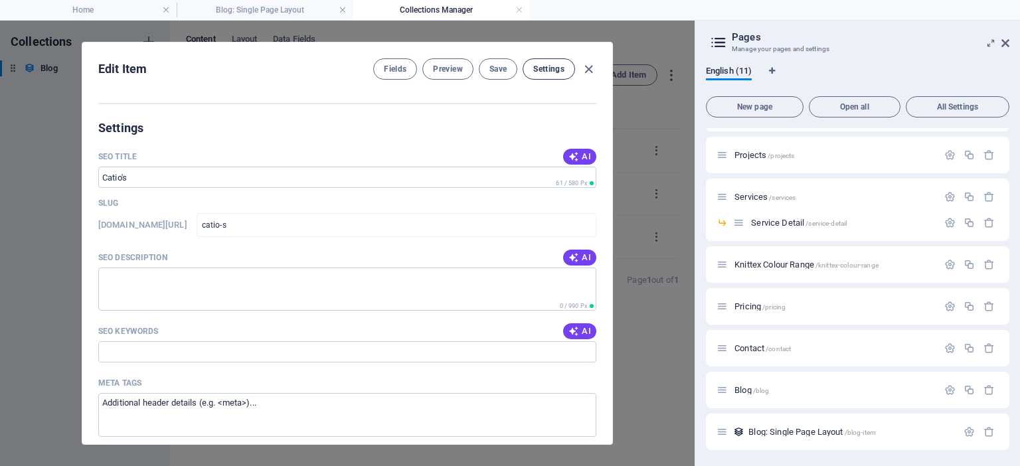
scroll to position [585, 0]
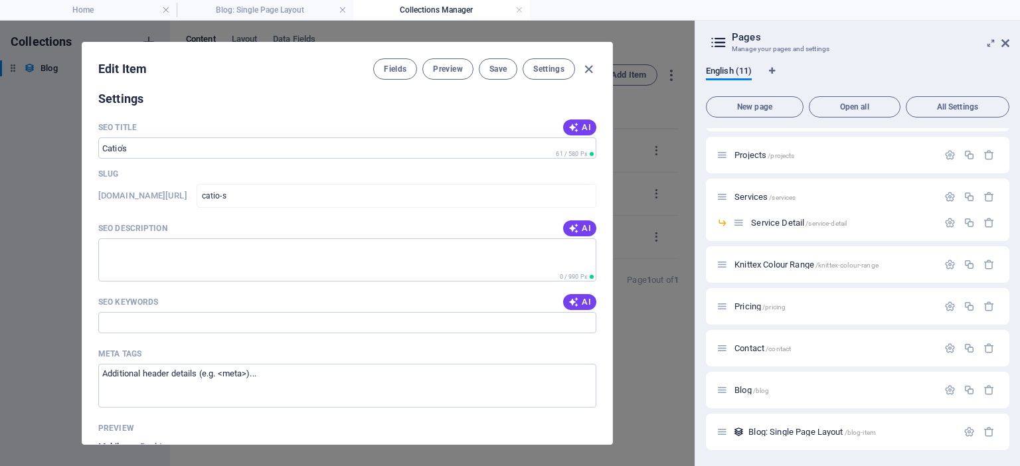
click at [504, 102] on h2 "Settings" at bounding box center [347, 99] width 498 height 16
click at [476, 118] on div "SEO Title AI" at bounding box center [347, 128] width 498 height 20
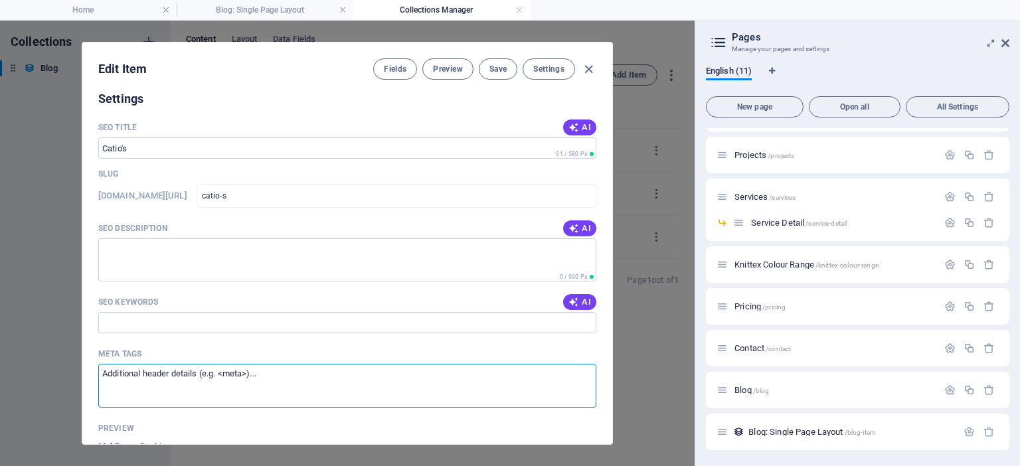
click at [395, 381] on textarea "Meta tags ​" at bounding box center [347, 385] width 498 height 43
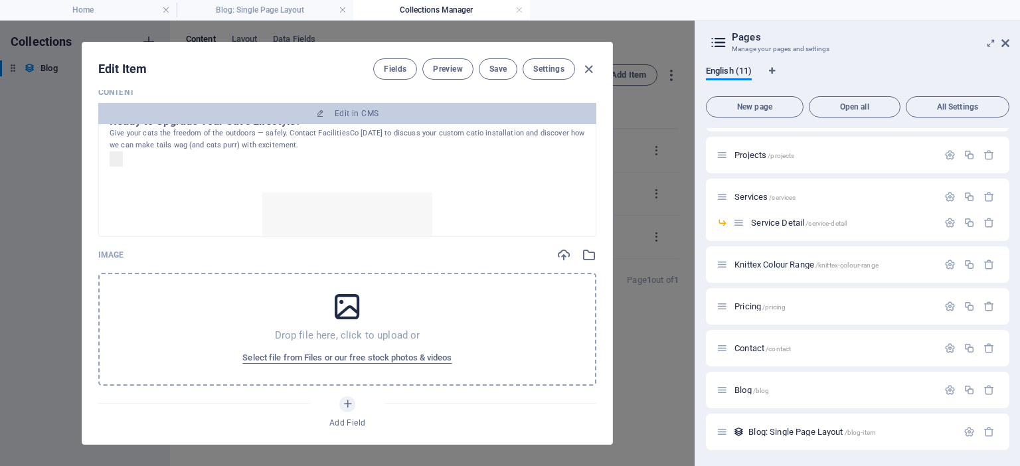
scroll to position [209, 0]
click at [349, 315] on icon at bounding box center [347, 307] width 33 height 33
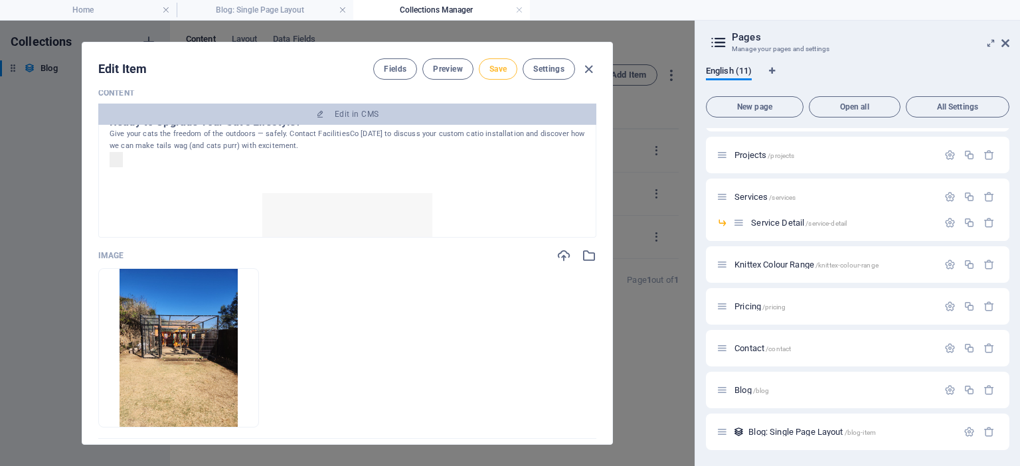
click at [497, 67] on span "Save" at bounding box center [498, 69] width 17 height 11
click at [457, 70] on span "Preview" at bounding box center [447, 69] width 29 height 11
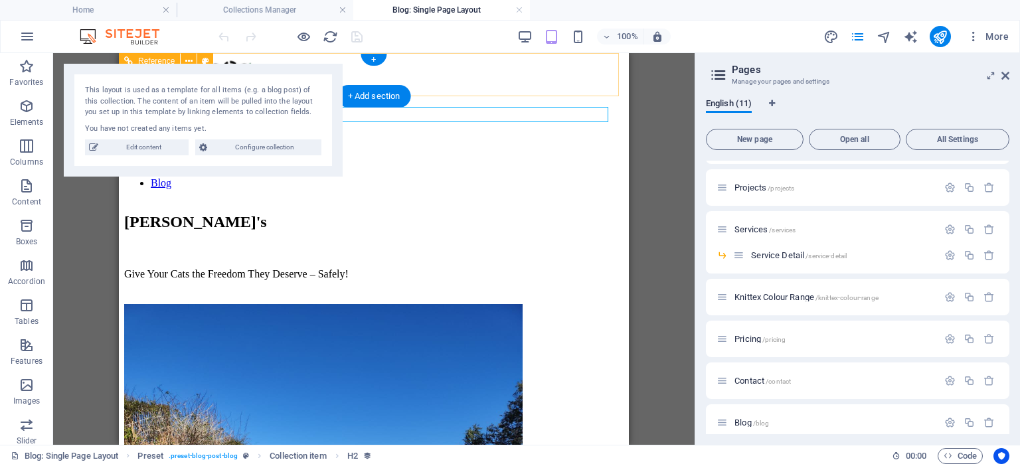
scroll to position [0, 0]
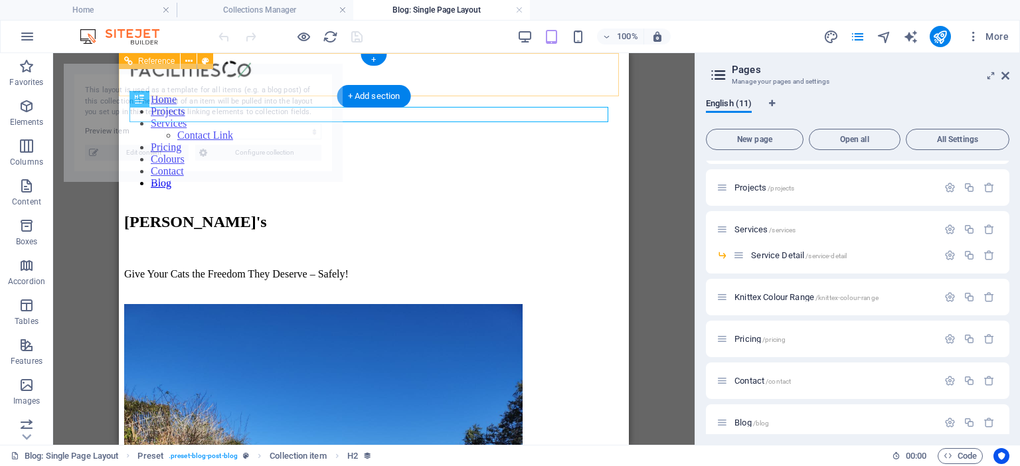
select select "68de611d24a6fff772005023"
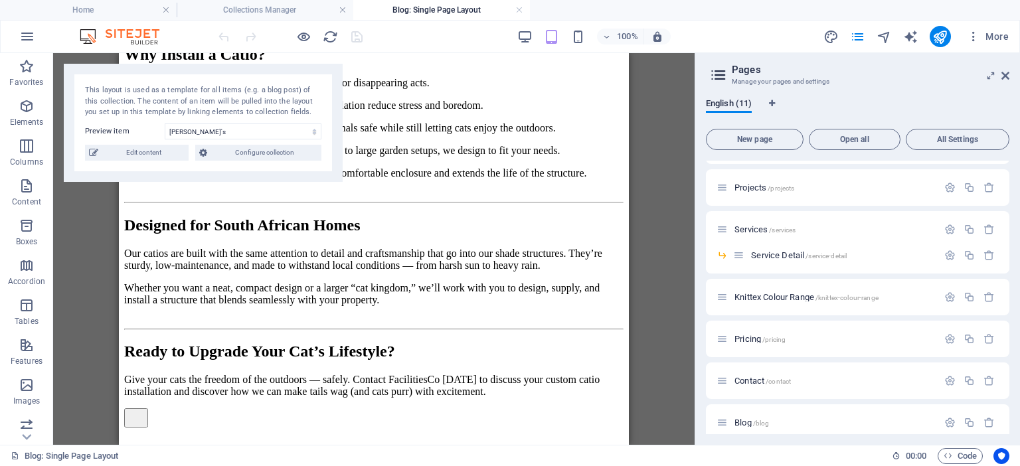
scroll to position [1371, 0]
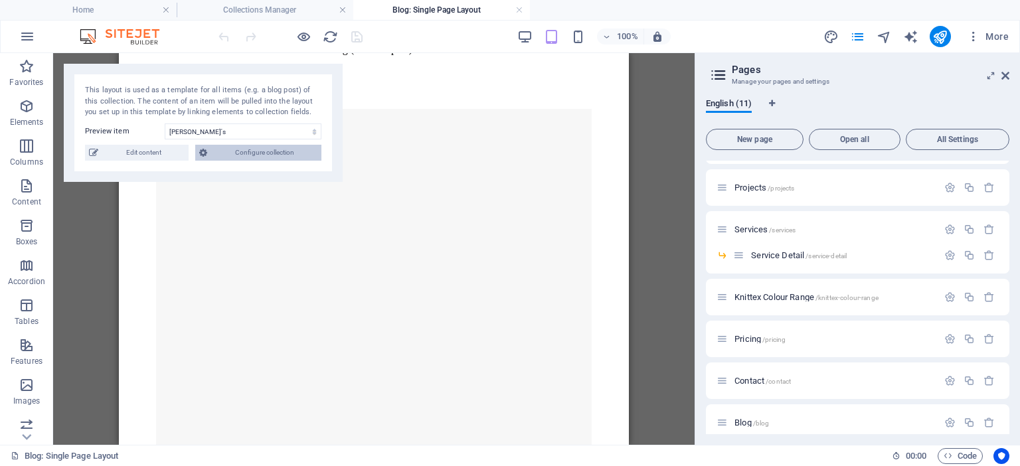
click at [231, 155] on span "Configure collection" at bounding box center [264, 153] width 106 height 16
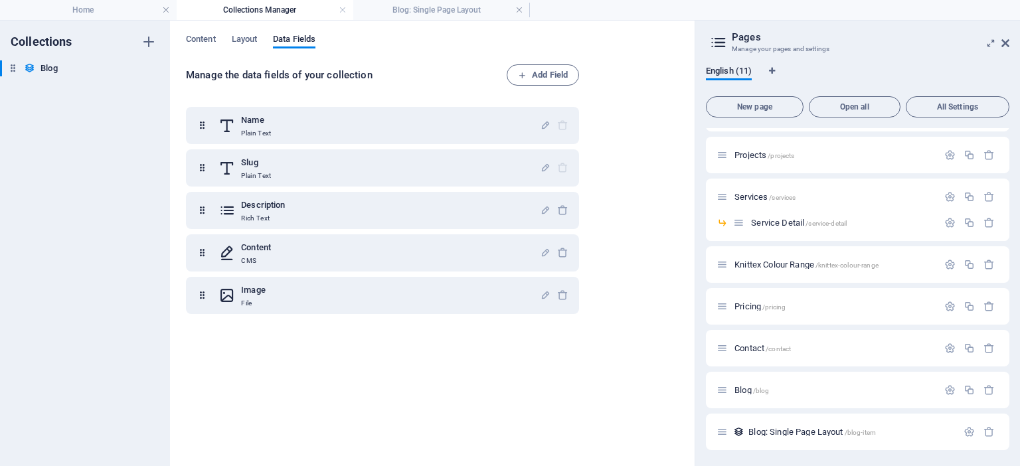
scroll to position [0, 0]
click at [197, 38] on span "Content" at bounding box center [201, 40] width 30 height 19
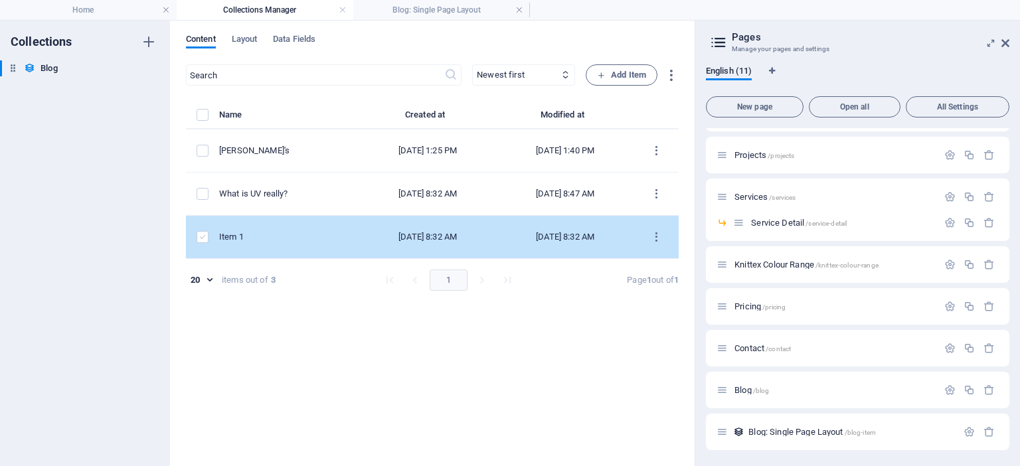
click at [202, 231] on label "items list" at bounding box center [203, 237] width 12 height 12
click at [0, 0] on input "items list" at bounding box center [0, 0] width 0 height 0
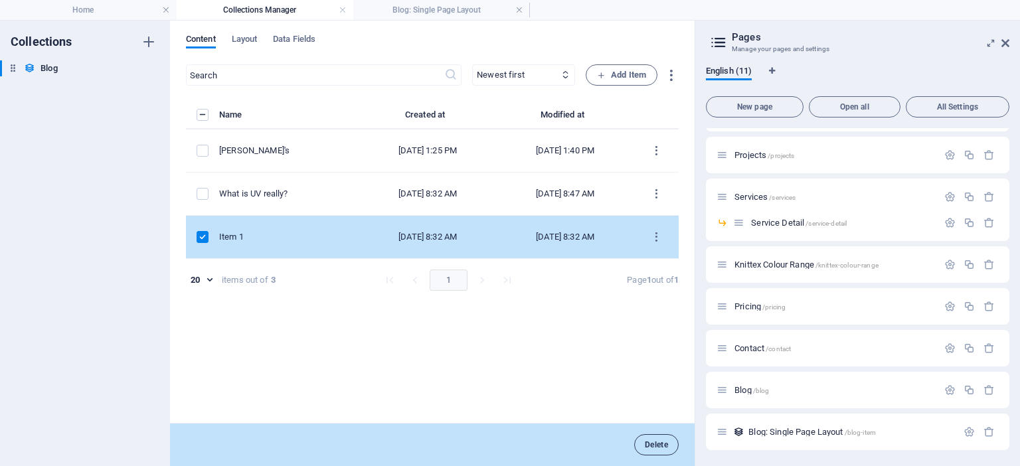
click at [668, 448] on button "Delete" at bounding box center [656, 444] width 45 height 21
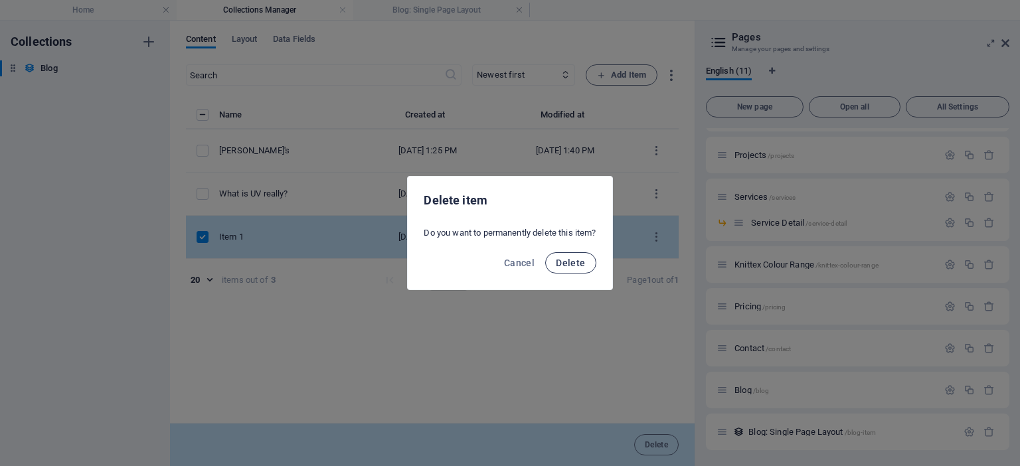
click at [580, 255] on button "Delete" at bounding box center [570, 262] width 50 height 21
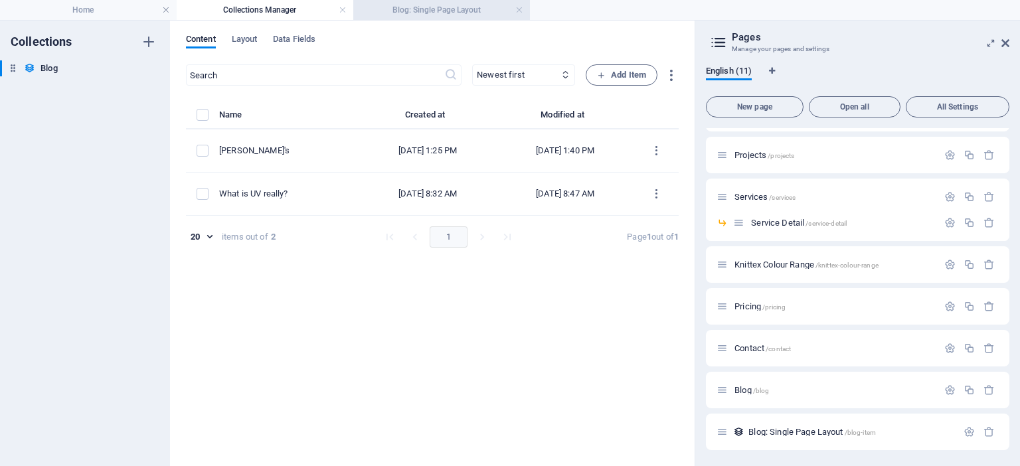
click at [396, 15] on h4 "Blog: Single Page Layout" at bounding box center [441, 10] width 177 height 15
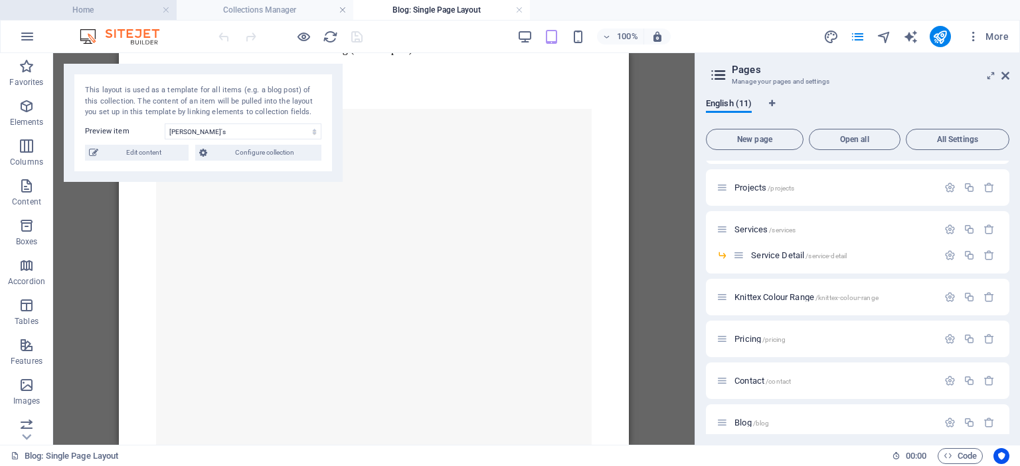
click at [106, 13] on h4 "Home" at bounding box center [88, 10] width 177 height 15
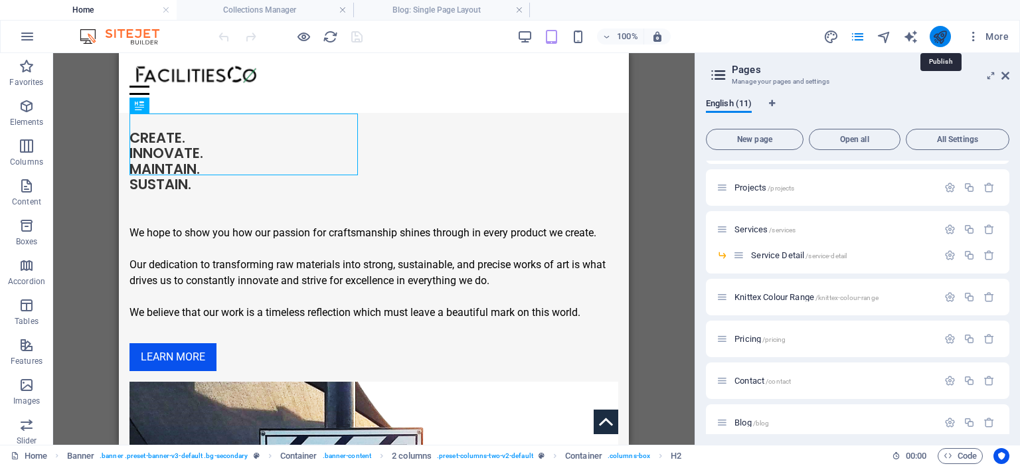
click at [941, 41] on icon "publish" at bounding box center [940, 36] width 15 height 15
